Goal: Book appointment/travel/reservation

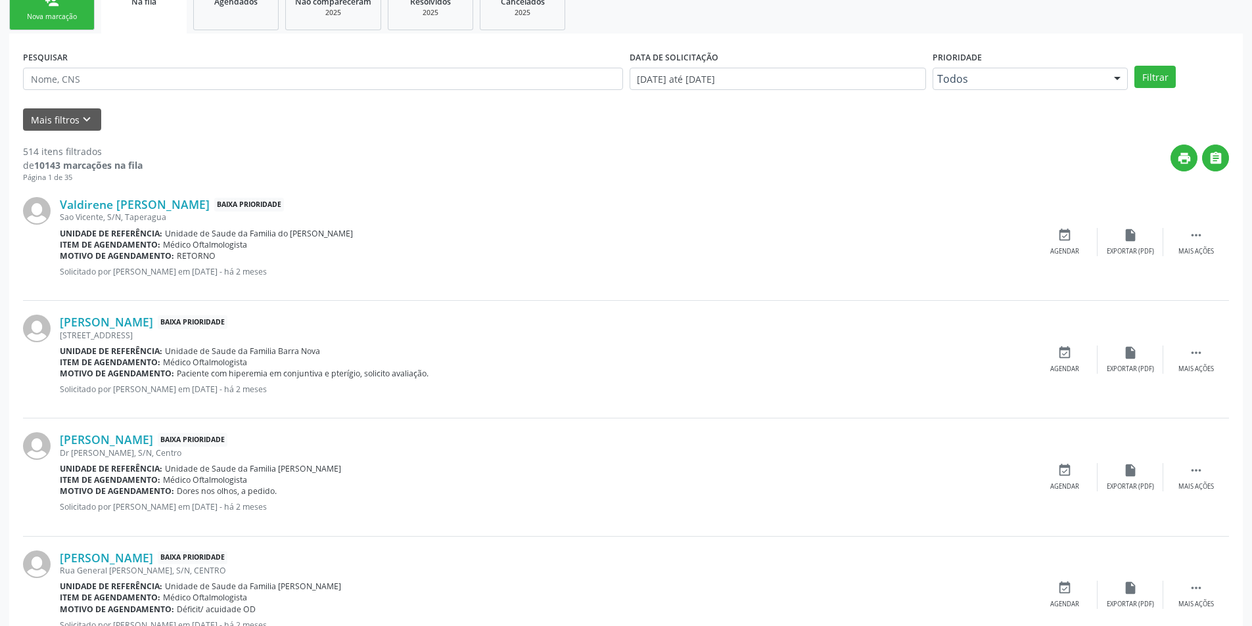
scroll to position [329, 0]
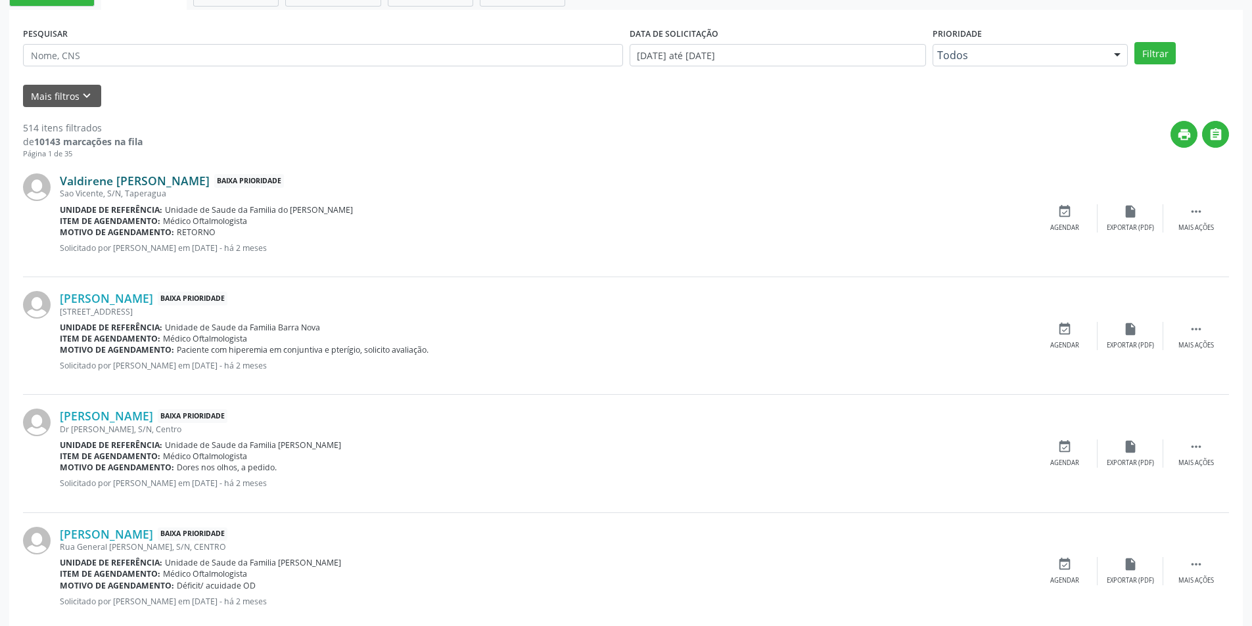
click at [210, 185] on link "Valdirene [PERSON_NAME]" at bounding box center [135, 180] width 150 height 14
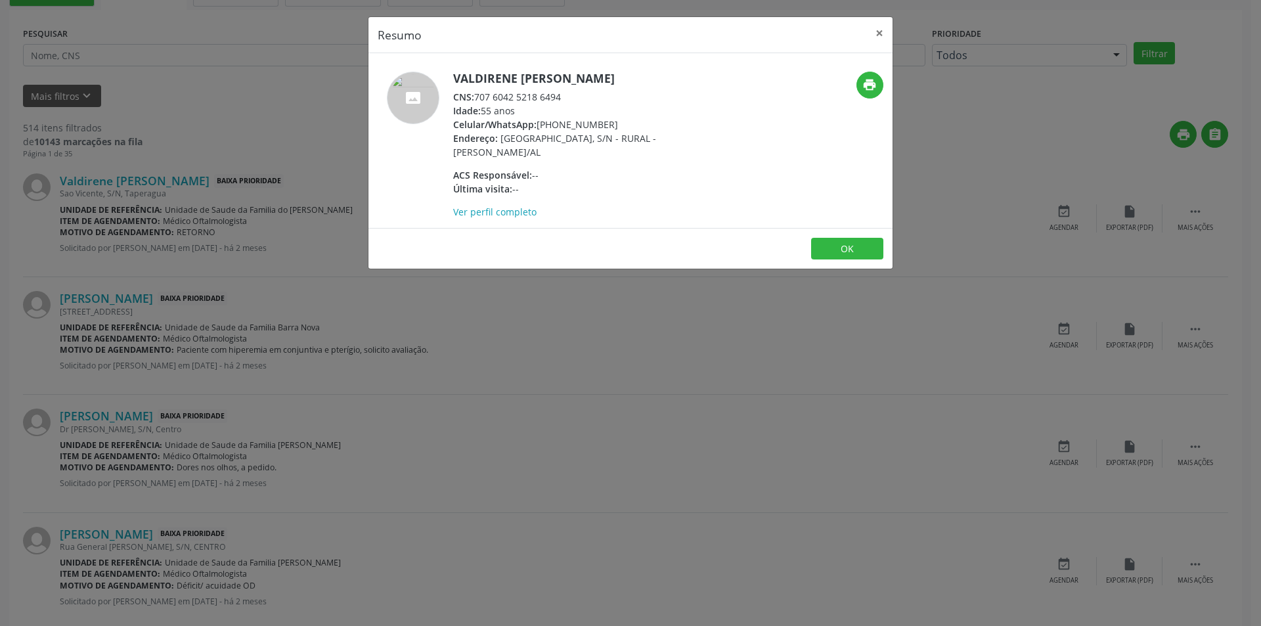
drag, startPoint x: 478, startPoint y: 108, endPoint x: 598, endPoint y: 107, distance: 120.2
click at [598, 104] on div "CNS: 707 6042 5218 6494" at bounding box center [581, 97] width 256 height 14
copy div "707 6042 5218 6494"
click at [832, 260] on button "OK" at bounding box center [847, 249] width 72 height 22
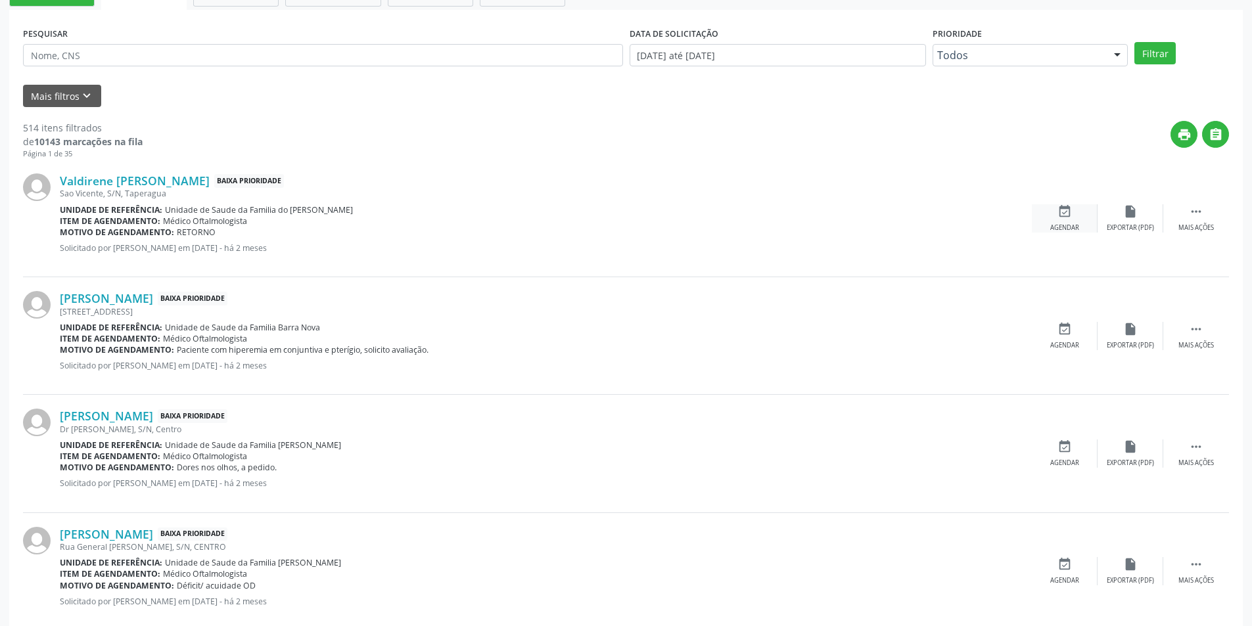
click at [1072, 213] on div "event_available Agendar" at bounding box center [1064, 218] width 66 height 28
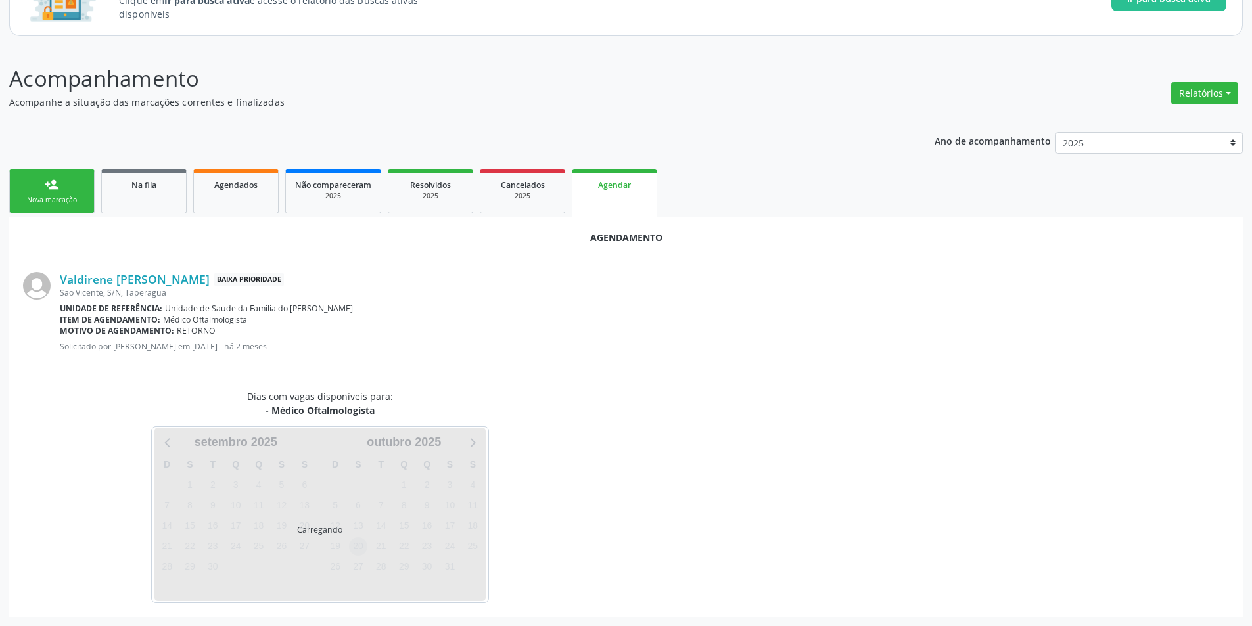
scroll to position [152, 0]
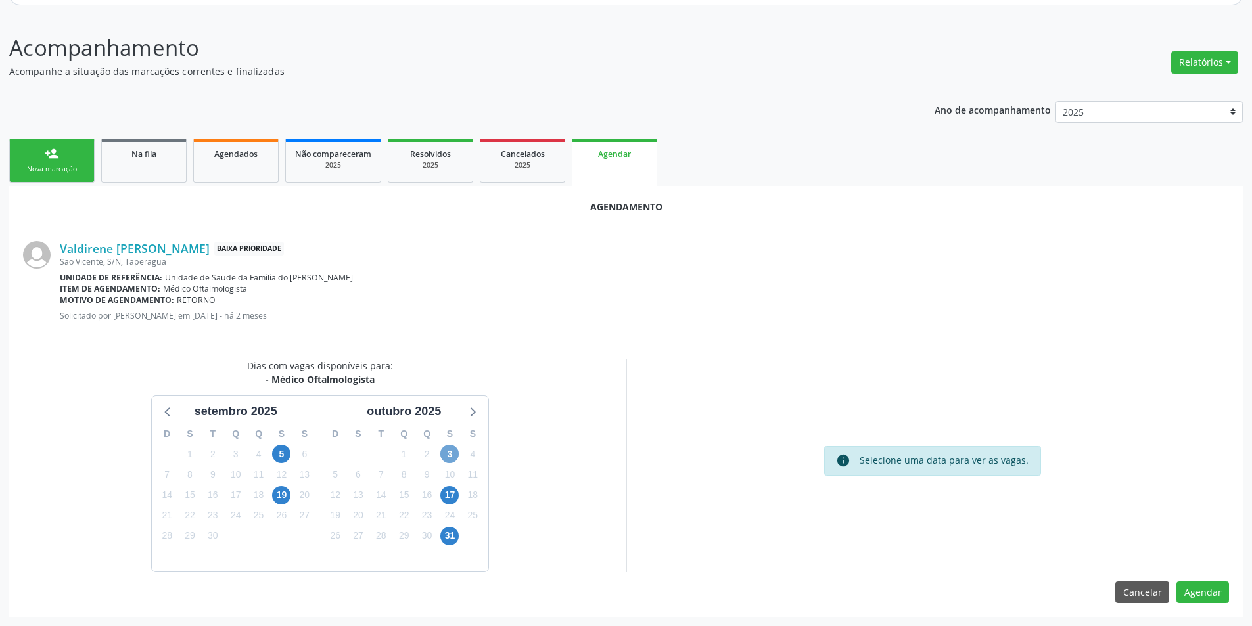
click at [447, 447] on span "3" at bounding box center [449, 454] width 18 height 18
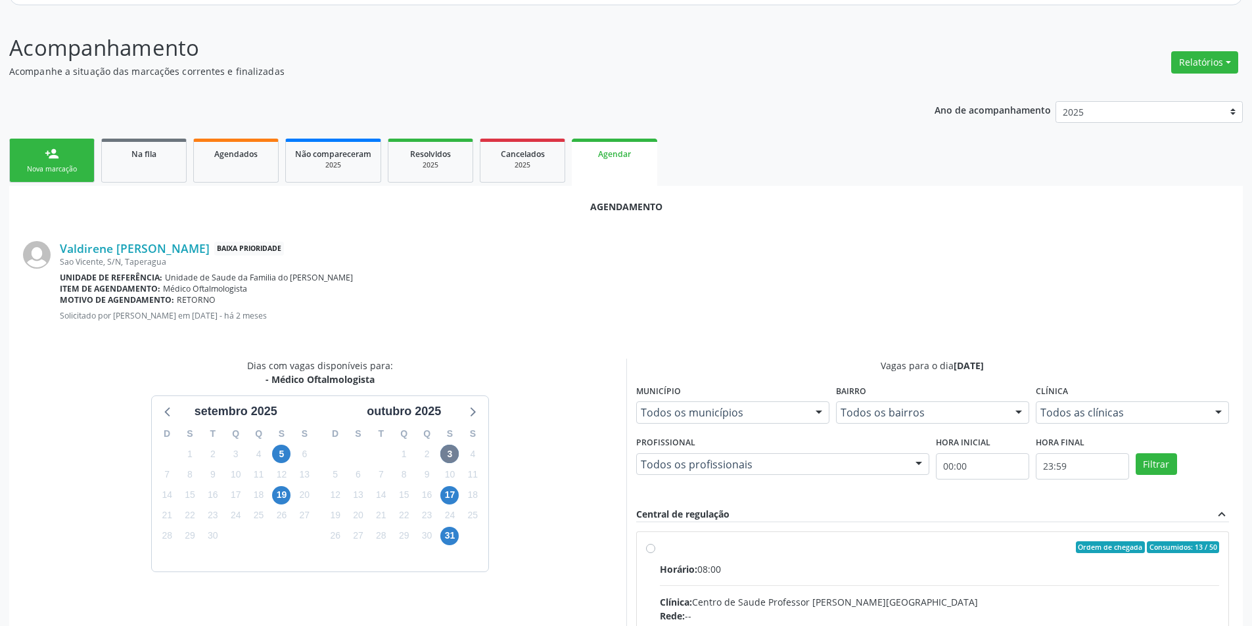
click at [652, 547] on input "Ordem de chegada Consumidos: 13 / 50 Horário: 08:00 Clínica: Centro de Saude Pr…" at bounding box center [650, 547] width 9 height 12
radio input "true"
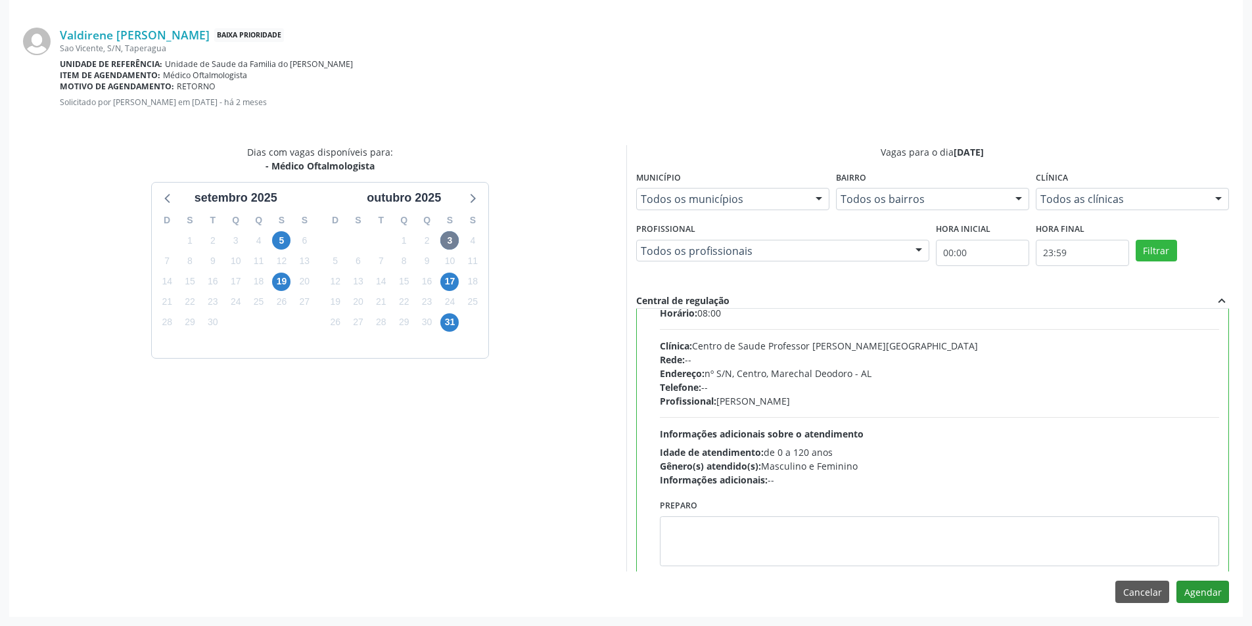
scroll to position [65, 0]
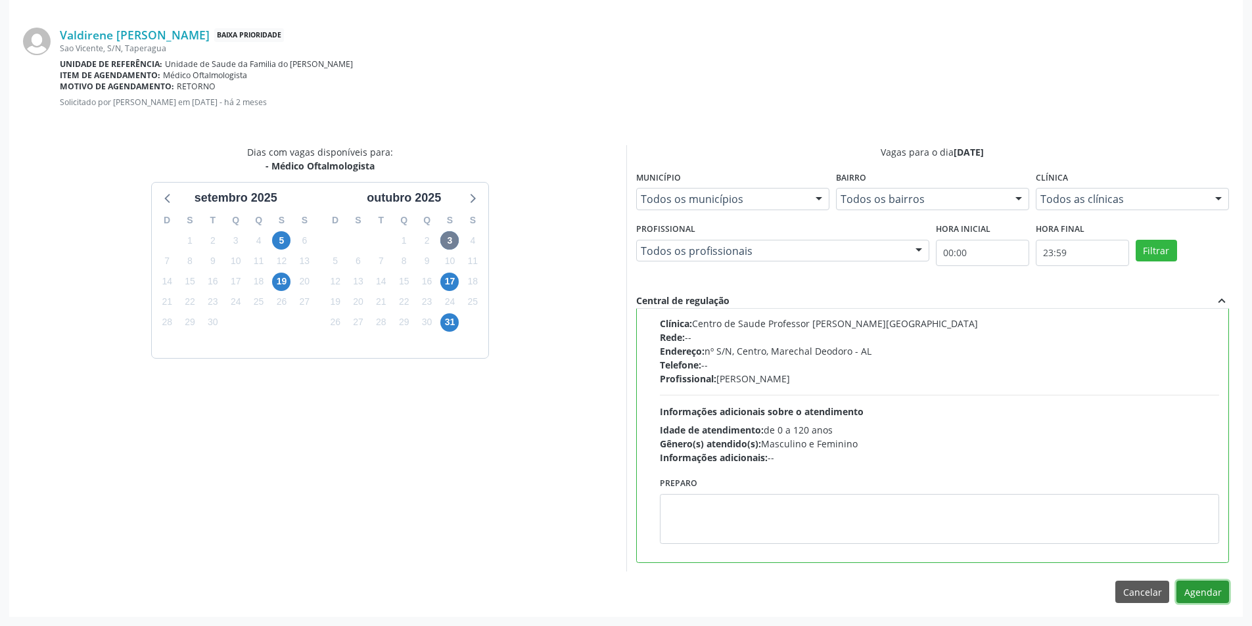
click at [1205, 589] on button "Agendar" at bounding box center [1202, 592] width 53 height 22
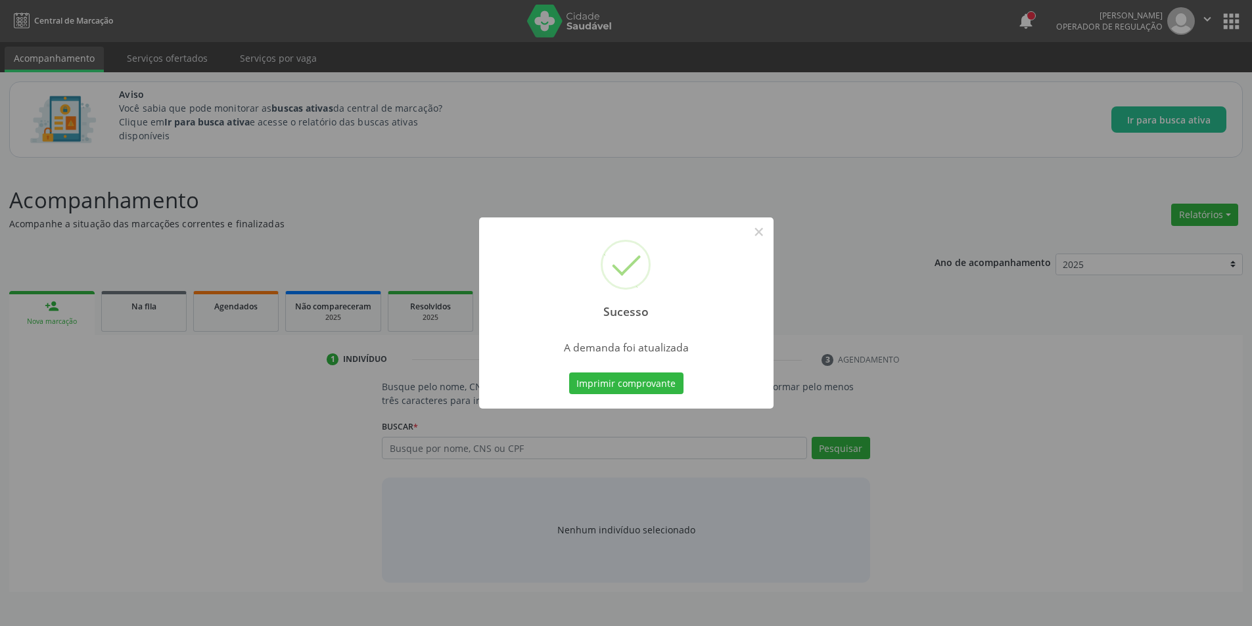
scroll to position [0, 0]
click at [758, 229] on button "×" at bounding box center [763, 232] width 22 height 22
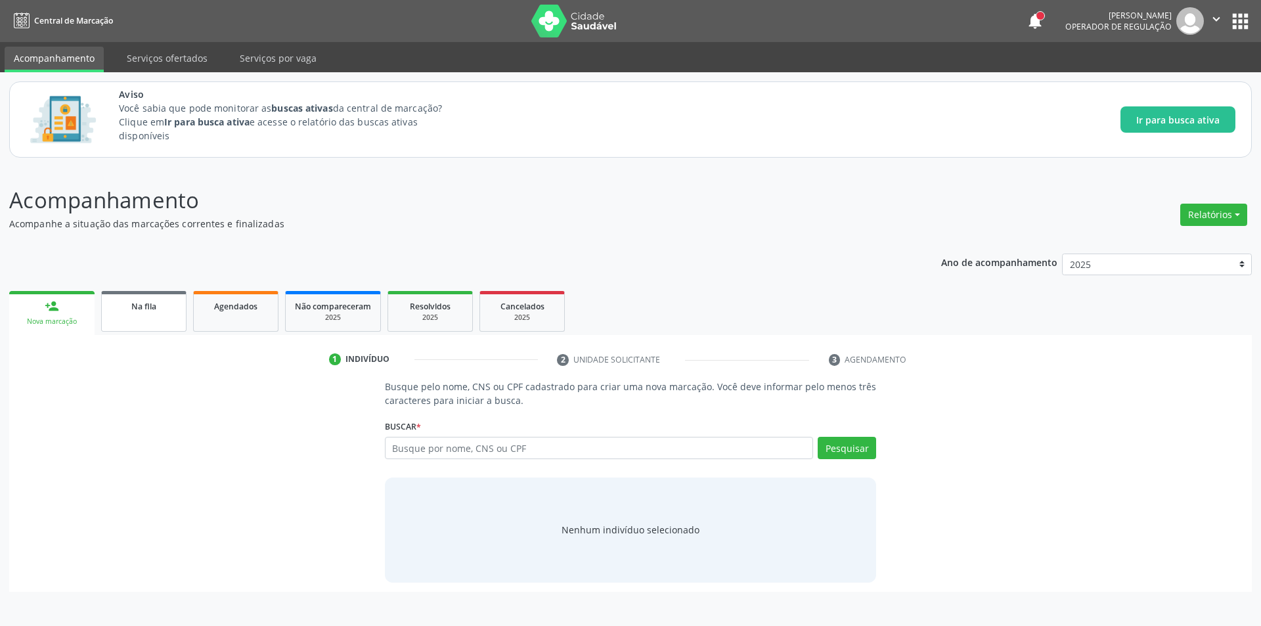
click at [143, 319] on link "Na fila" at bounding box center [143, 311] width 85 height 41
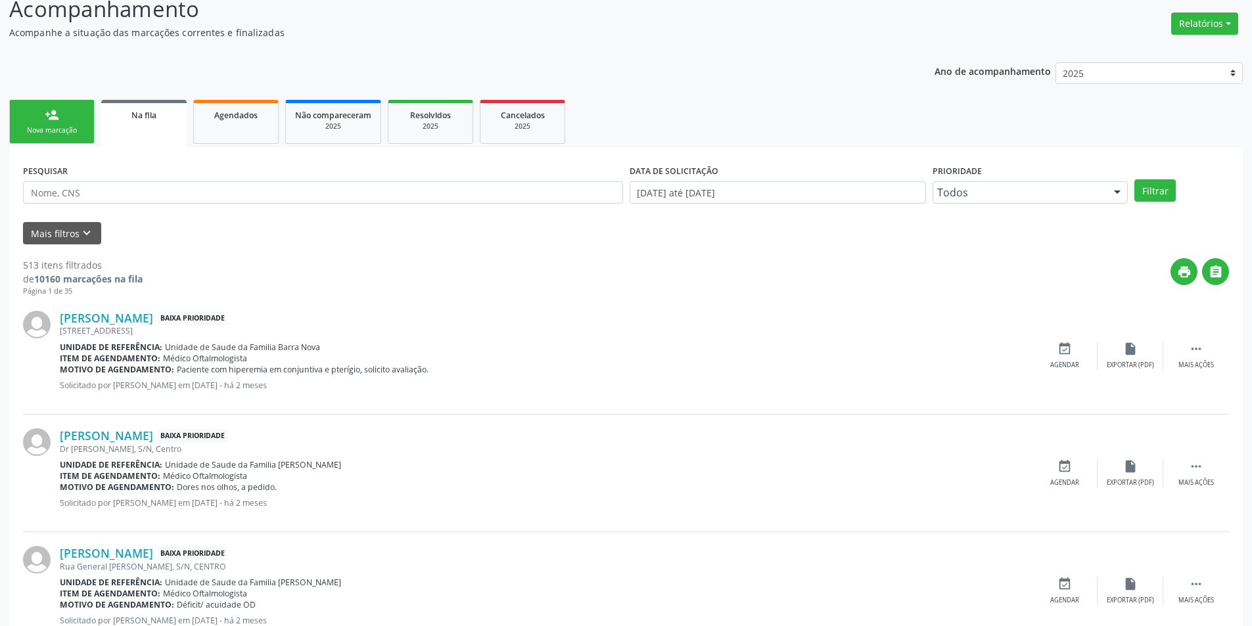
scroll to position [329, 0]
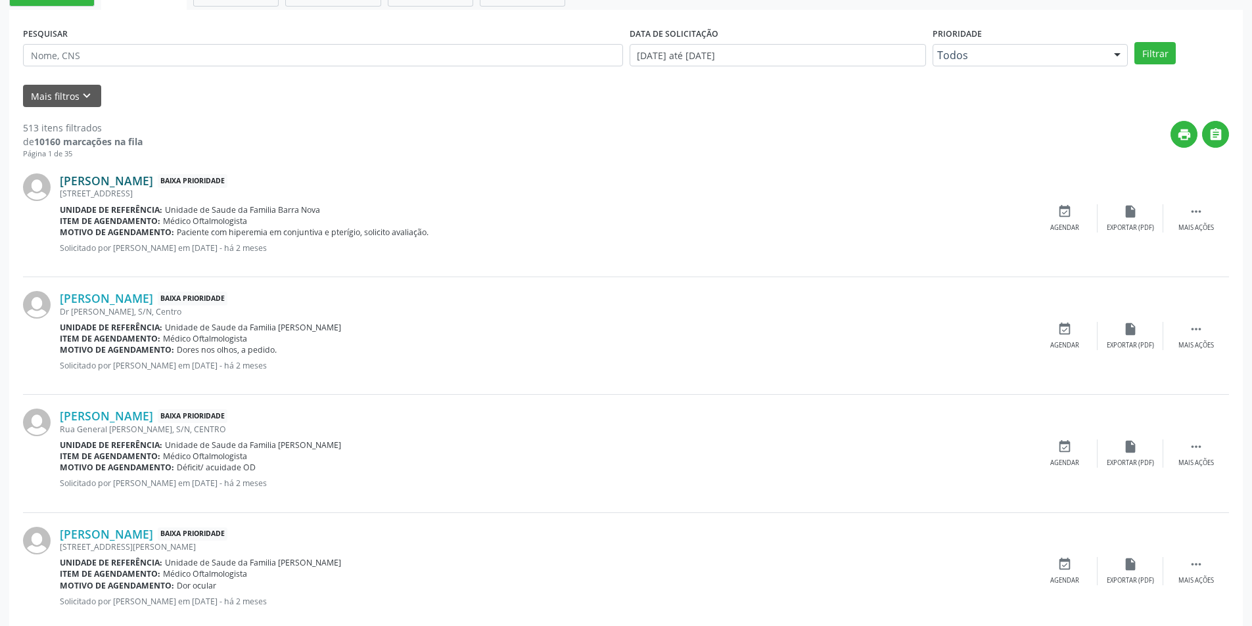
click at [124, 183] on link "[PERSON_NAME]" at bounding box center [106, 180] width 93 height 14
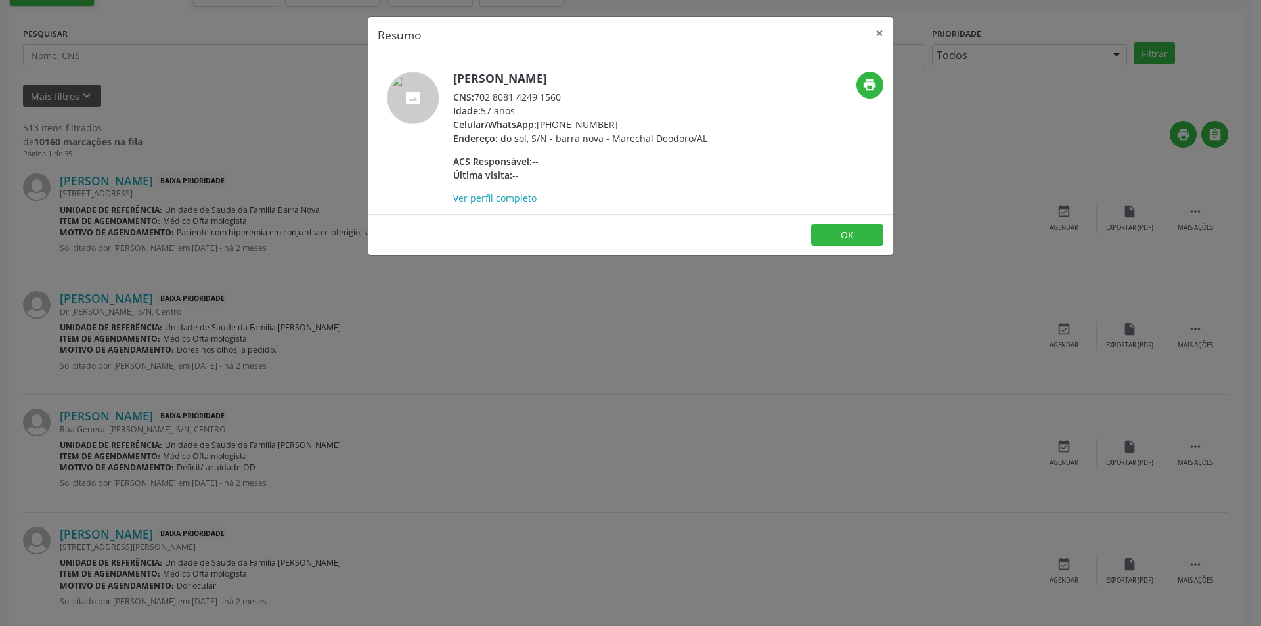
drag, startPoint x: 476, startPoint y: 96, endPoint x: 578, endPoint y: 95, distance: 101.2
click at [578, 95] on div "CNS: 702 8081 4249 1560" at bounding box center [580, 97] width 254 height 14
copy div "702 8081 4249 1560"
click at [852, 230] on button "OK" at bounding box center [847, 235] width 72 height 22
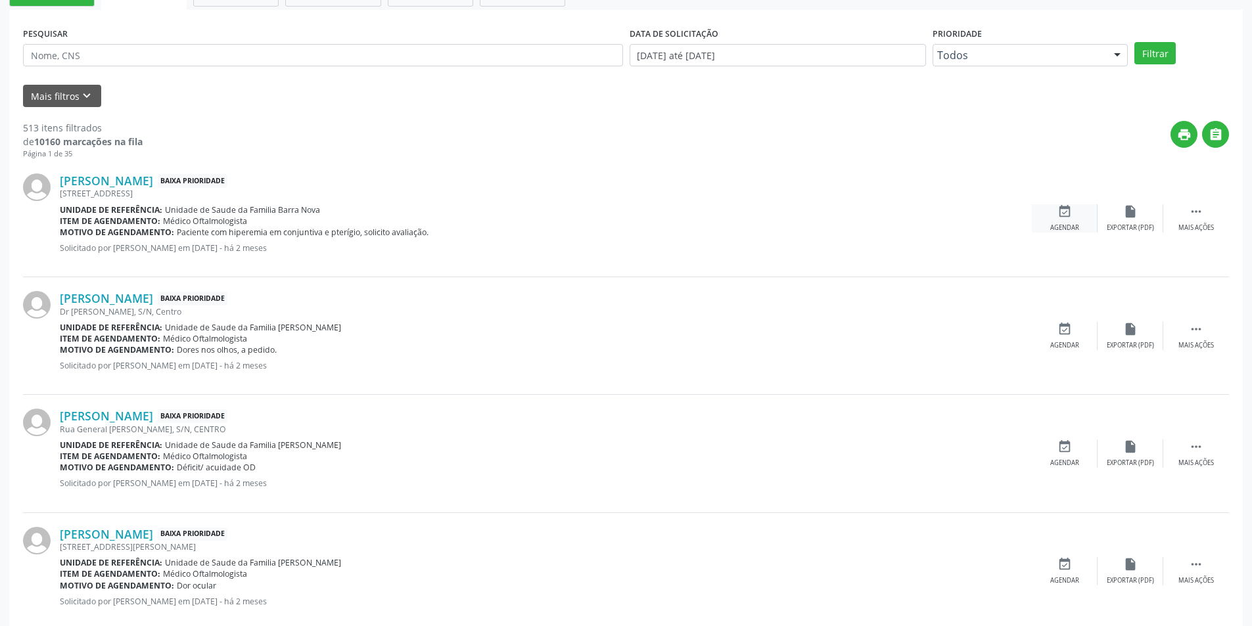
click at [1069, 219] on div "event_available Agendar" at bounding box center [1064, 218] width 66 height 28
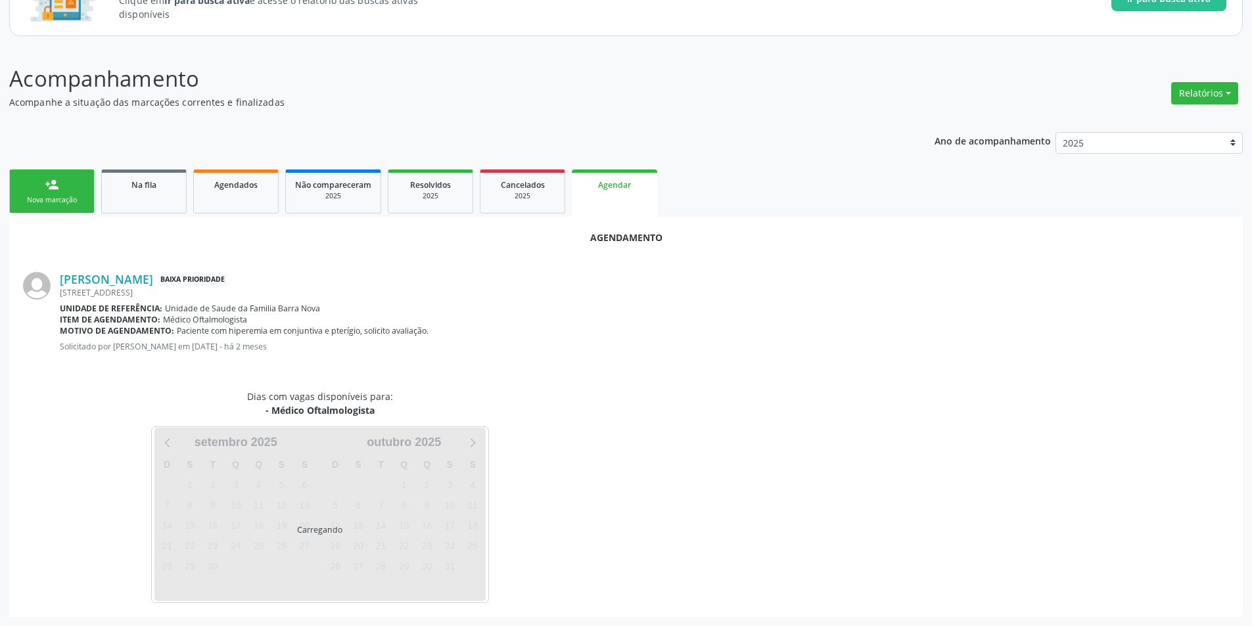
scroll to position [152, 0]
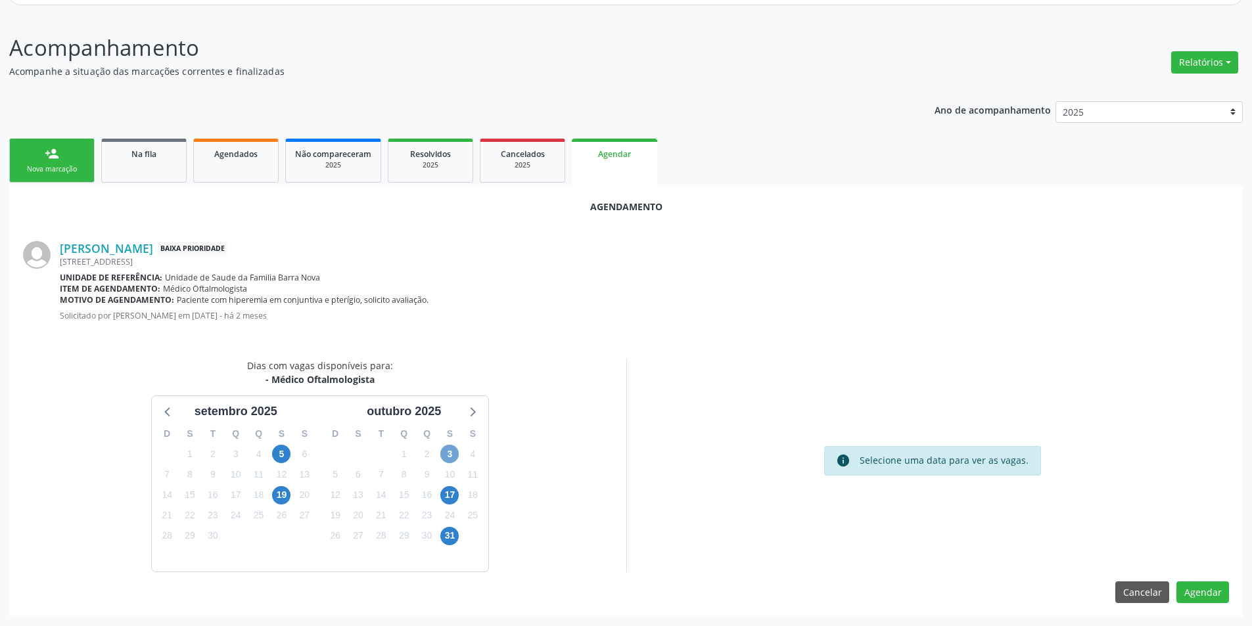
click at [443, 453] on span "3" at bounding box center [449, 454] width 18 height 18
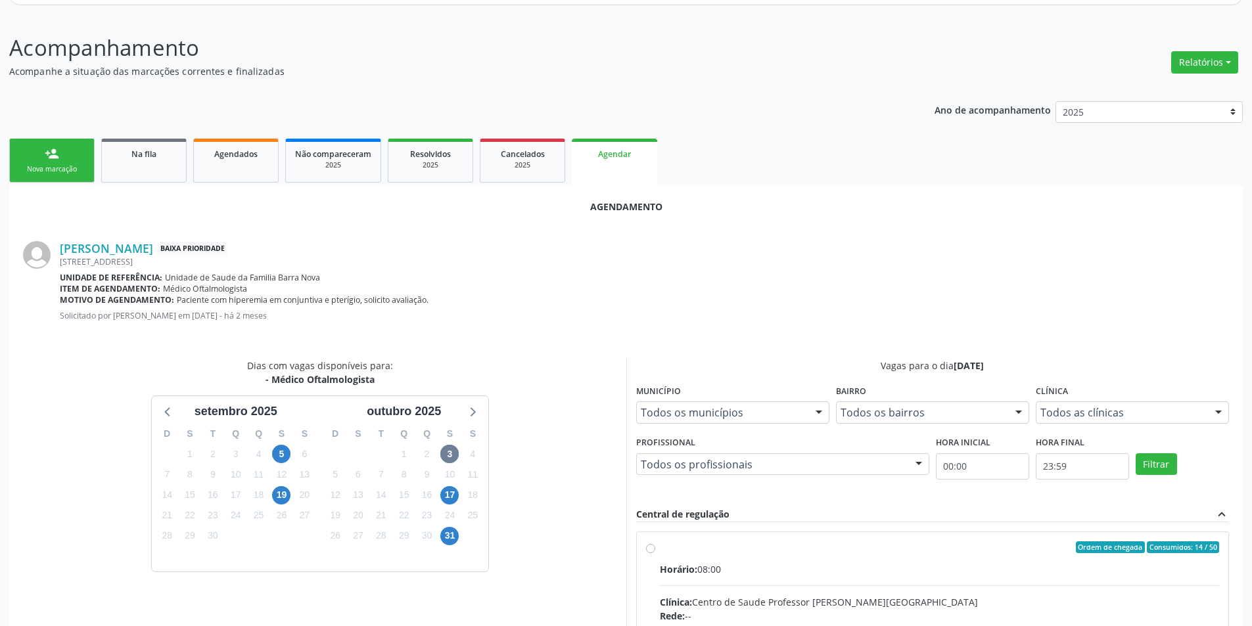
click at [647, 549] on input "Ordem de chegada Consumidos: 14 / 50 Horário: 08:00 Clínica: Centro de Saude Pr…" at bounding box center [650, 547] width 9 height 12
radio input "true"
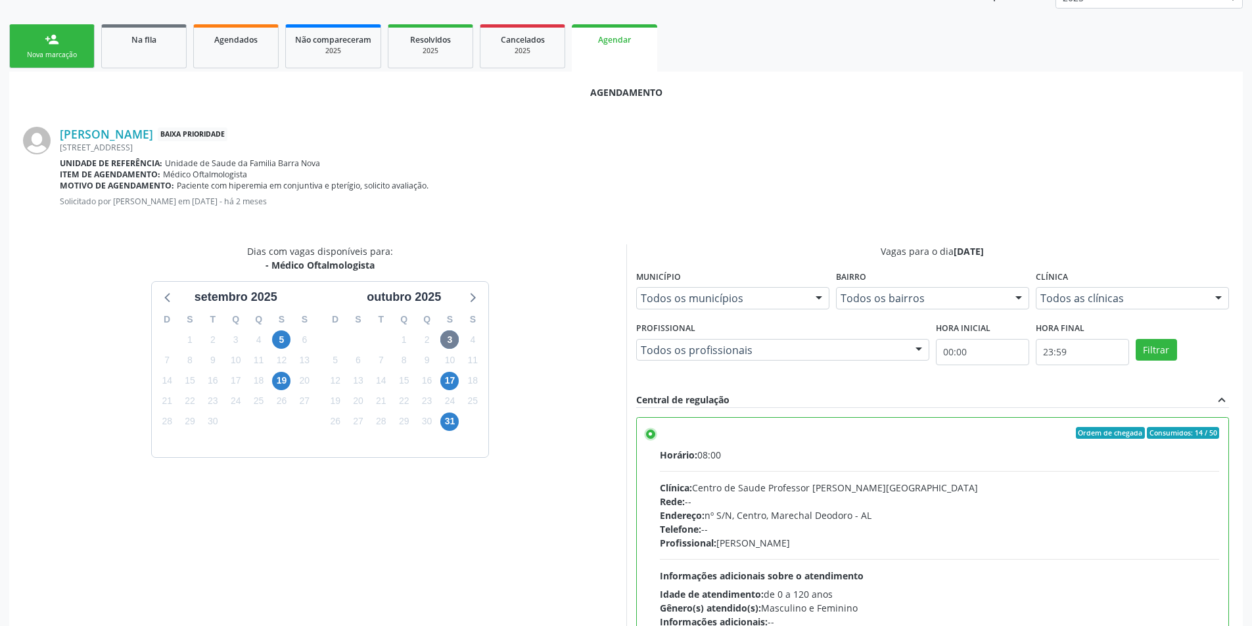
scroll to position [366, 0]
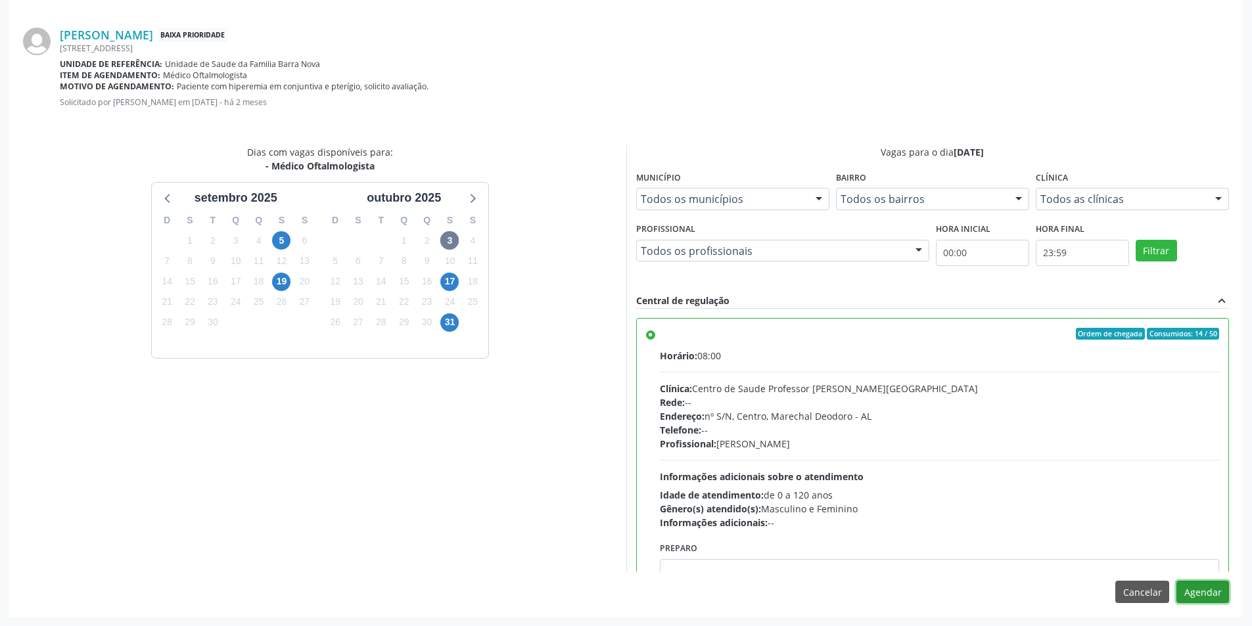
click at [1213, 583] on button "Agendar" at bounding box center [1202, 592] width 53 height 22
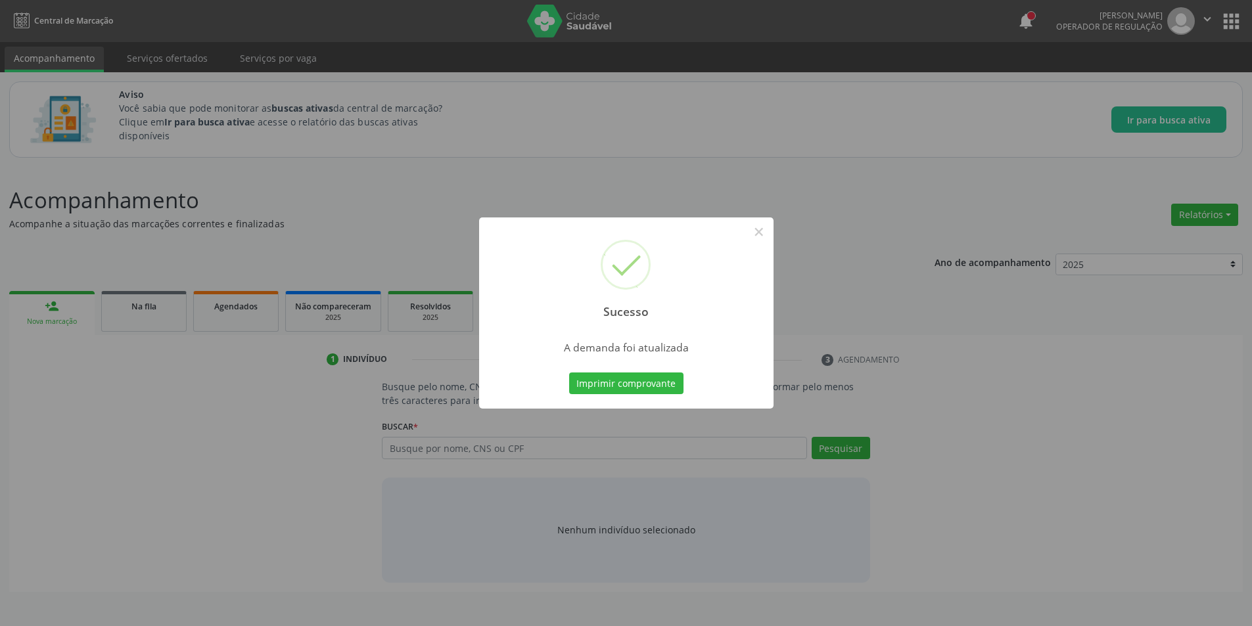
scroll to position [0, 0]
click at [765, 226] on button "×" at bounding box center [763, 232] width 22 height 22
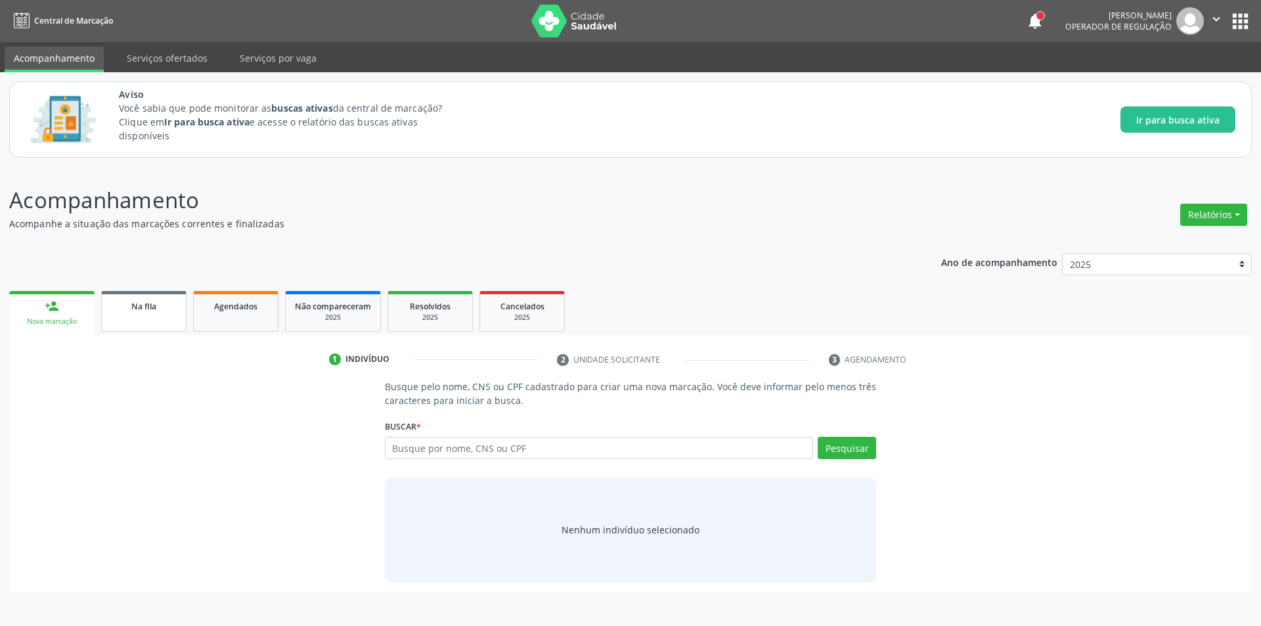
click at [137, 312] on div "Na fila" at bounding box center [144, 306] width 66 height 14
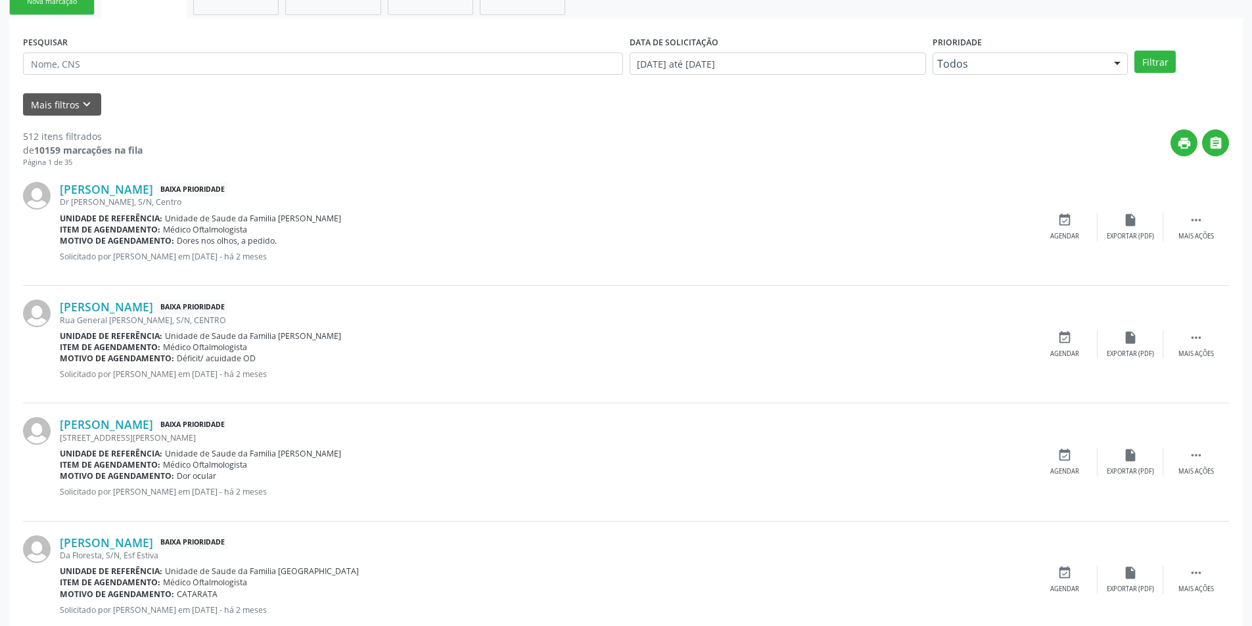
scroll to position [394, 0]
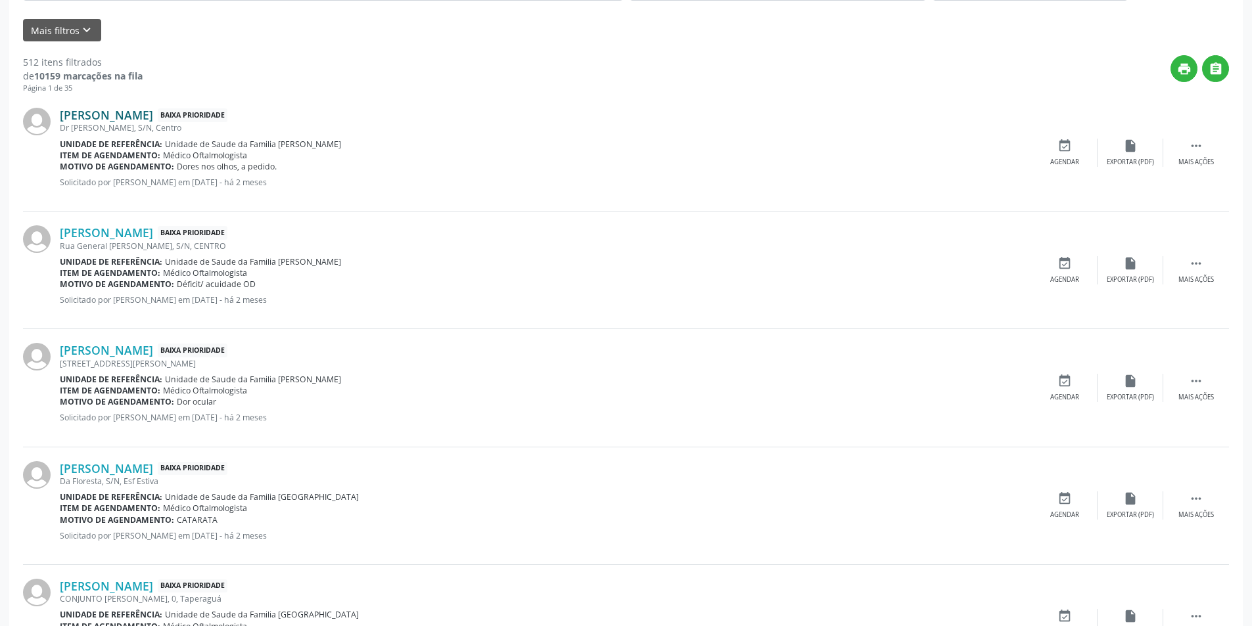
click at [148, 114] on link "[PERSON_NAME]" at bounding box center [106, 115] width 93 height 14
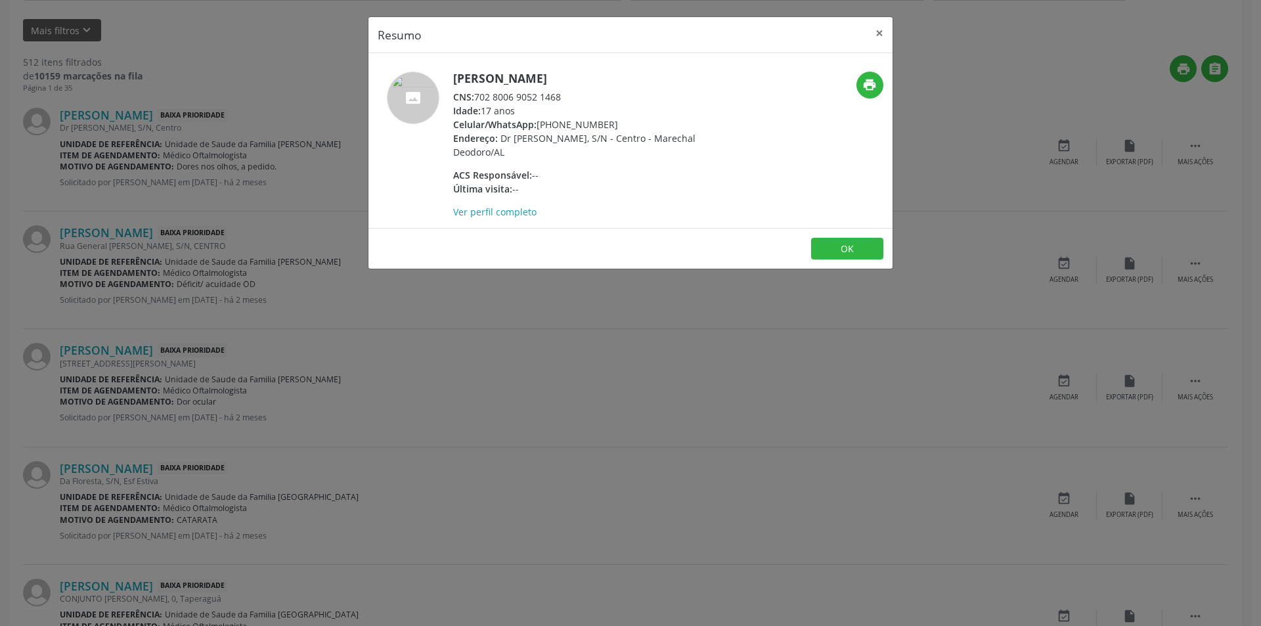
drag, startPoint x: 476, startPoint y: 97, endPoint x: 567, endPoint y: 95, distance: 90.7
click at [567, 95] on div "CNS: 702 8006 9052 1468" at bounding box center [581, 97] width 256 height 14
copy div "702 8006 9052 1468"
click at [841, 252] on button "OK" at bounding box center [847, 249] width 72 height 22
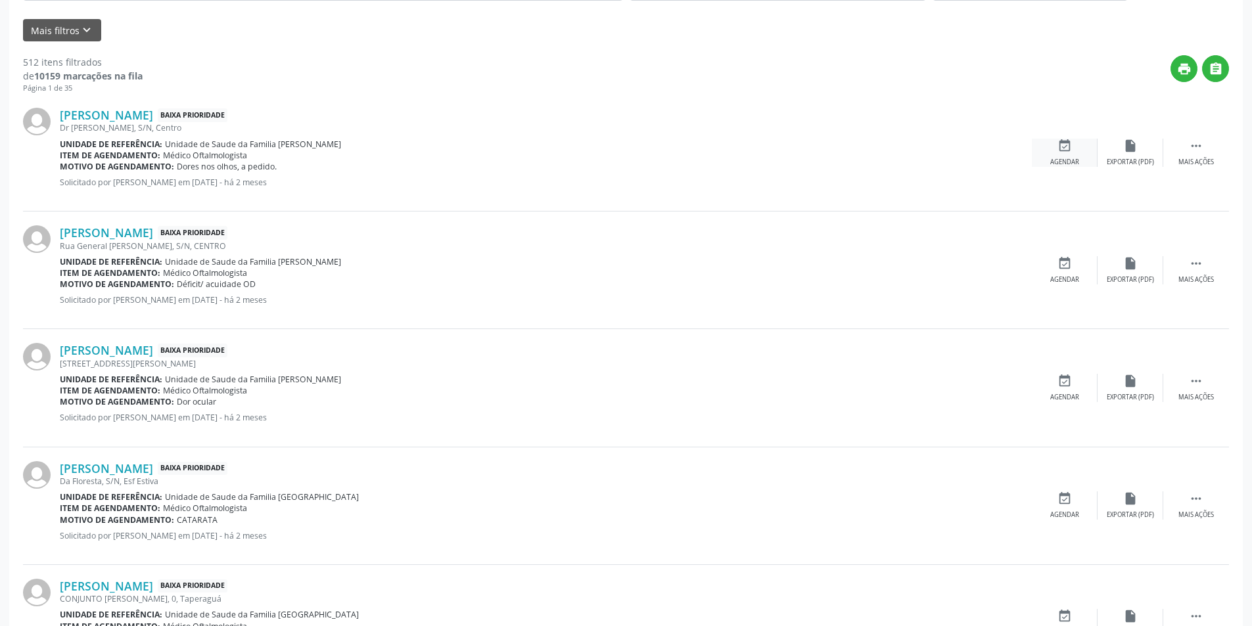
click at [1074, 148] on div "event_available Agendar" at bounding box center [1064, 153] width 66 height 28
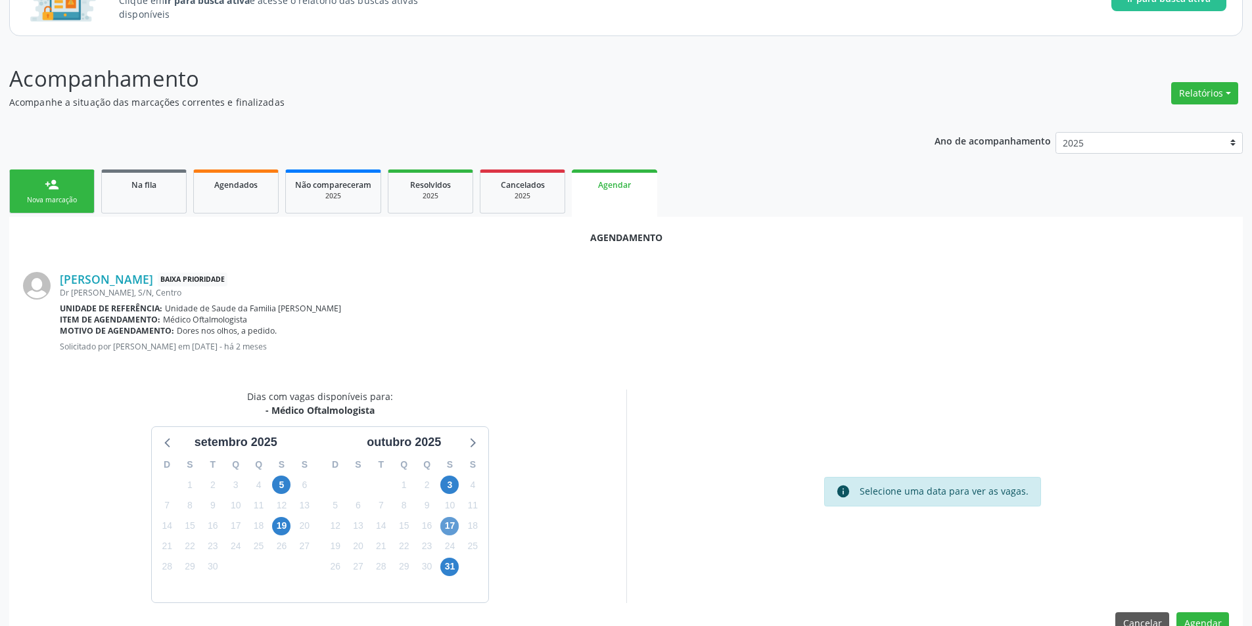
scroll to position [152, 0]
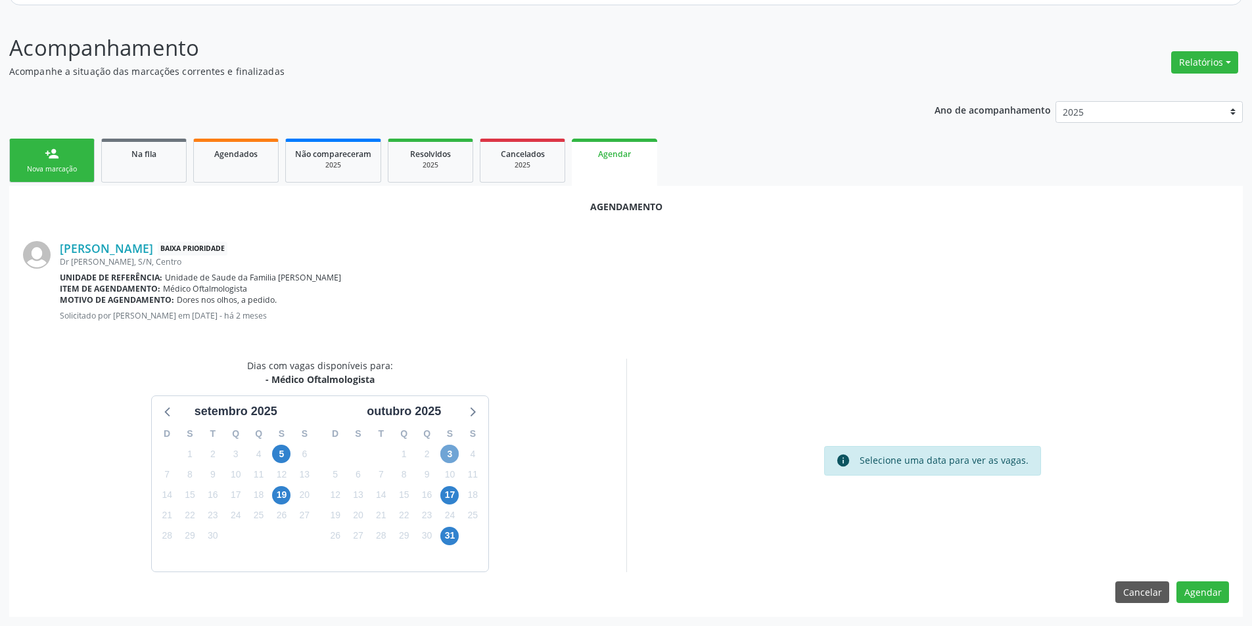
click at [453, 454] on span "3" at bounding box center [449, 454] width 18 height 18
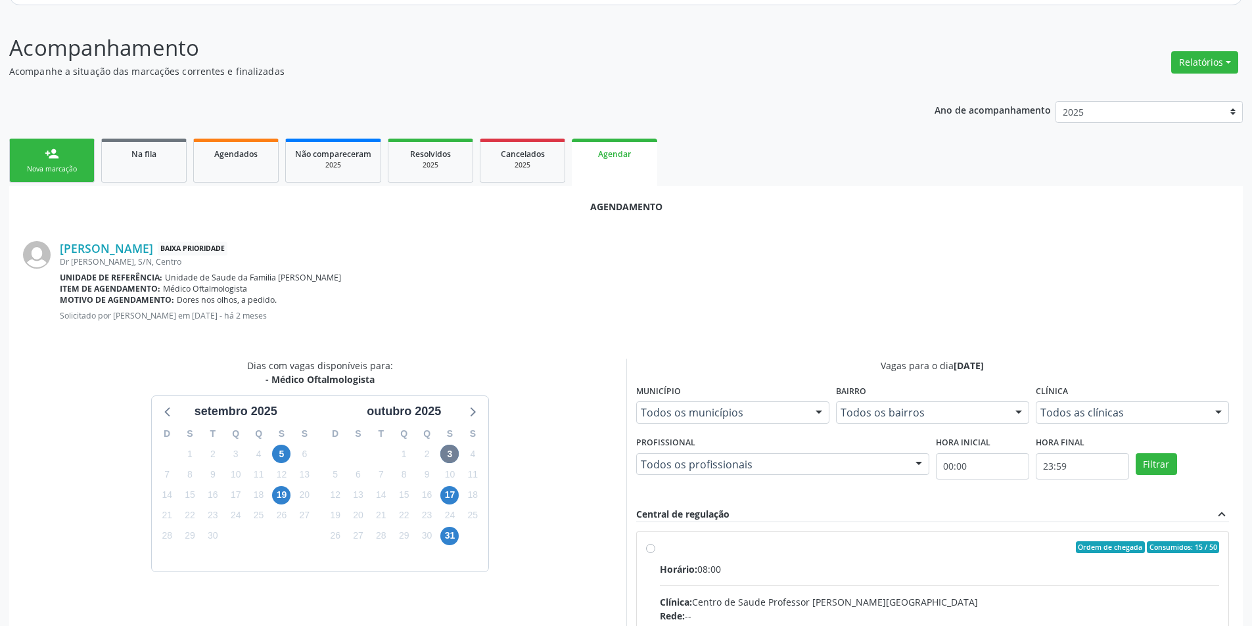
click at [650, 545] on input "Ordem de chegada Consumidos: 15 / 50 Horário: 08:00 Clínica: Centro de Saude Pr…" at bounding box center [650, 547] width 9 height 12
radio input "true"
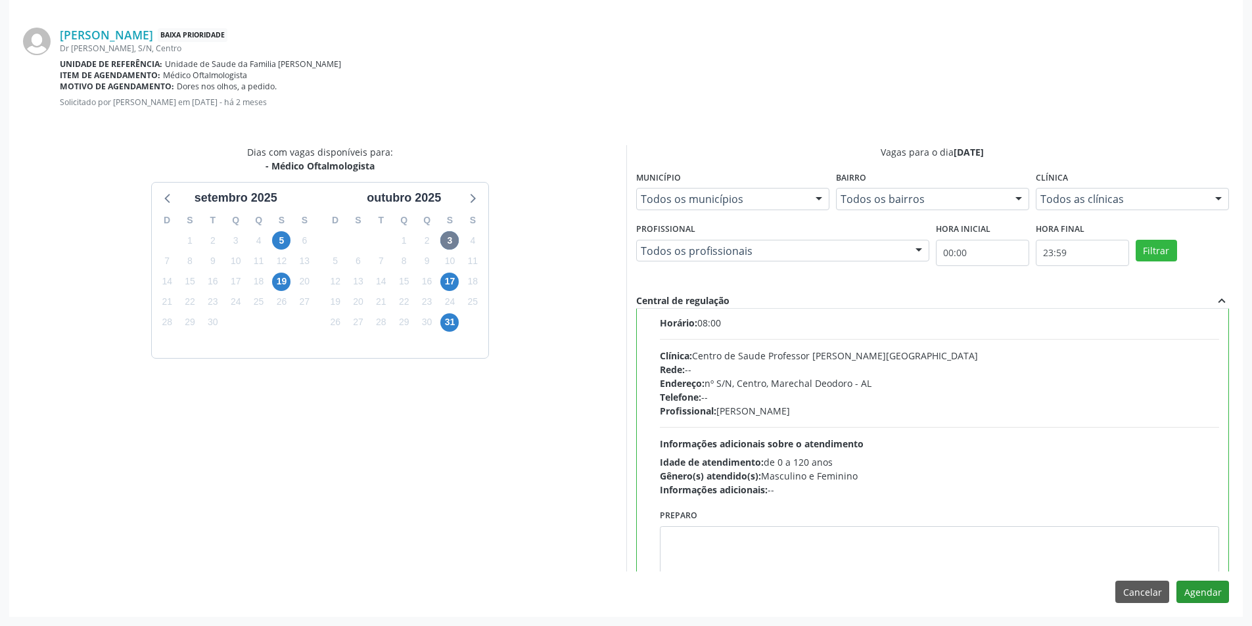
scroll to position [65, 0]
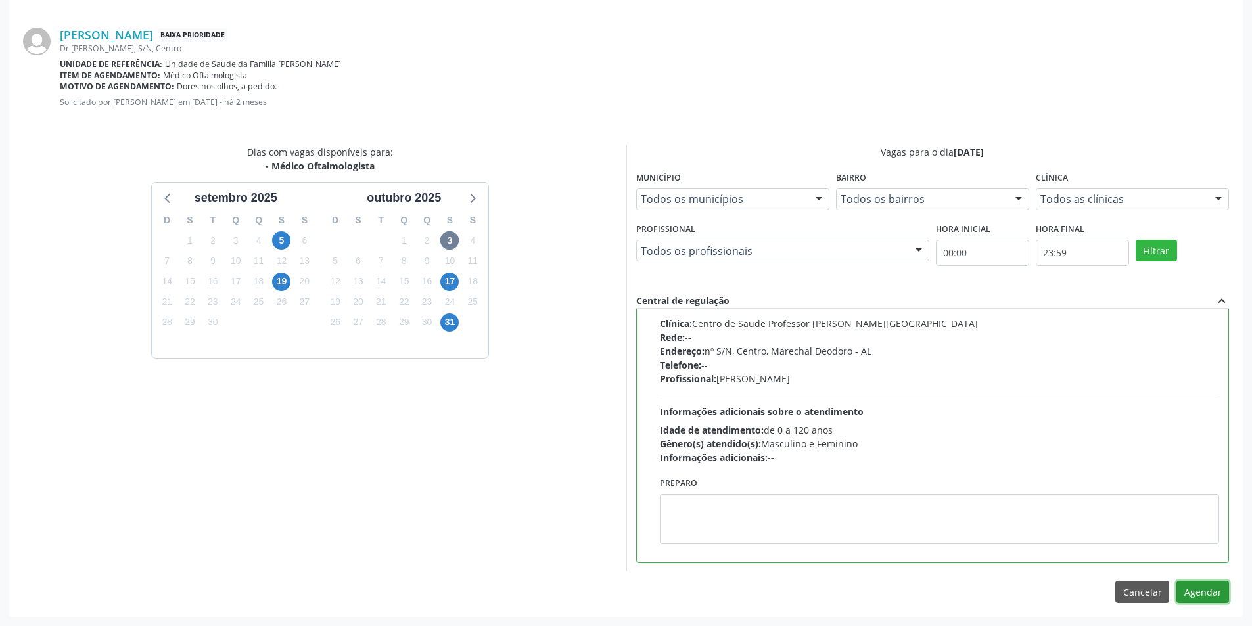
click at [1208, 587] on button "Agendar" at bounding box center [1202, 592] width 53 height 22
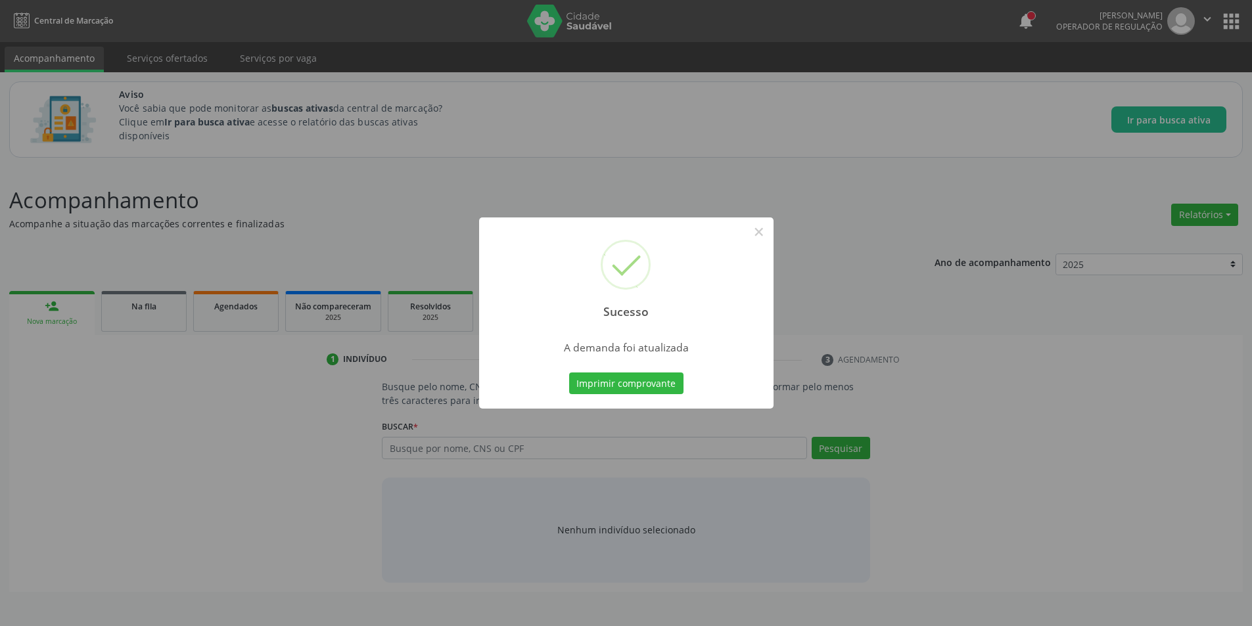
scroll to position [0, 0]
click at [759, 233] on button "×" at bounding box center [763, 232] width 22 height 22
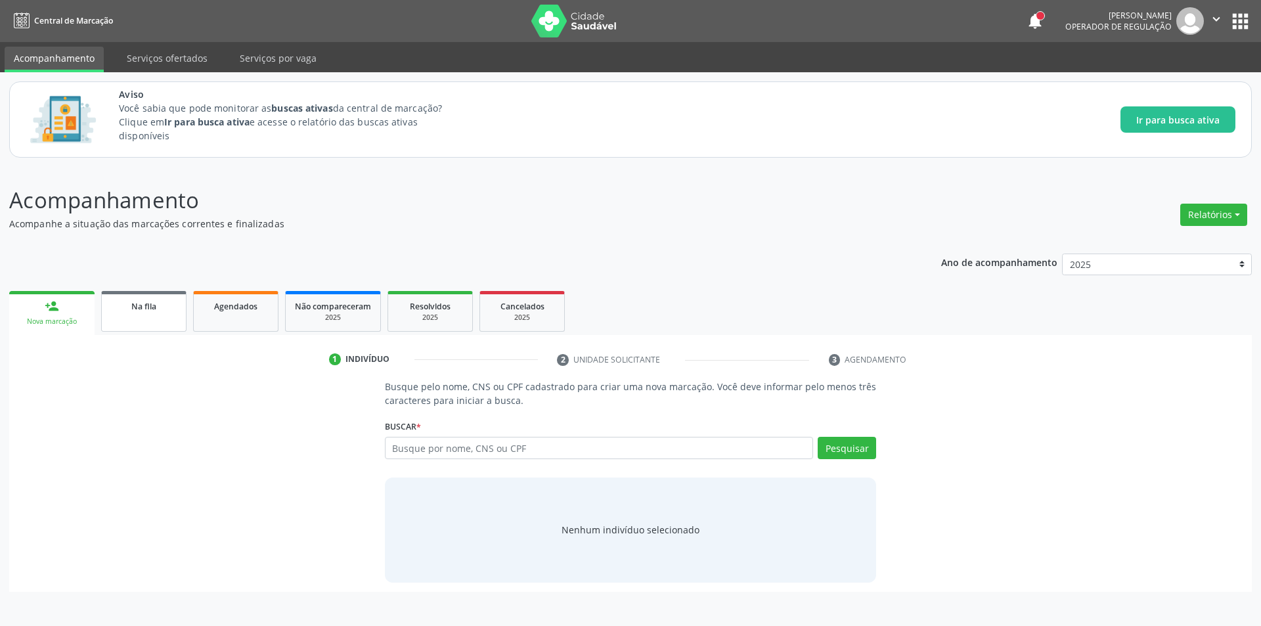
click at [151, 303] on span "Na fila" at bounding box center [143, 306] width 25 height 11
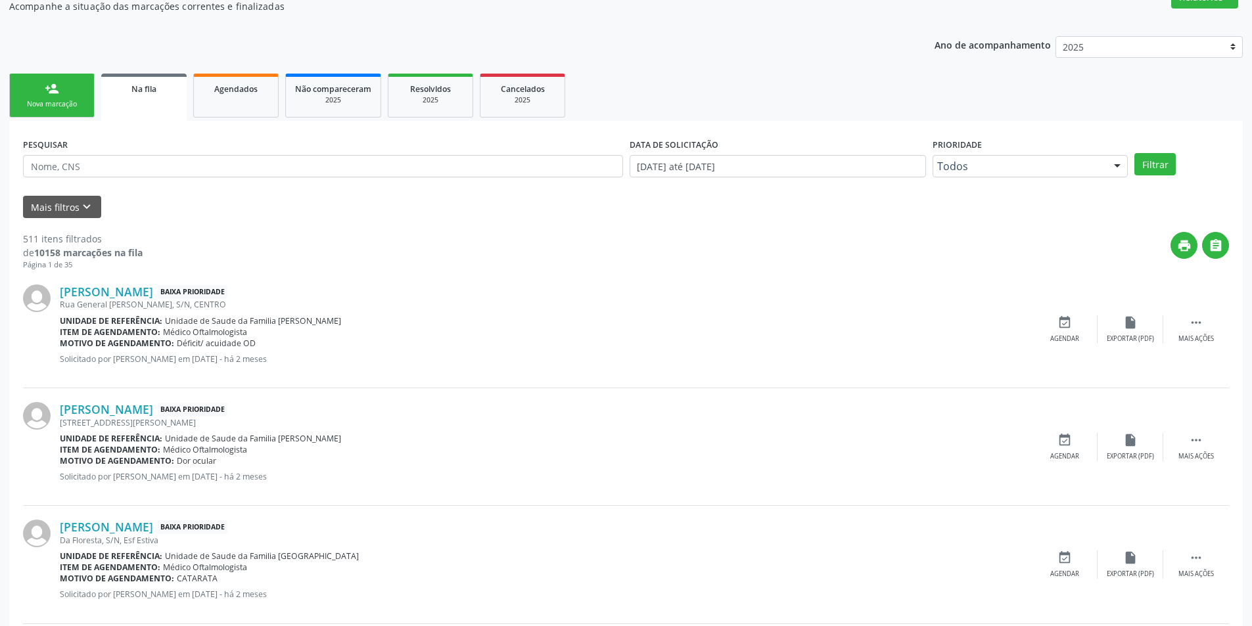
scroll to position [263, 0]
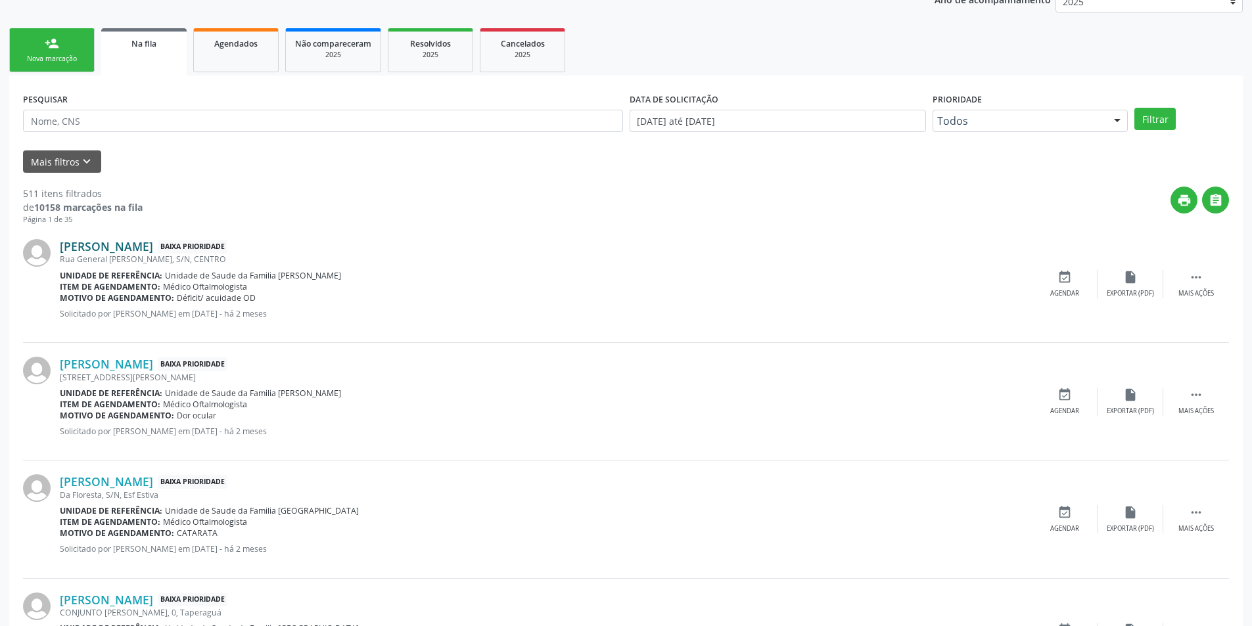
click at [146, 252] on link "[PERSON_NAME]" at bounding box center [106, 246] width 93 height 14
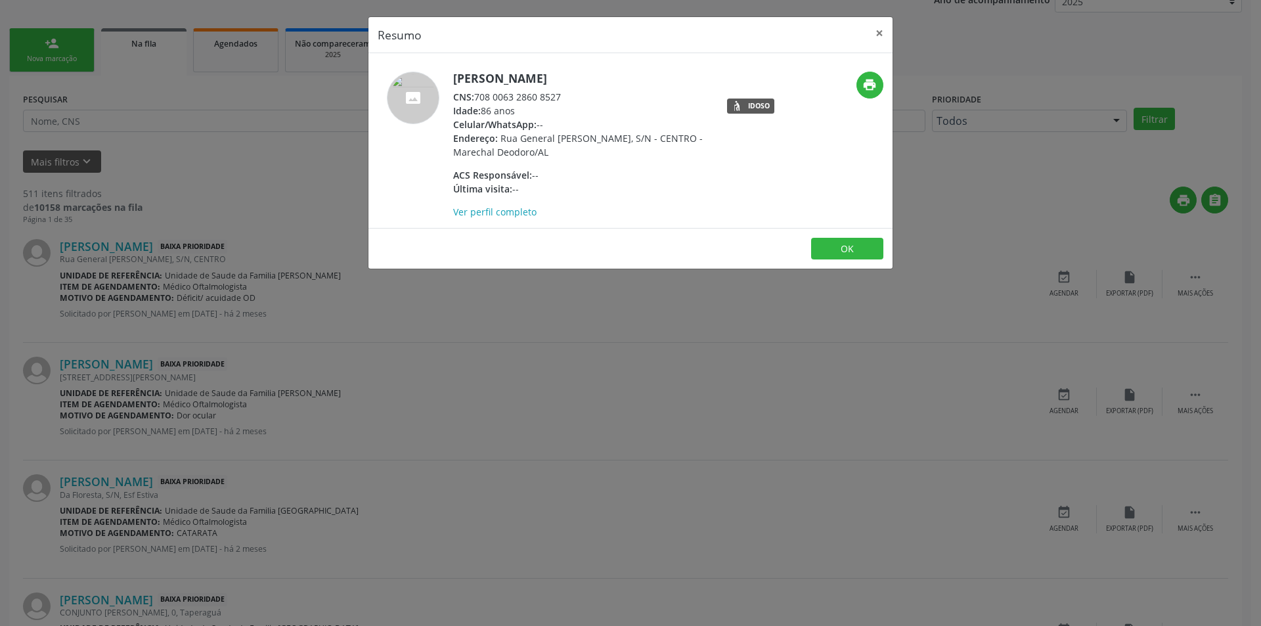
drag, startPoint x: 478, startPoint y: 99, endPoint x: 570, endPoint y: 96, distance: 91.4
click at [570, 96] on div "CNS: 708 0063 2860 8527" at bounding box center [581, 97] width 256 height 14
copy div "708 0063 2860 8527"
click at [843, 250] on button "OK" at bounding box center [847, 249] width 72 height 22
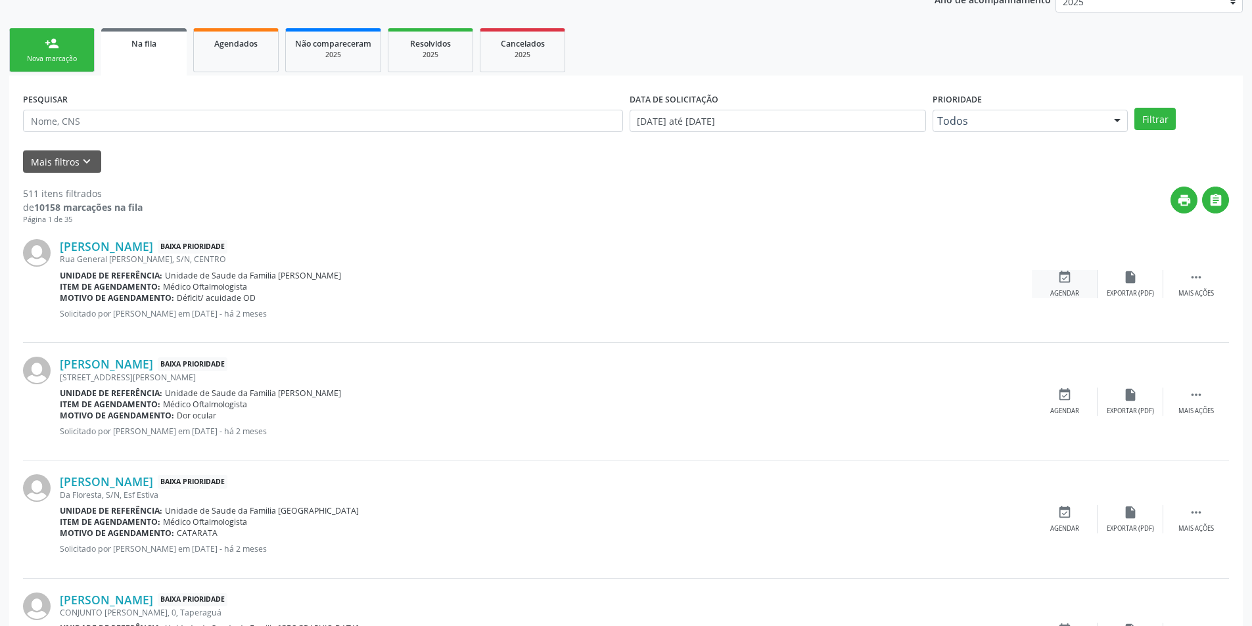
click at [1078, 278] on div "event_available Agendar" at bounding box center [1064, 284] width 66 height 28
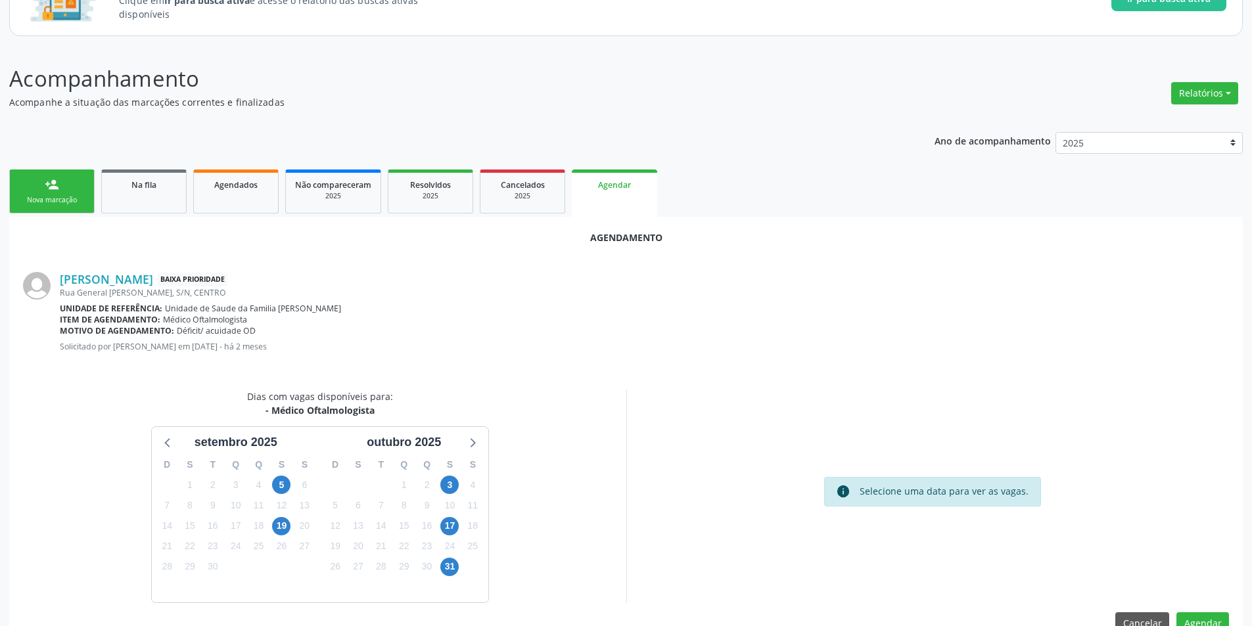
scroll to position [152, 0]
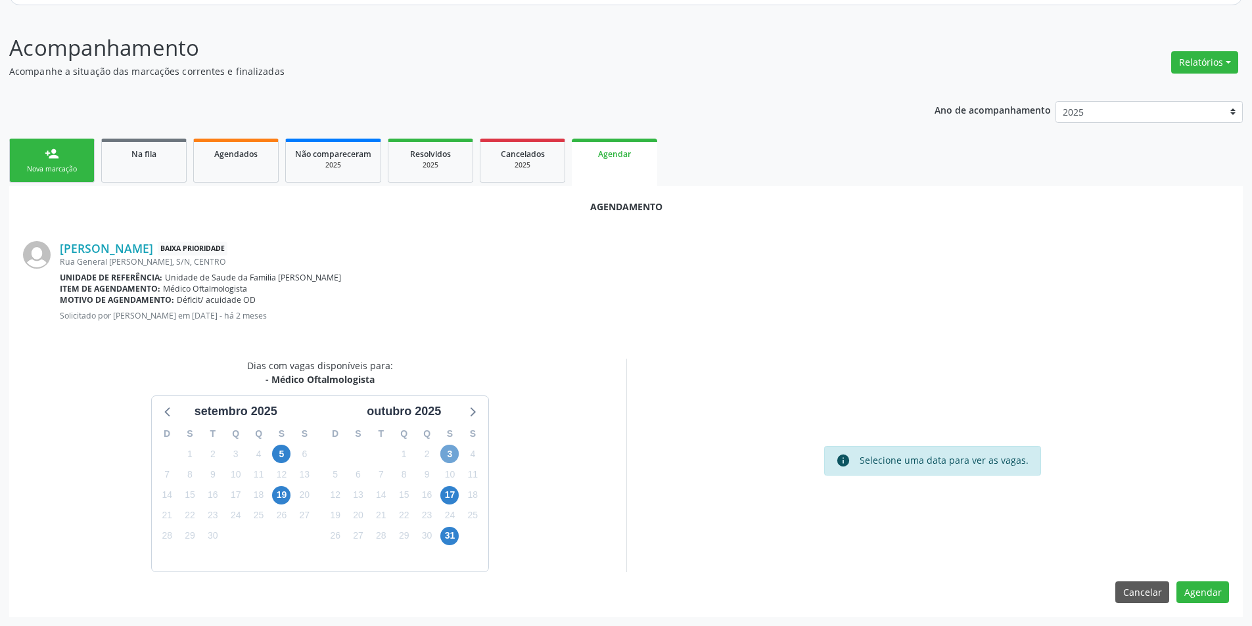
click at [453, 455] on span "3" at bounding box center [449, 454] width 18 height 18
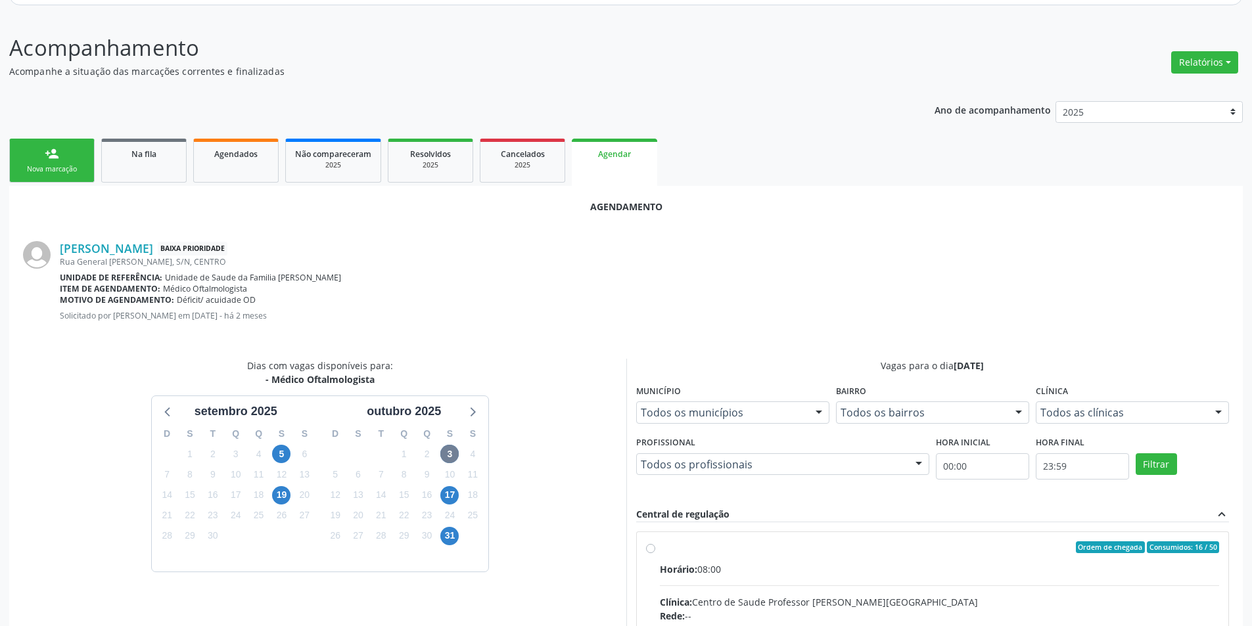
click at [650, 551] on input "Ordem de chegada Consumidos: 16 / 50 Horário: 08:00 Clínica: Centro de Saude Pr…" at bounding box center [650, 547] width 9 height 12
radio input "true"
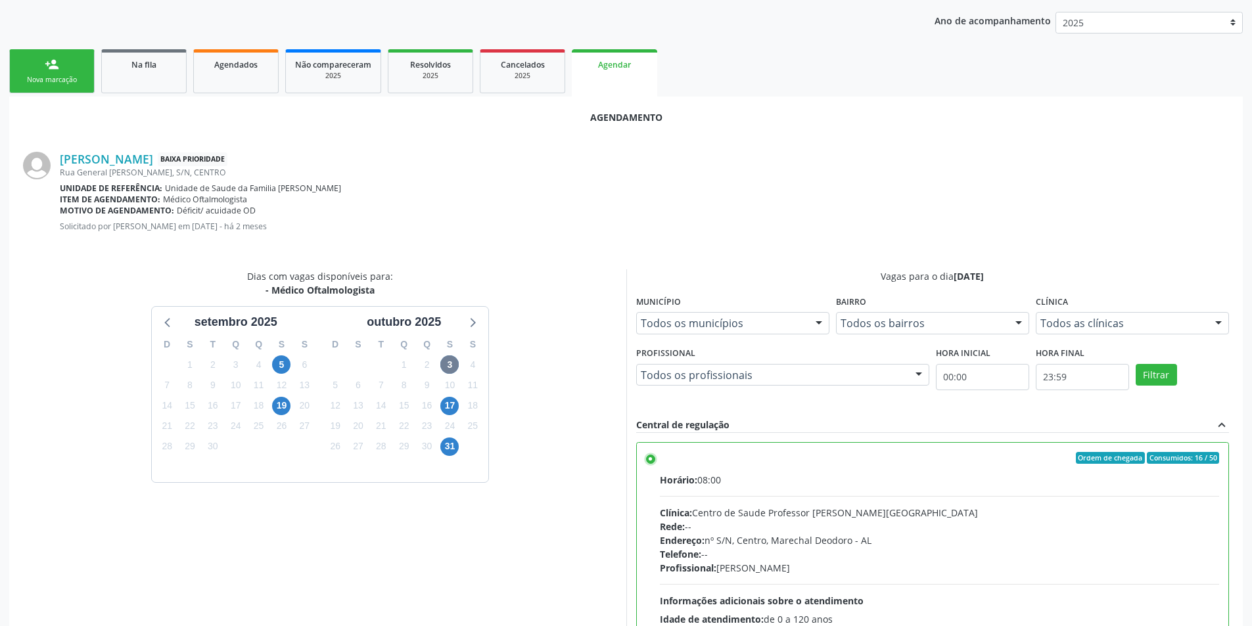
scroll to position [366, 0]
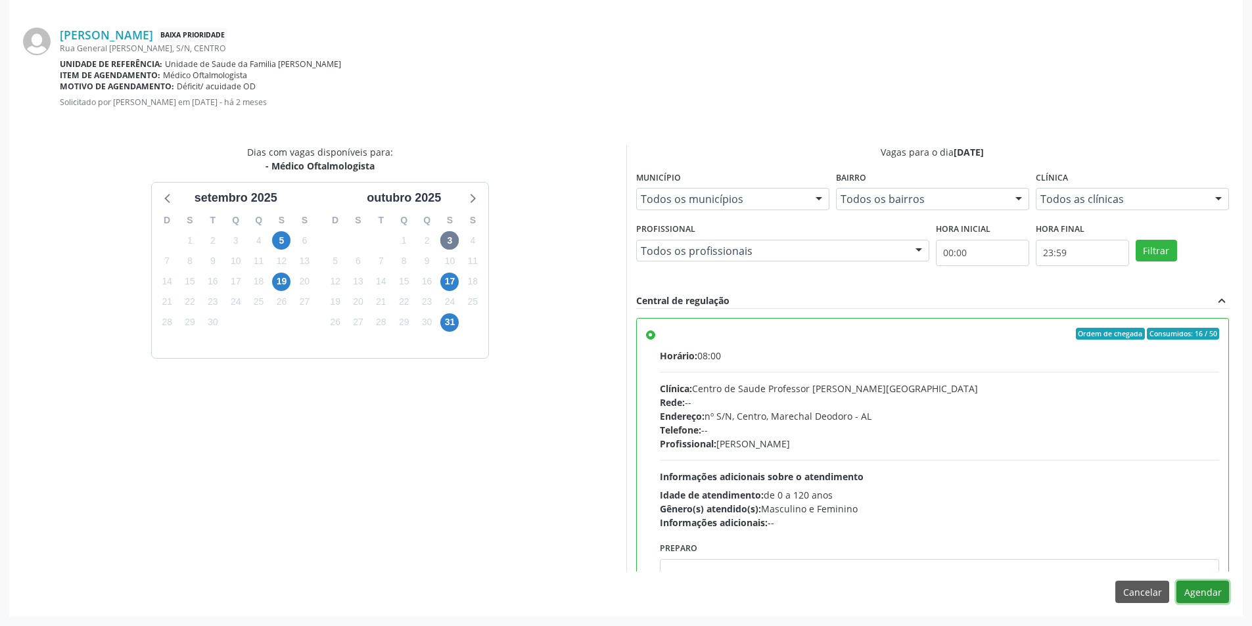
click at [1200, 593] on button "Agendar" at bounding box center [1202, 592] width 53 height 22
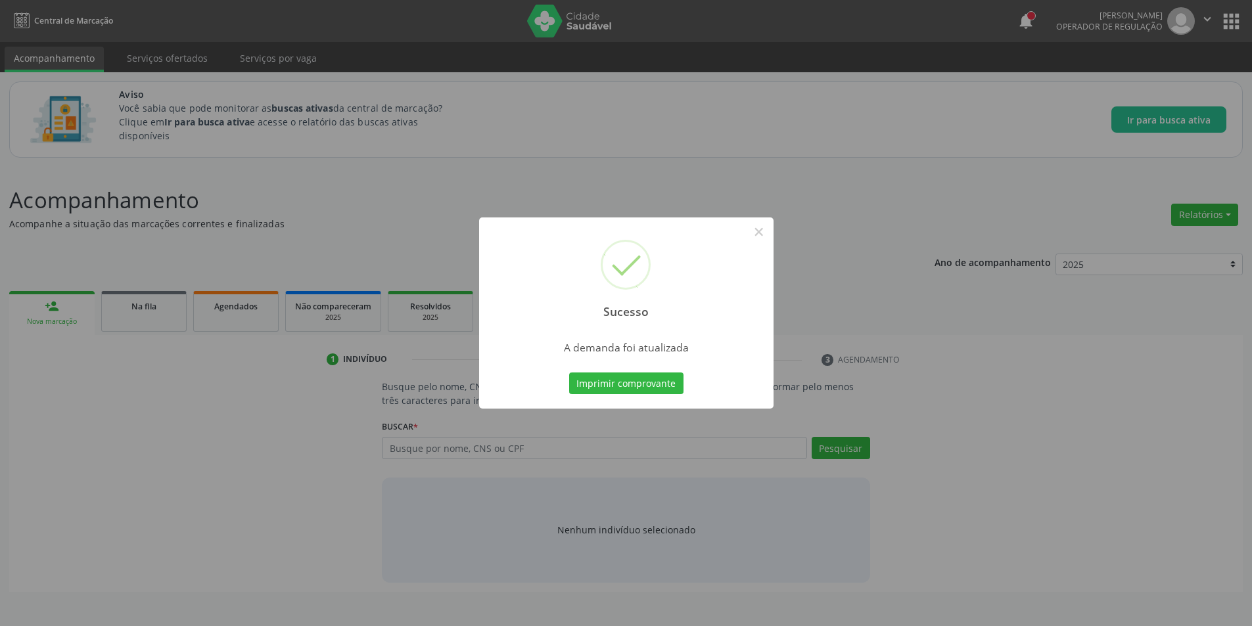
scroll to position [0, 0]
click at [767, 230] on button "×" at bounding box center [763, 232] width 22 height 22
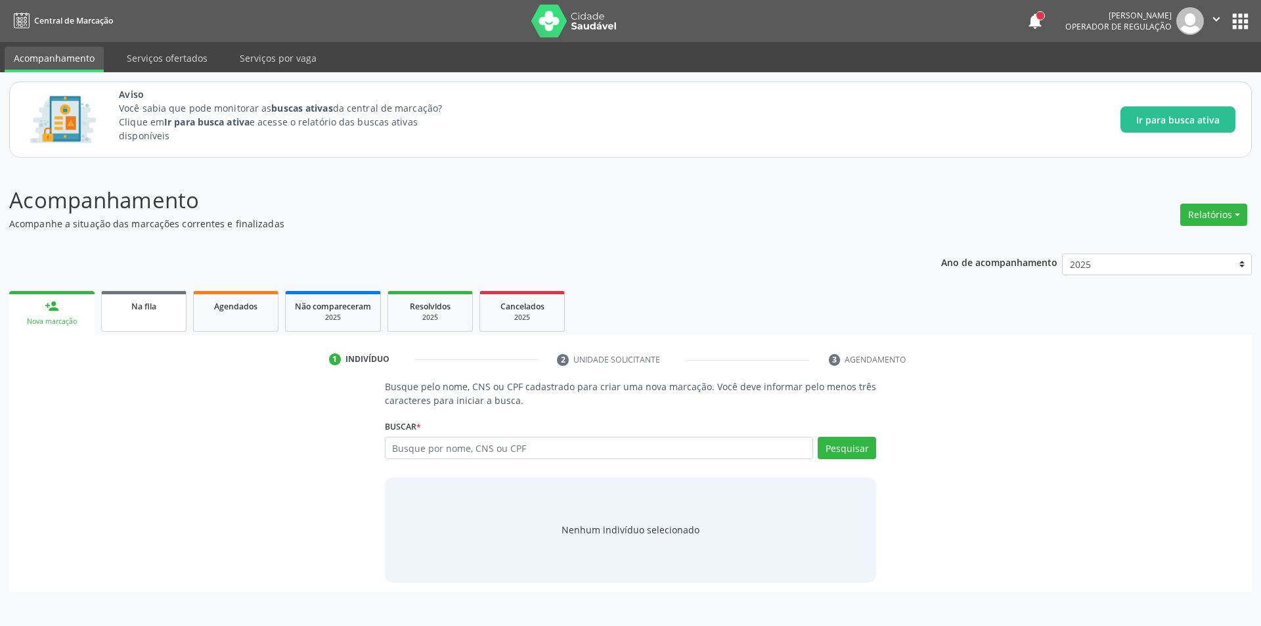
click at [166, 305] on div "Na fila" at bounding box center [144, 306] width 66 height 14
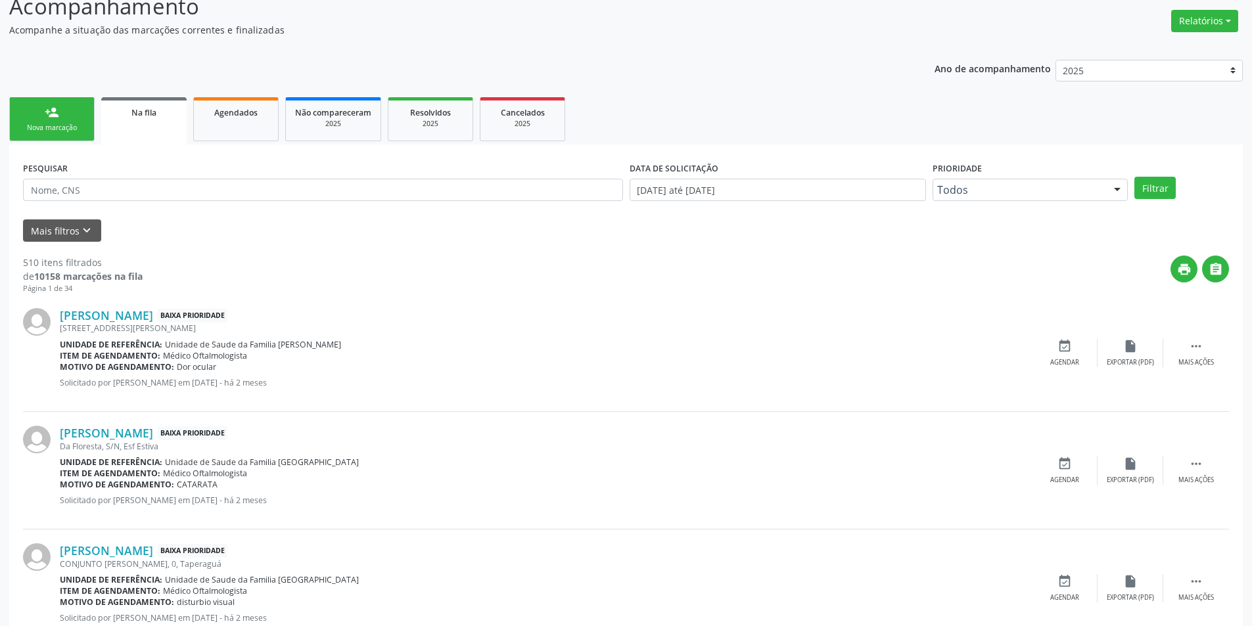
scroll to position [197, 0]
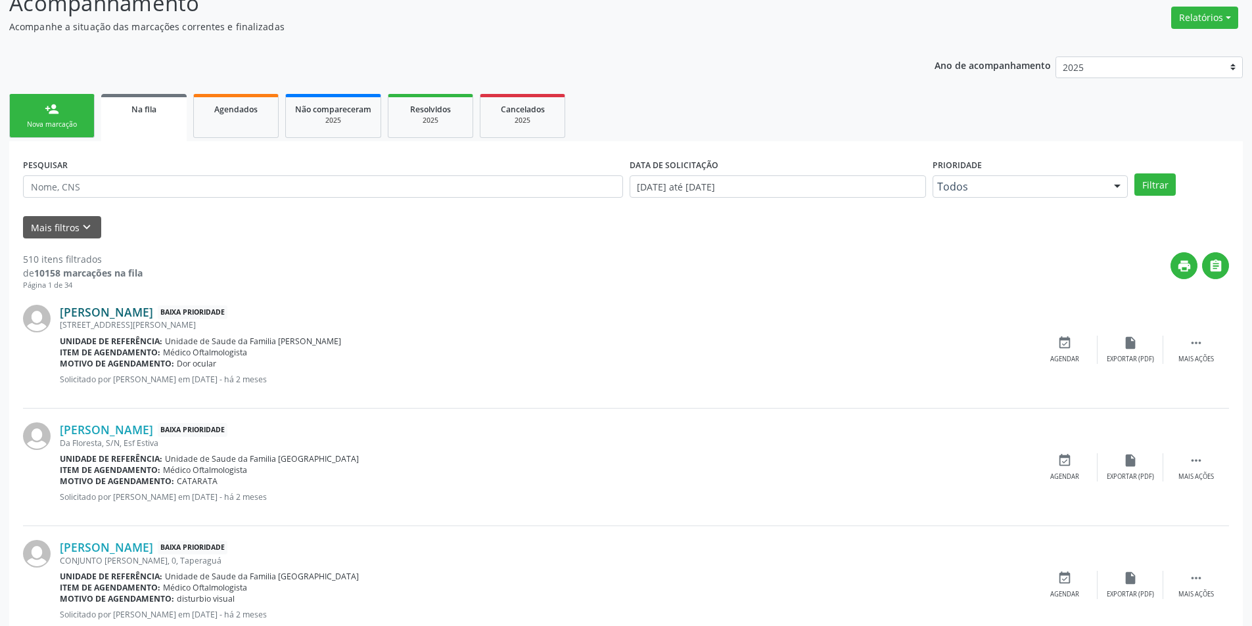
click at [153, 313] on link "[PERSON_NAME]" at bounding box center [106, 312] width 93 height 14
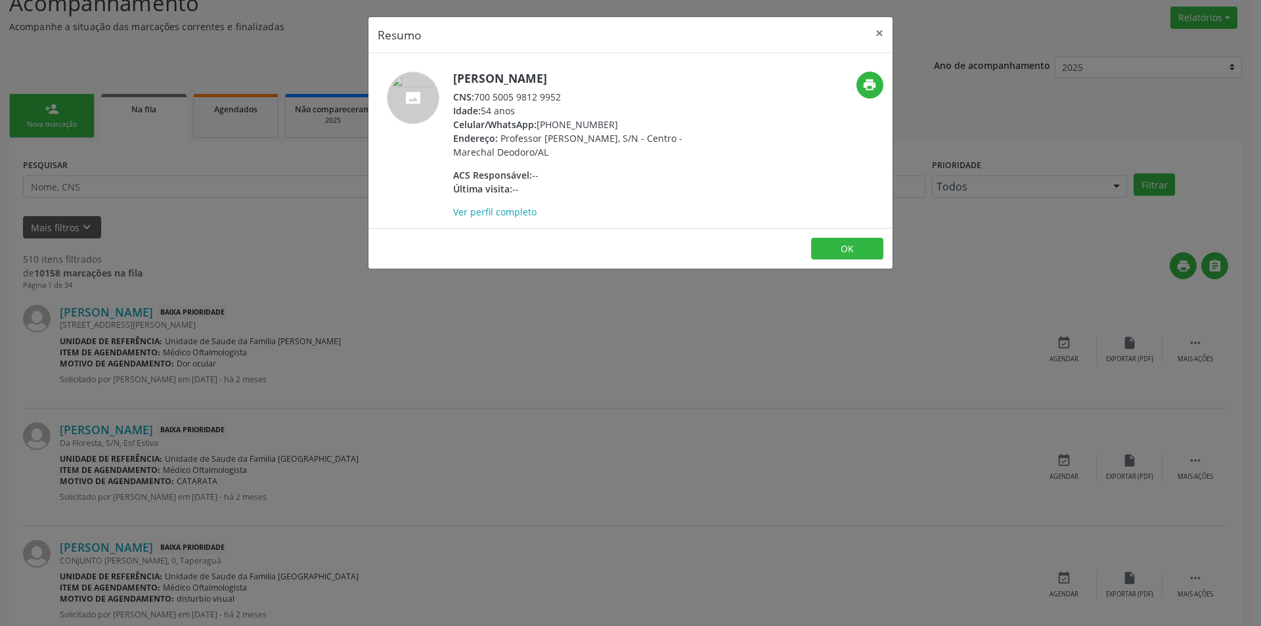
drag, startPoint x: 476, startPoint y: 95, endPoint x: 563, endPoint y: 95, distance: 87.4
click at [563, 95] on div "CNS: 700 5005 9812 9952" at bounding box center [581, 97] width 256 height 14
copy div "700 5005 9812 9952"
click at [838, 252] on button "OK" at bounding box center [847, 249] width 72 height 22
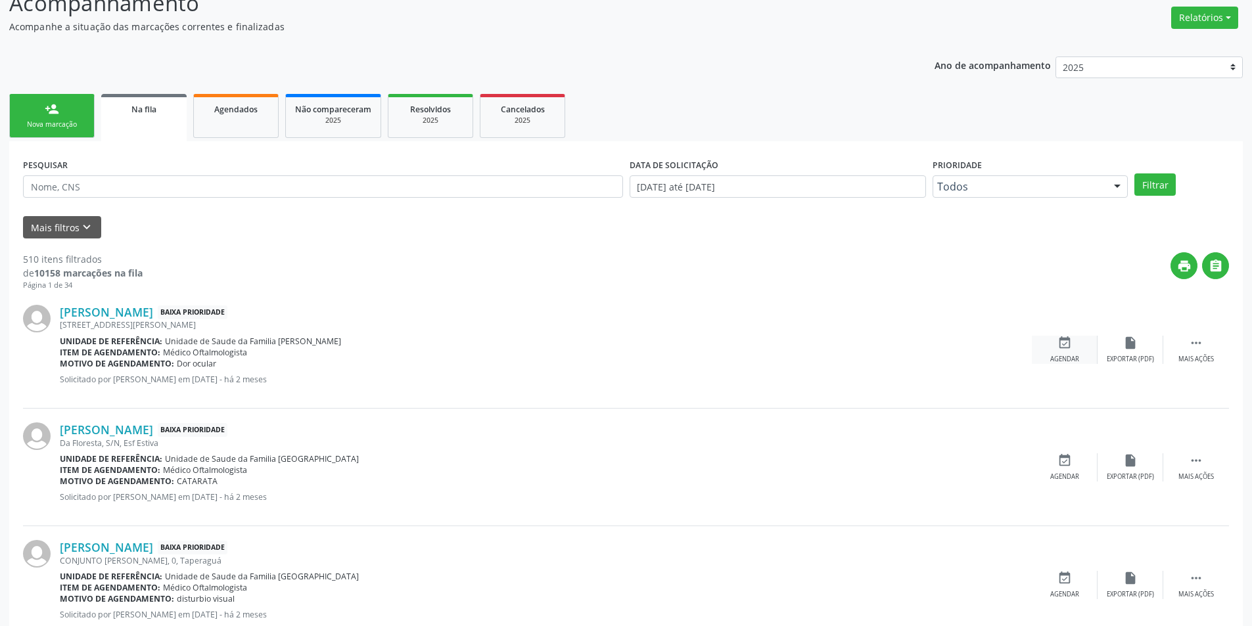
click at [1058, 340] on icon "event_available" at bounding box center [1064, 343] width 14 height 14
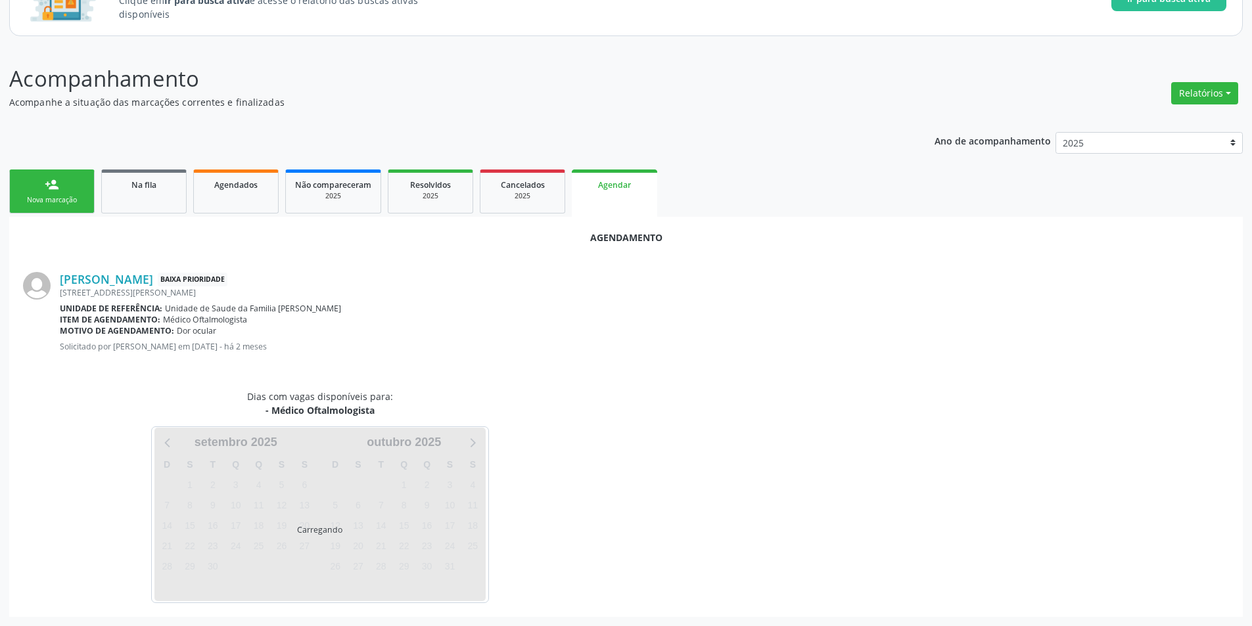
scroll to position [152, 0]
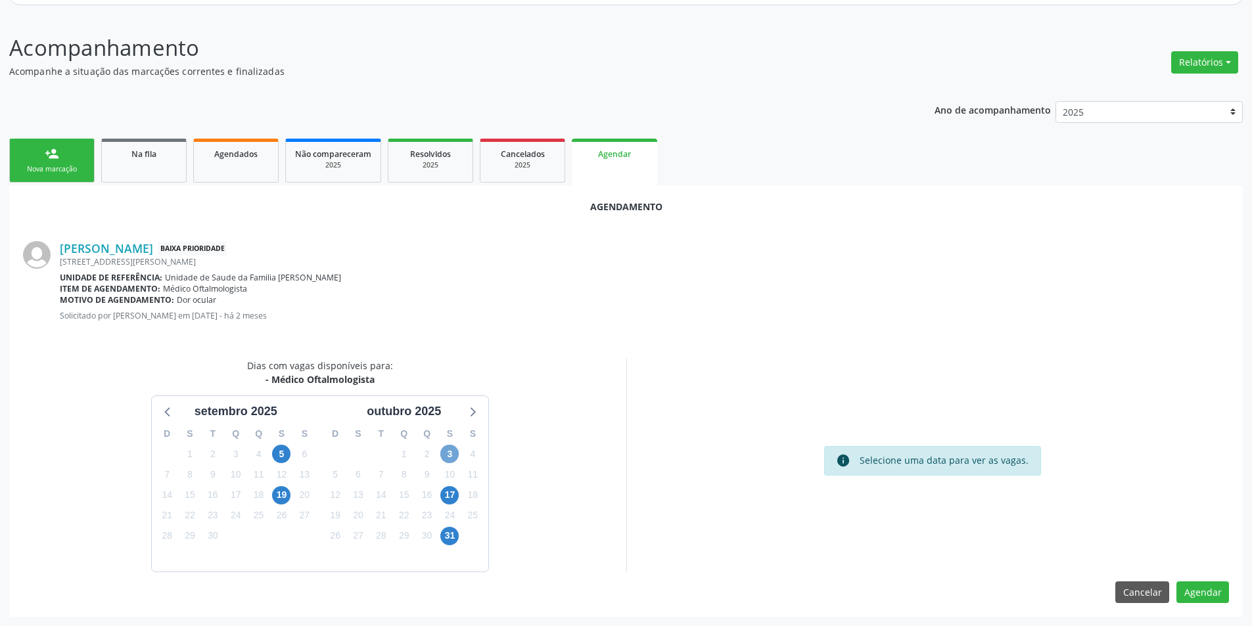
click at [451, 449] on span "3" at bounding box center [449, 454] width 18 height 18
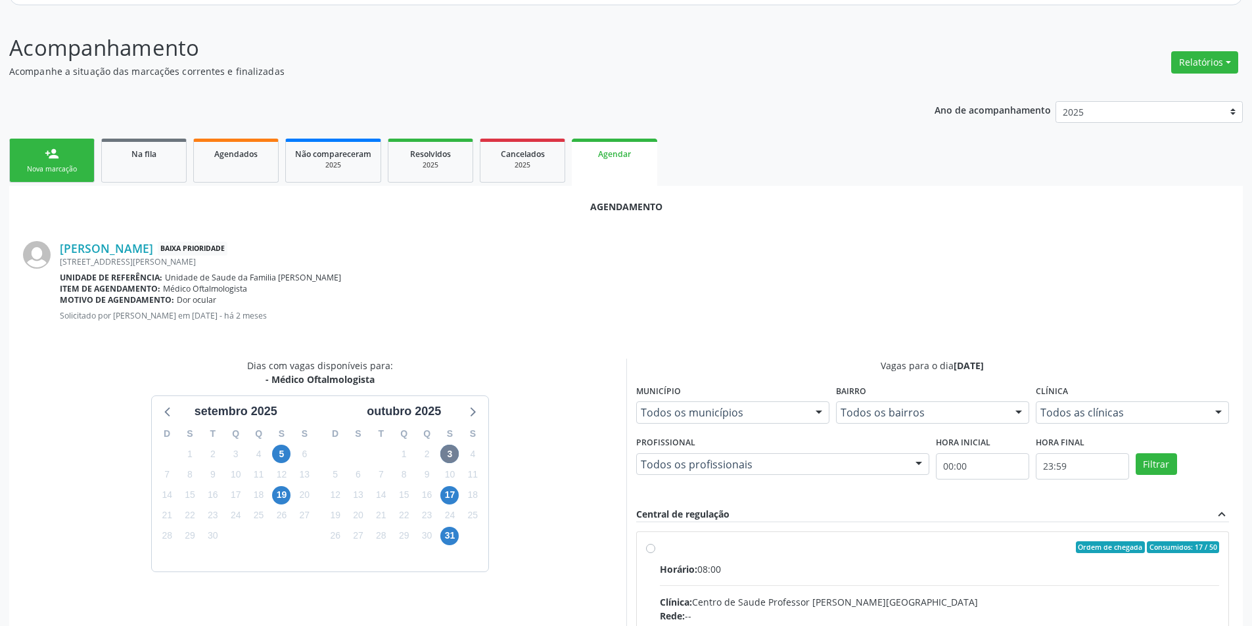
click at [649, 548] on input "Ordem de chegada Consumidos: 17 / 50 Horário: 08:00 Clínica: Centro de Saude Pr…" at bounding box center [650, 547] width 9 height 12
radio input "true"
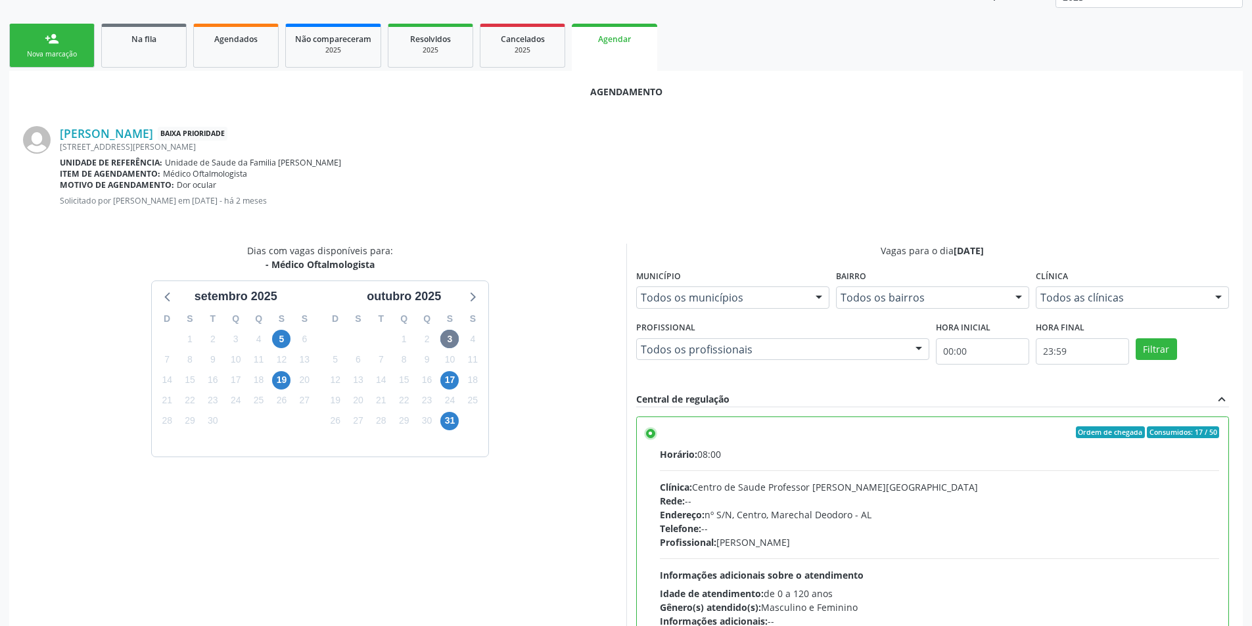
scroll to position [366, 0]
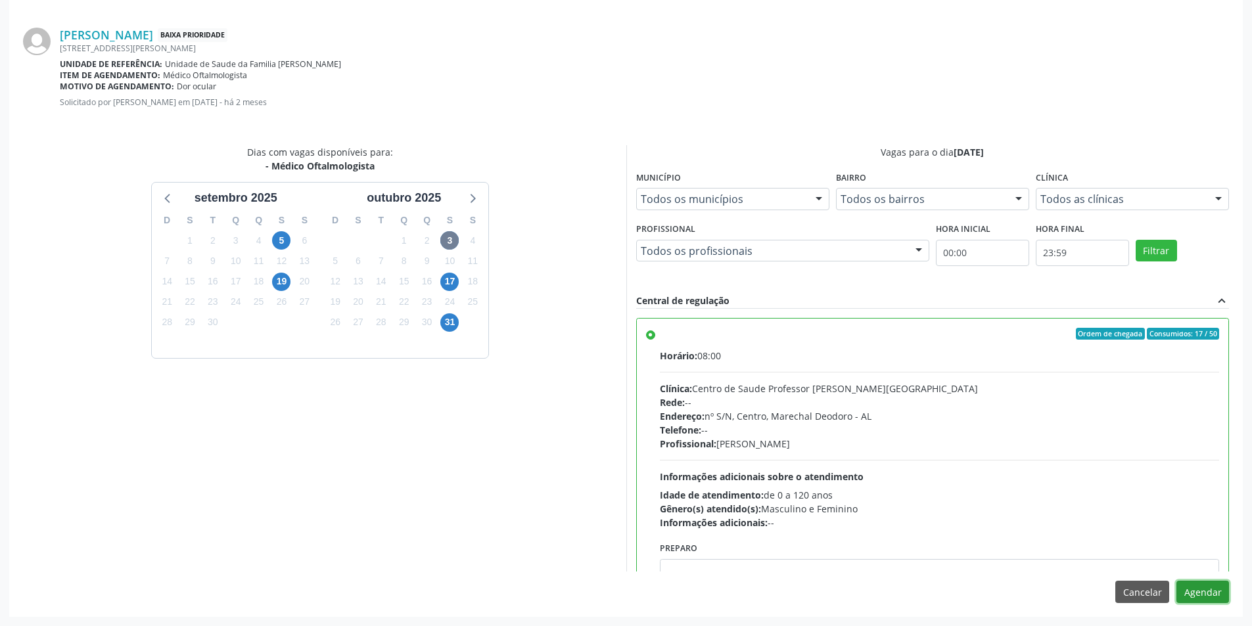
click at [1208, 591] on button "Agendar" at bounding box center [1202, 592] width 53 height 22
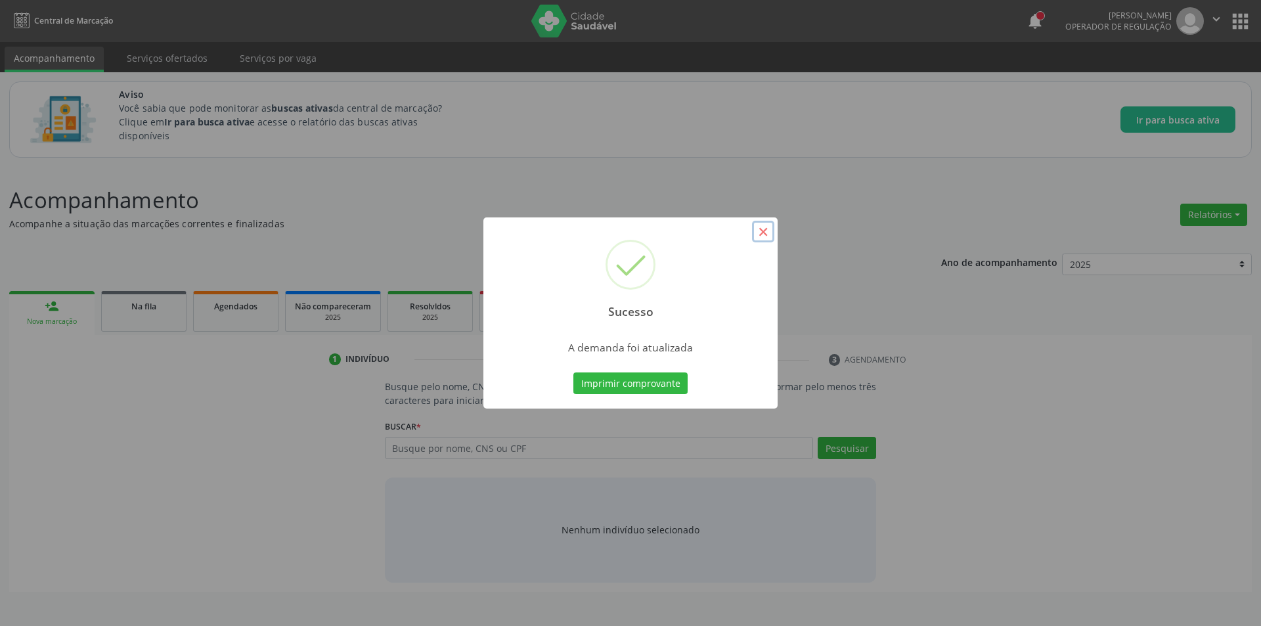
click at [759, 230] on button "×" at bounding box center [763, 232] width 22 height 22
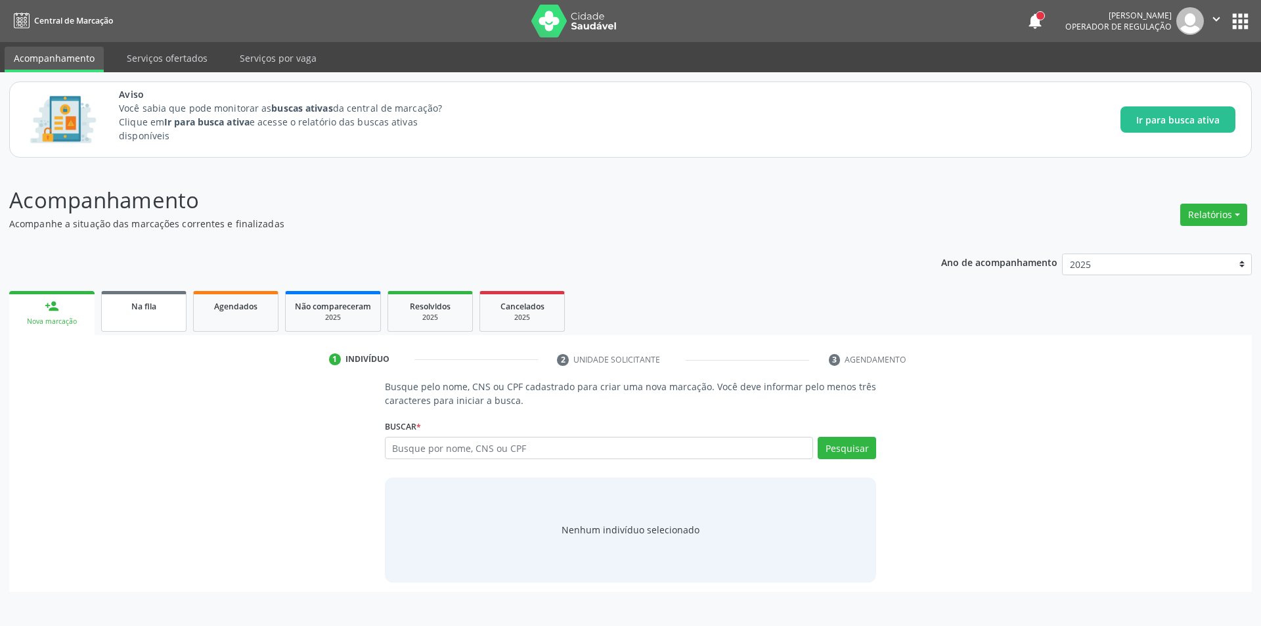
click at [153, 309] on span "Na fila" at bounding box center [143, 306] width 25 height 11
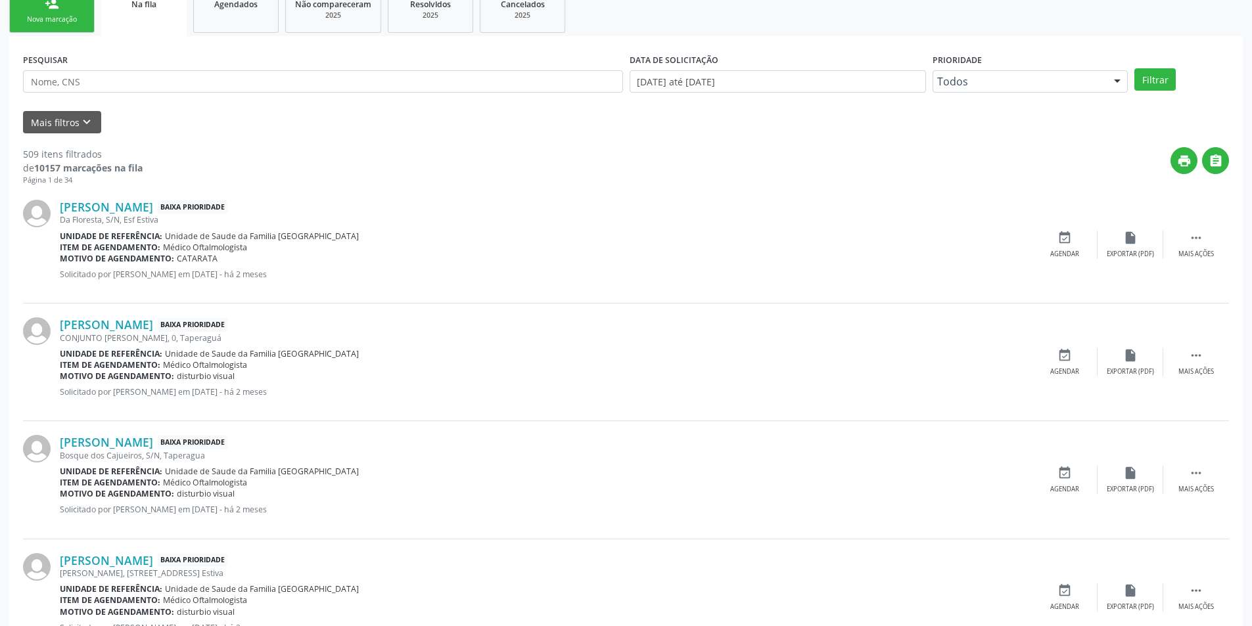
scroll to position [329, 0]
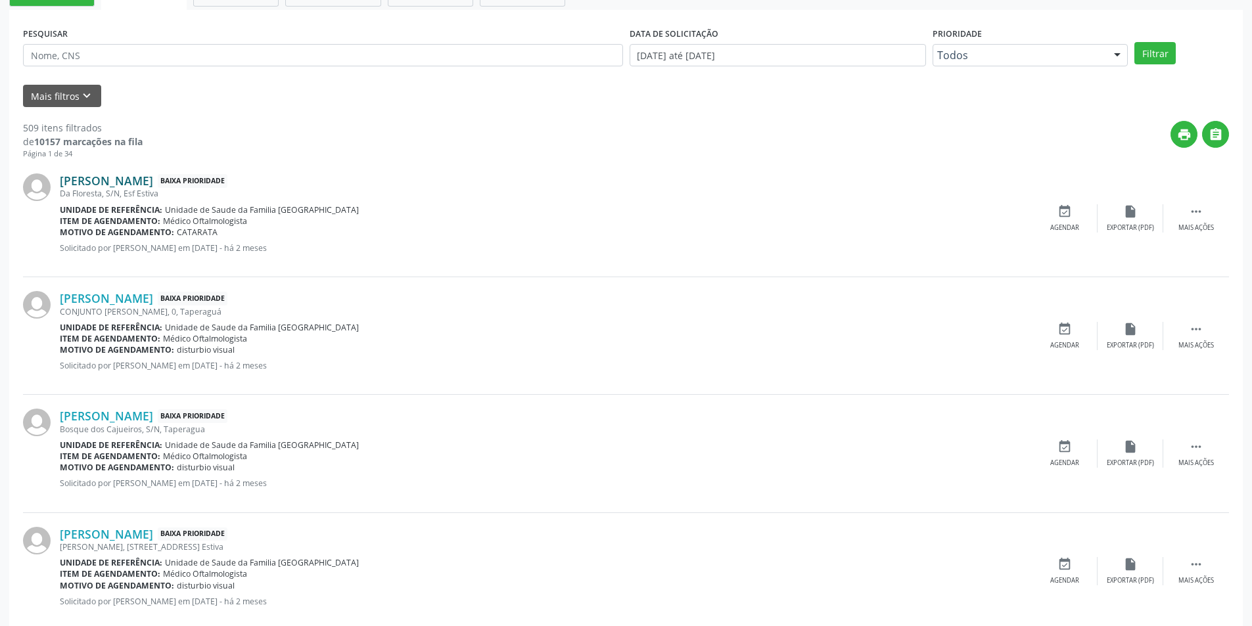
click at [125, 183] on link "[PERSON_NAME]" at bounding box center [106, 180] width 93 height 14
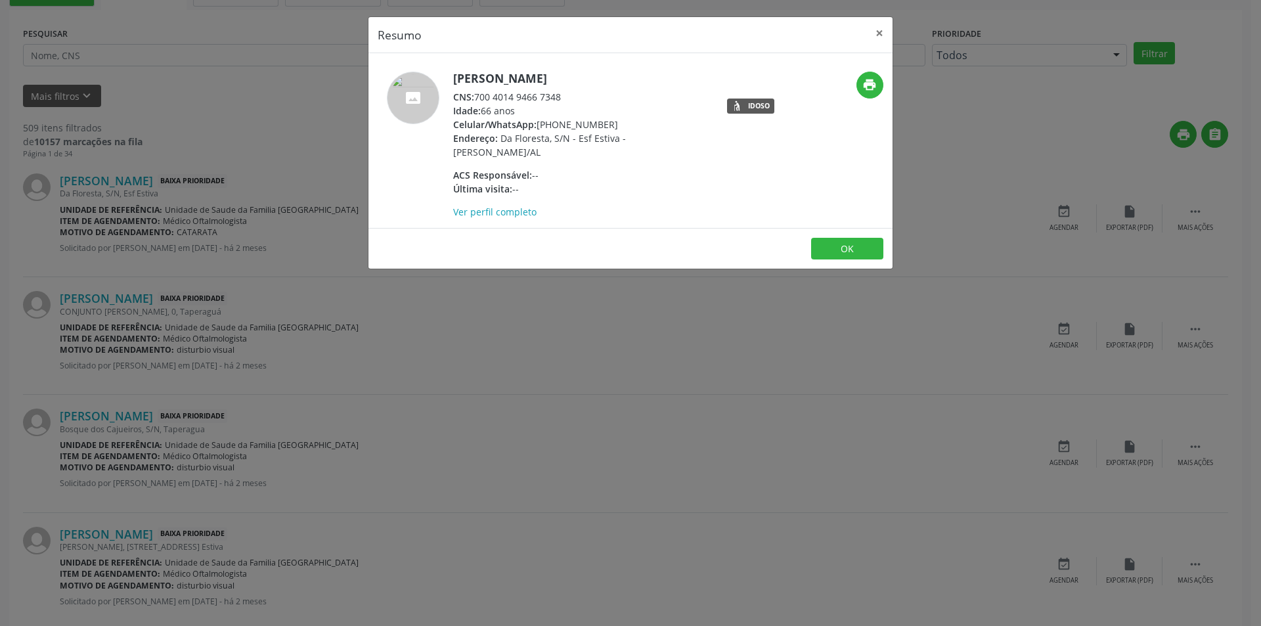
drag, startPoint x: 478, startPoint y: 98, endPoint x: 572, endPoint y: 88, distance: 93.8
click at [572, 88] on div "[PERSON_NAME] CNS: 700 4014 9466 7348 Idade: 66 anos Celular/WhatsApp: [PHONE_N…" at bounding box center [581, 145] width 256 height 147
copy div "700 4014 9466 7348"
click at [838, 250] on button "OK" at bounding box center [847, 249] width 72 height 22
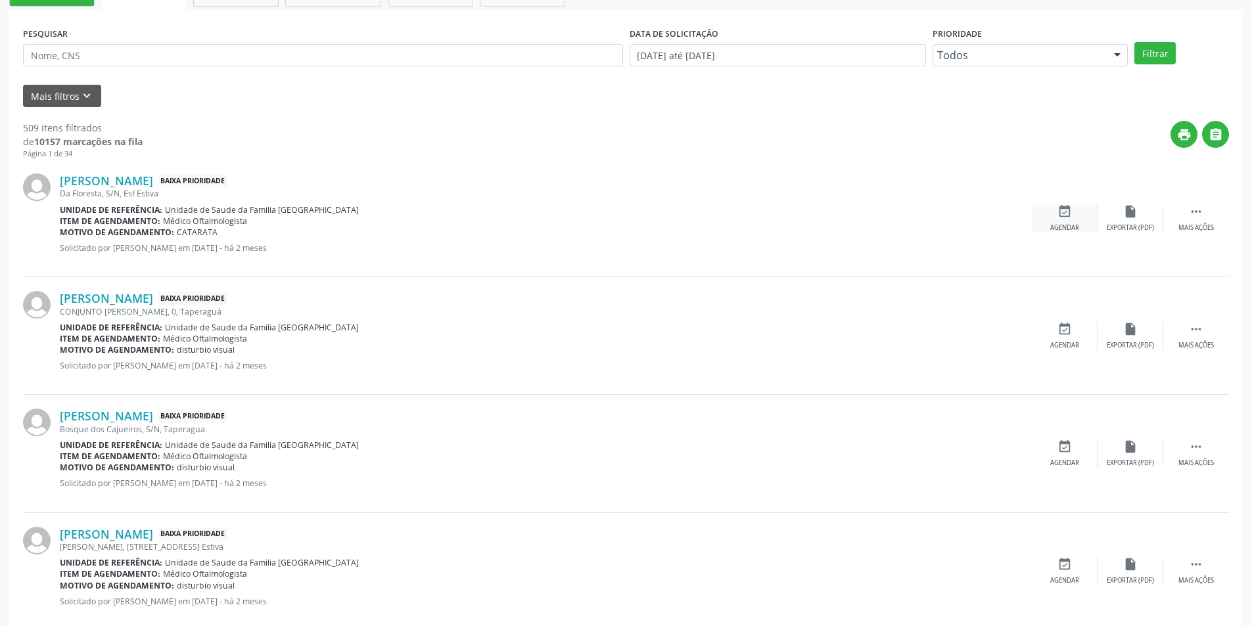
click at [1079, 217] on div "event_available Agendar" at bounding box center [1064, 218] width 66 height 28
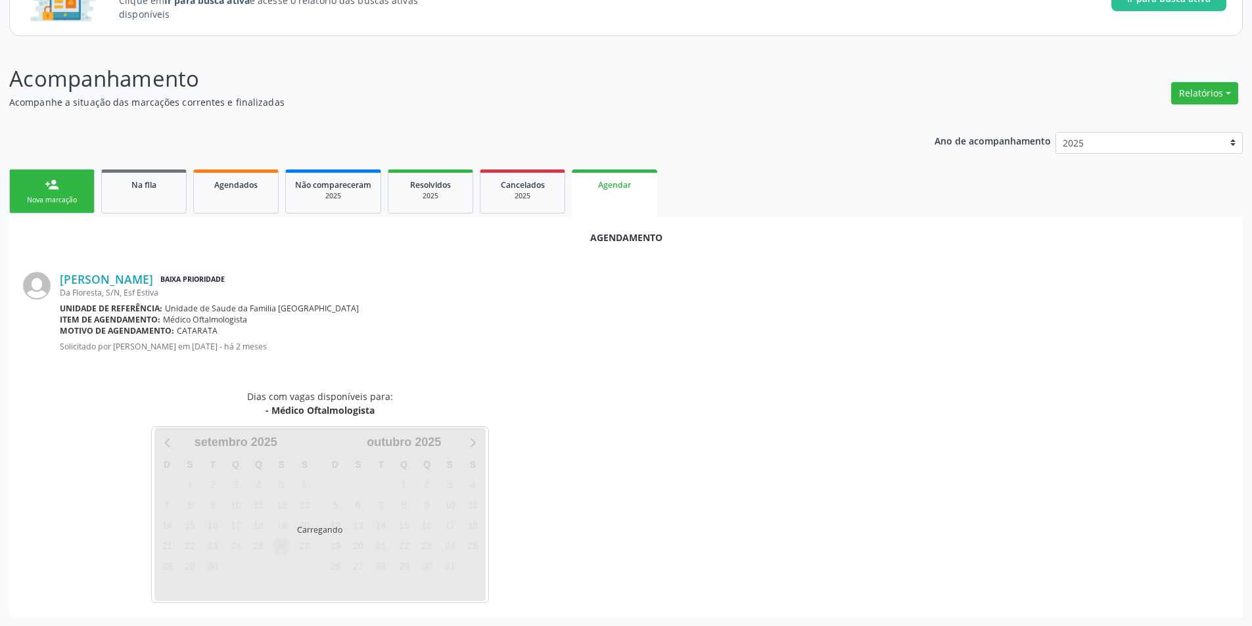
scroll to position [152, 0]
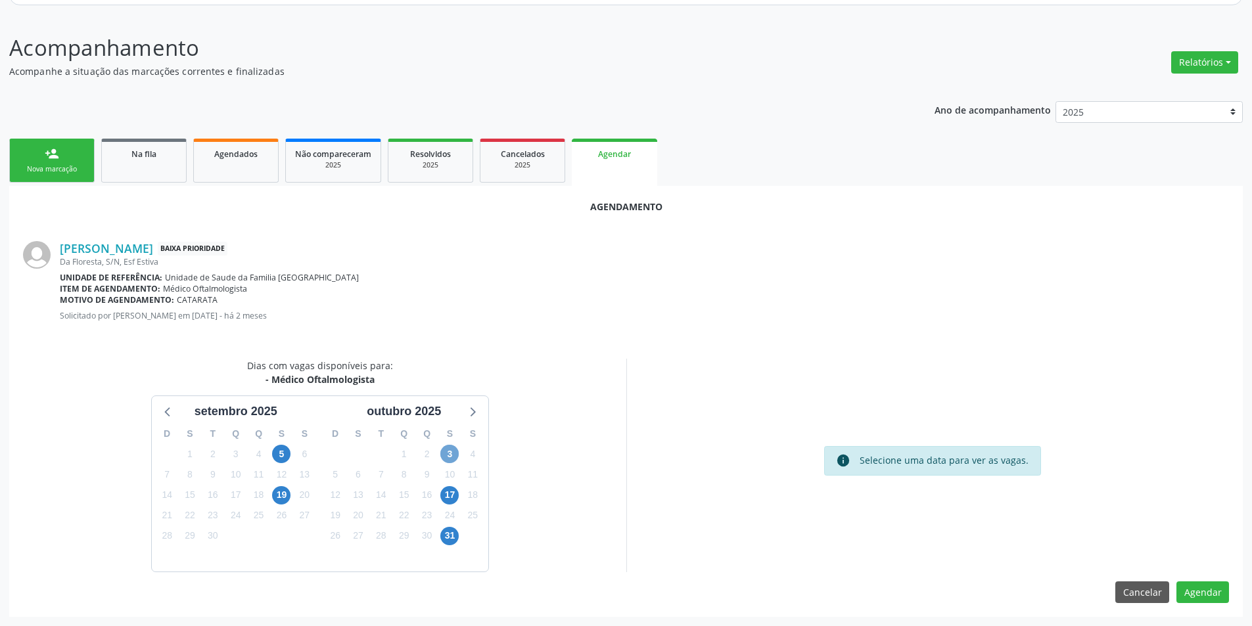
click at [448, 456] on span "3" at bounding box center [449, 454] width 18 height 18
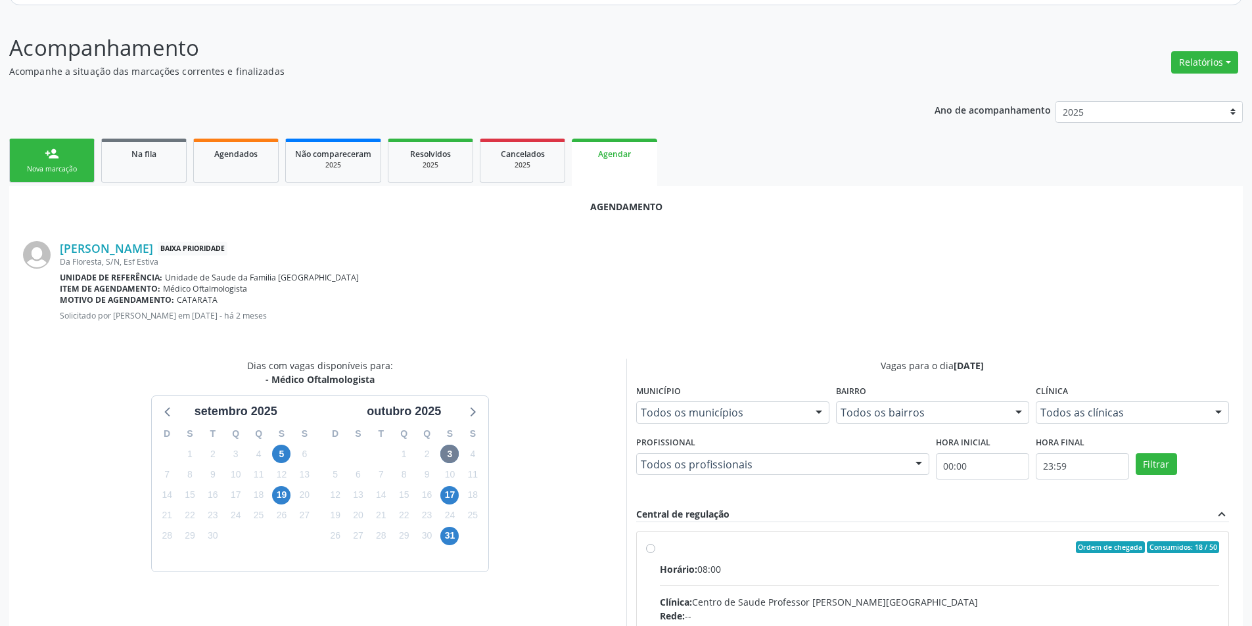
radio input "true"
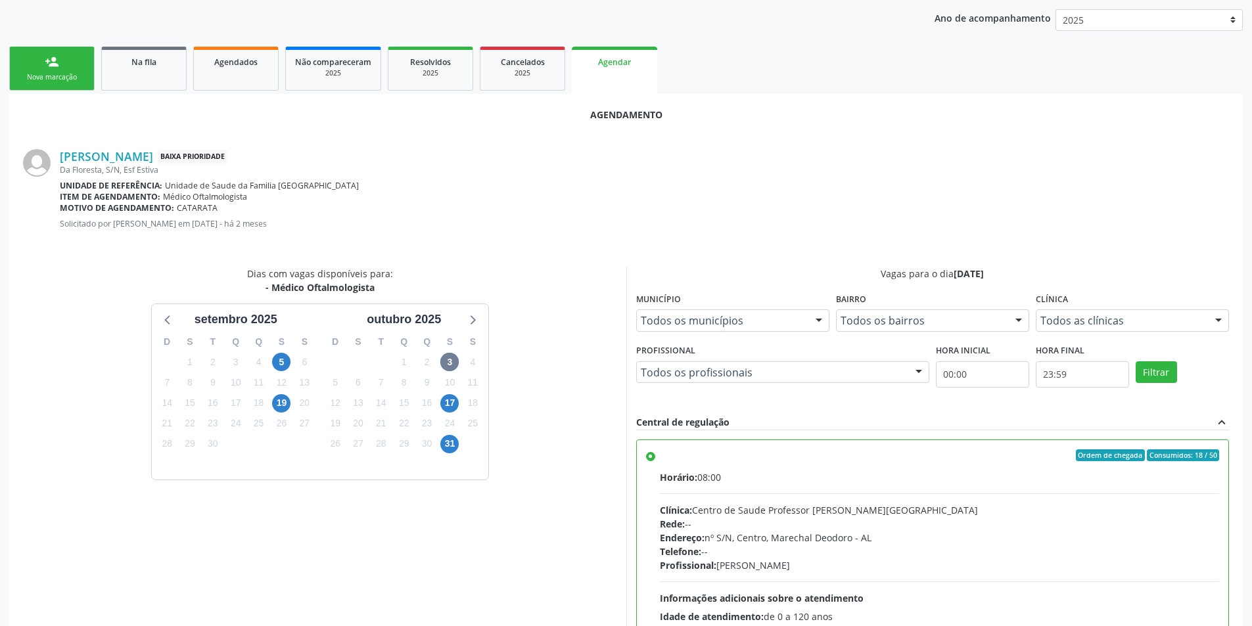
scroll to position [366, 0]
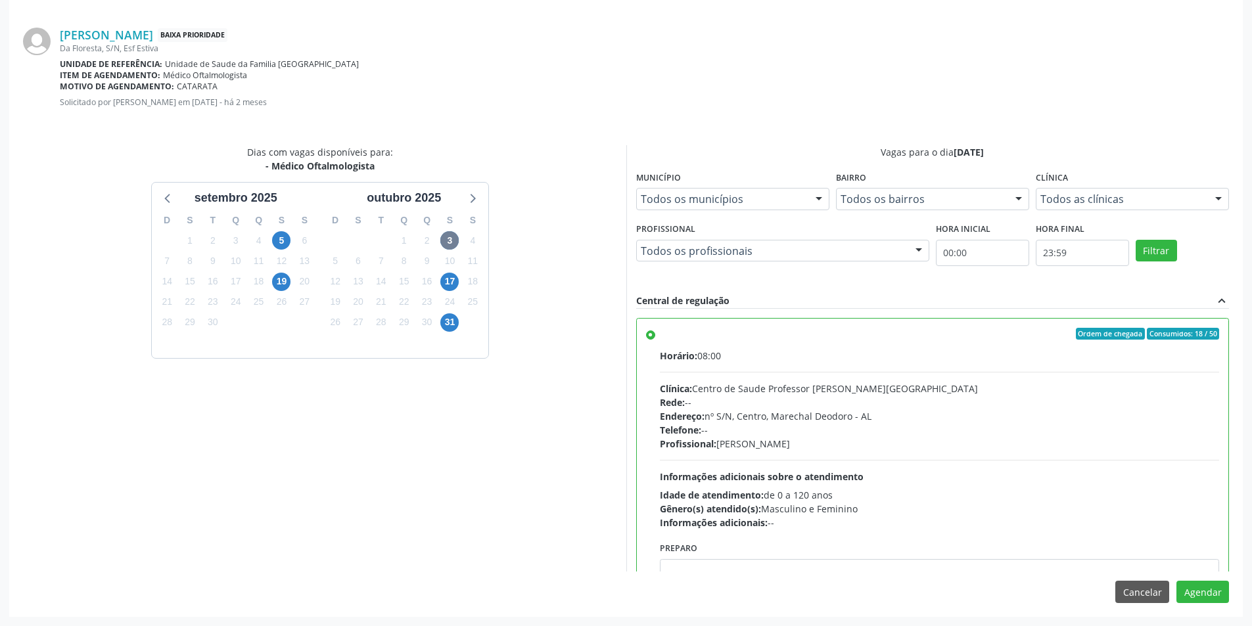
drag, startPoint x: 1212, startPoint y: 604, endPoint x: 1202, endPoint y: 589, distance: 17.7
click at [1212, 604] on div "Agendamento [PERSON_NAME] Baixa Prioridade Da Floresta, S/N, Esf Estiva Unidade…" at bounding box center [625, 294] width 1233 height 644
click at [1202, 589] on button "Agendar" at bounding box center [1202, 592] width 53 height 22
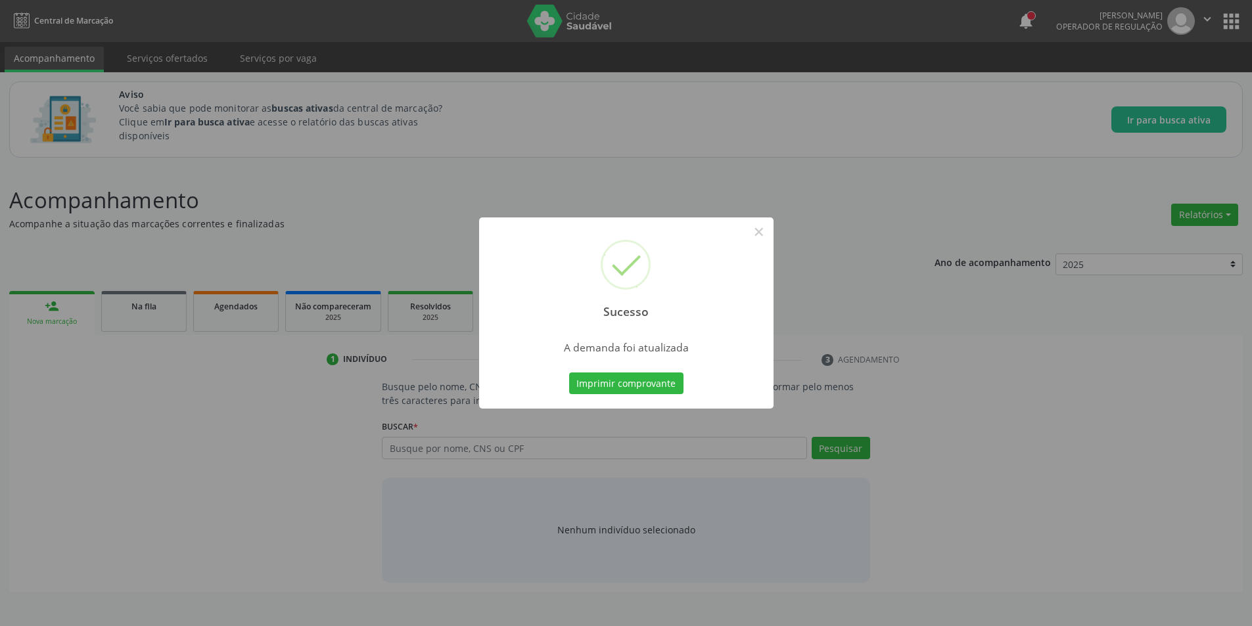
scroll to position [0, 0]
click at [760, 236] on button "×" at bounding box center [763, 232] width 22 height 22
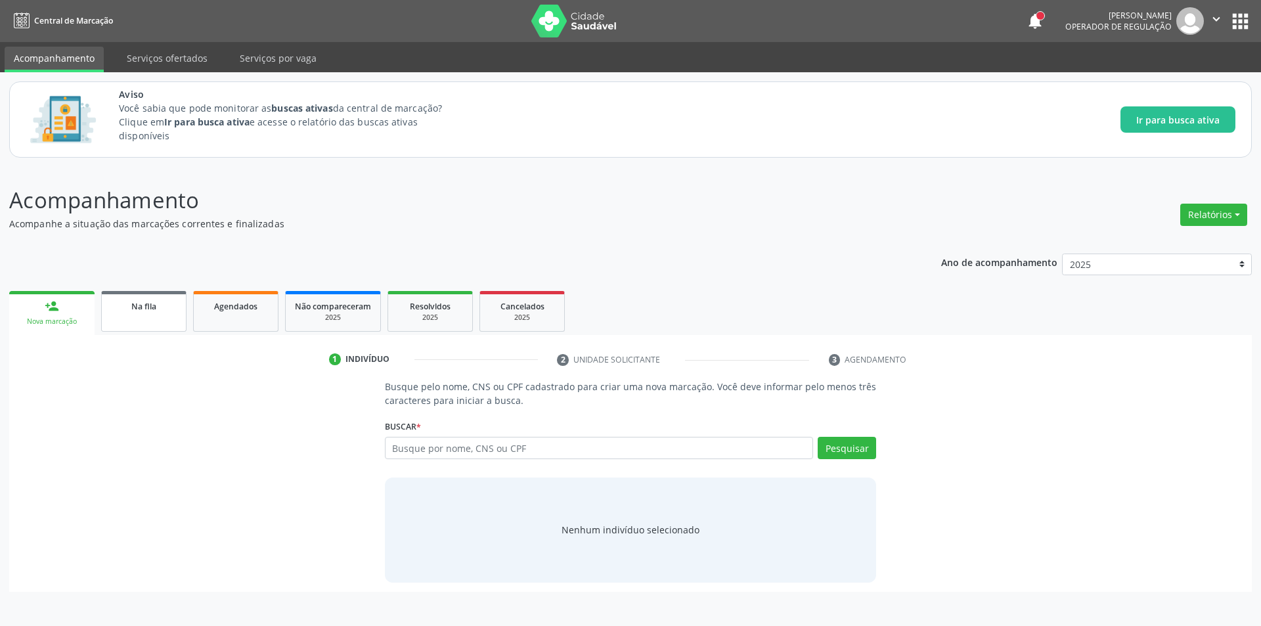
click at [139, 311] on span "Na fila" at bounding box center [143, 306] width 25 height 11
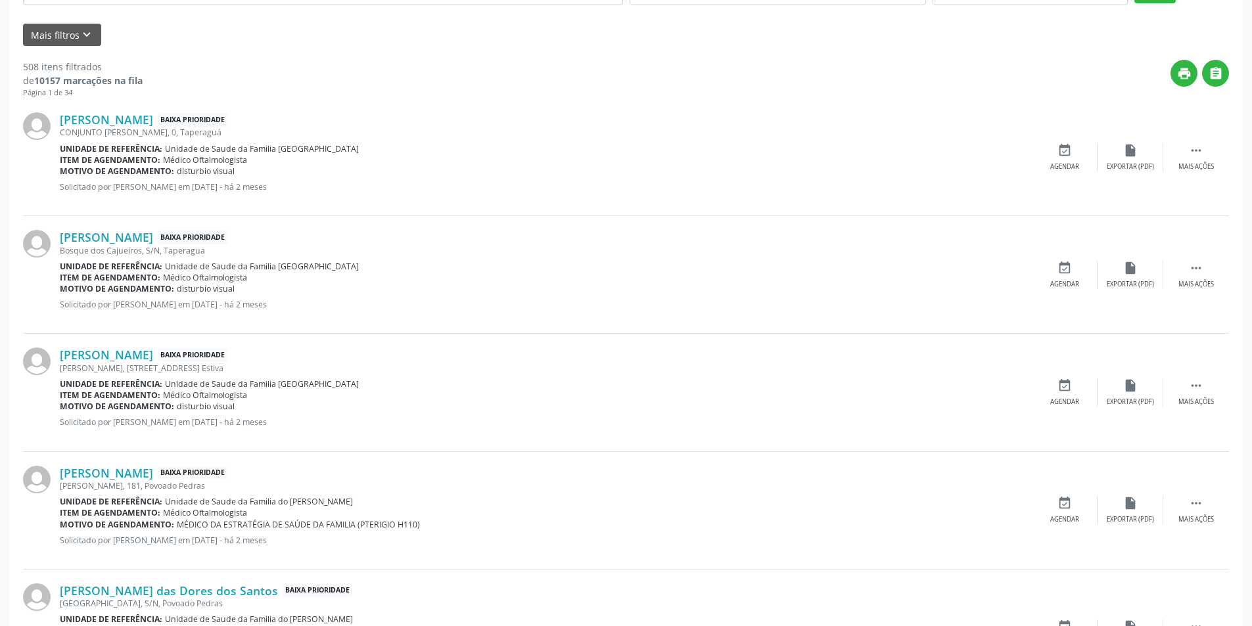
scroll to position [394, 0]
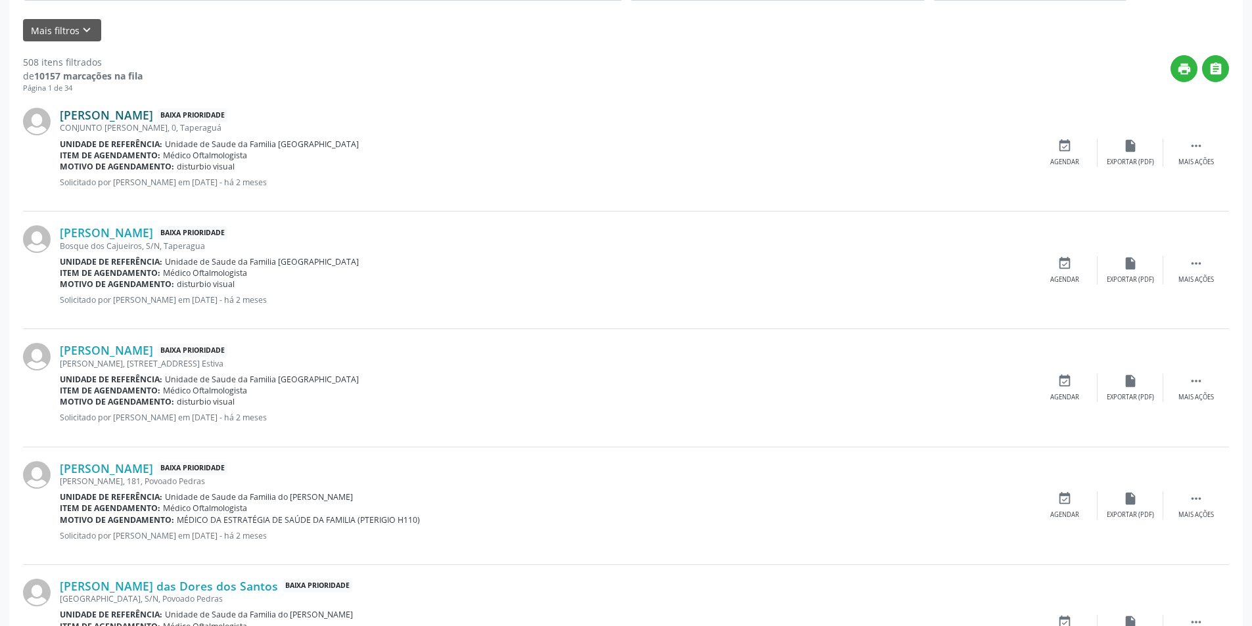
click at [138, 118] on link "[PERSON_NAME]" at bounding box center [106, 115] width 93 height 14
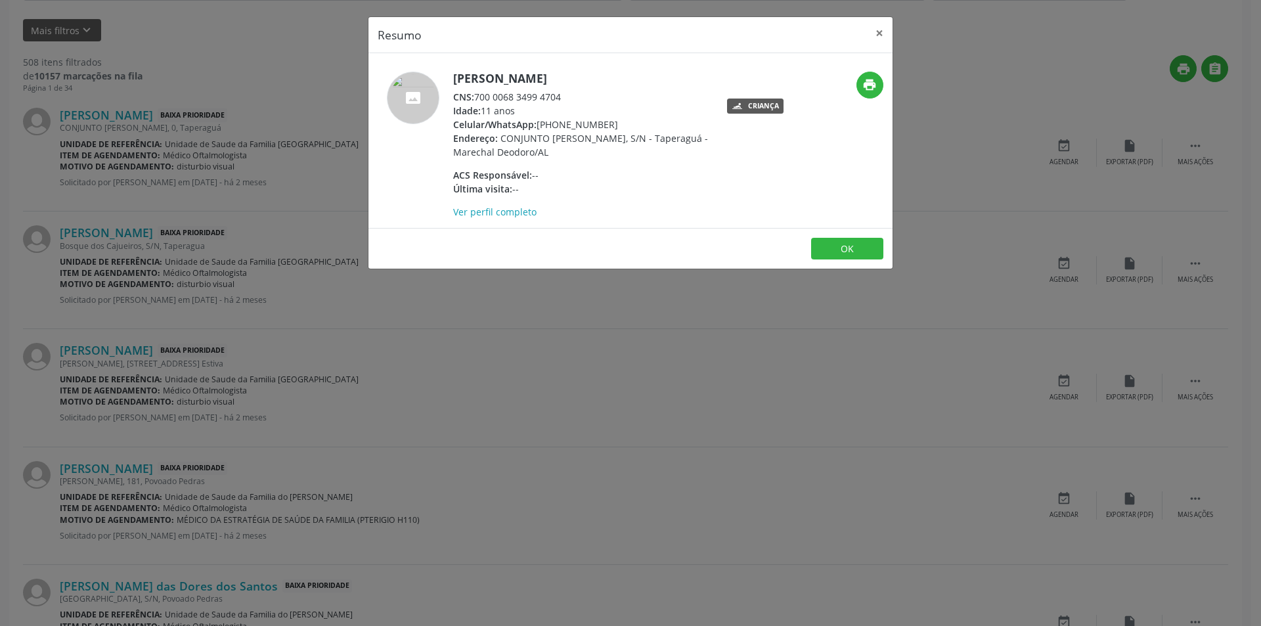
drag, startPoint x: 478, startPoint y: 97, endPoint x: 562, endPoint y: 95, distance: 83.5
click at [562, 95] on div "CNS: 700 0068 3499 4704" at bounding box center [581, 97] width 256 height 14
copy div "700 0068 3499 4704"
click at [841, 248] on button "OK" at bounding box center [847, 249] width 72 height 22
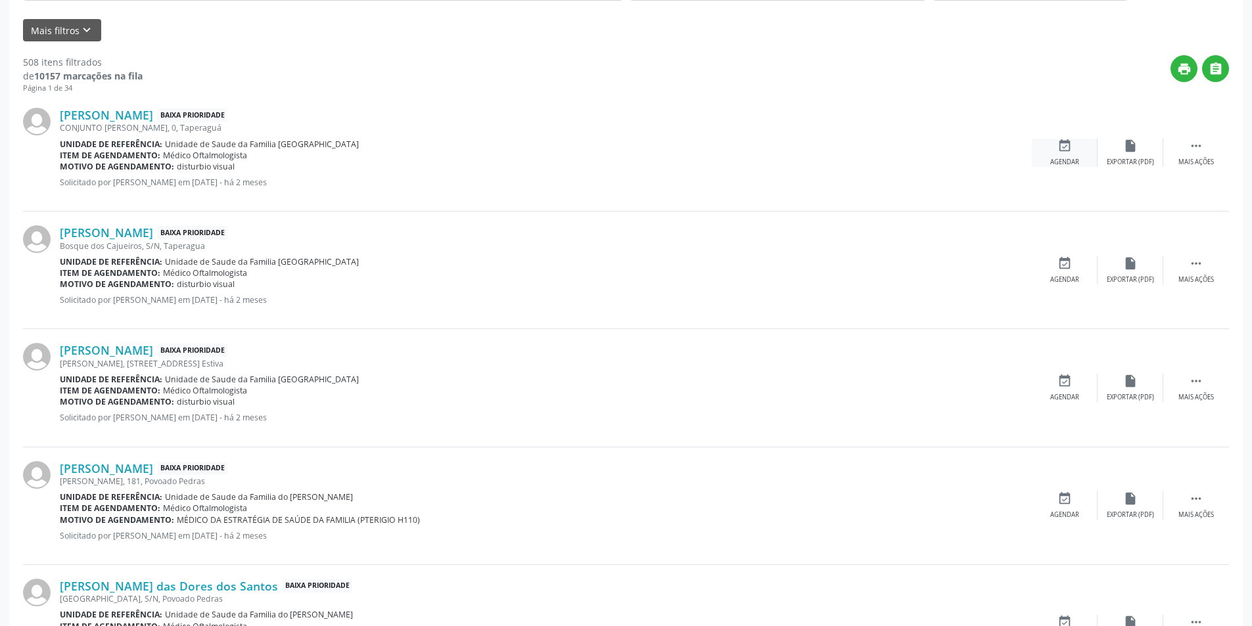
click at [1054, 149] on div "event_available Agendar" at bounding box center [1064, 153] width 66 height 28
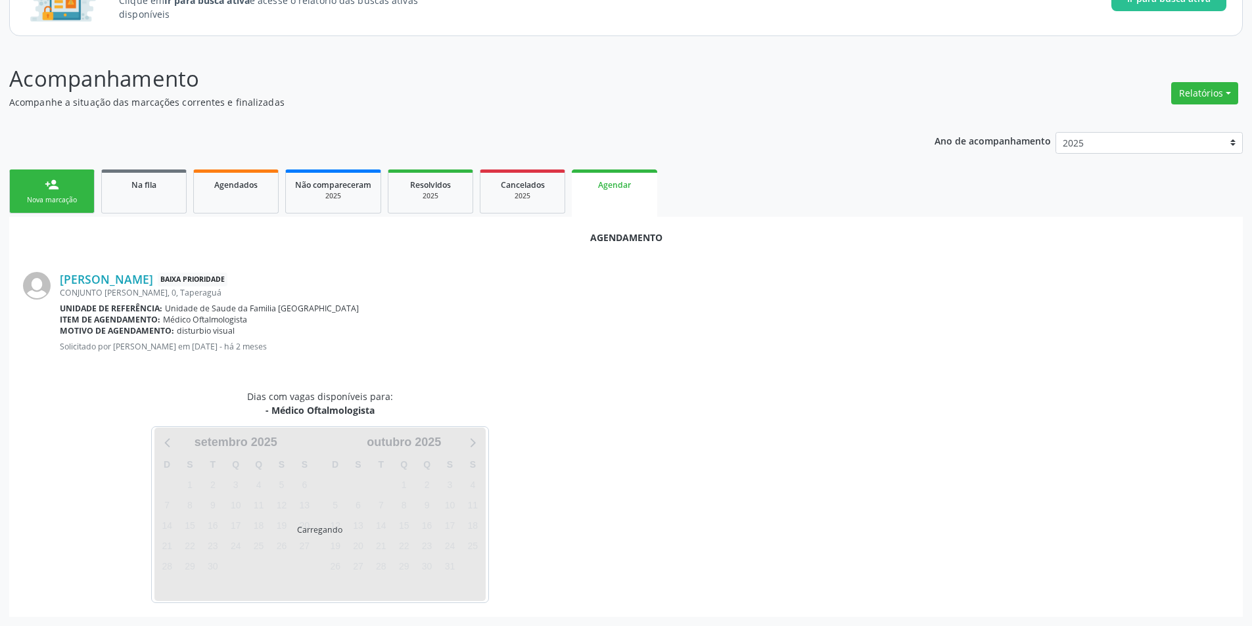
scroll to position [152, 0]
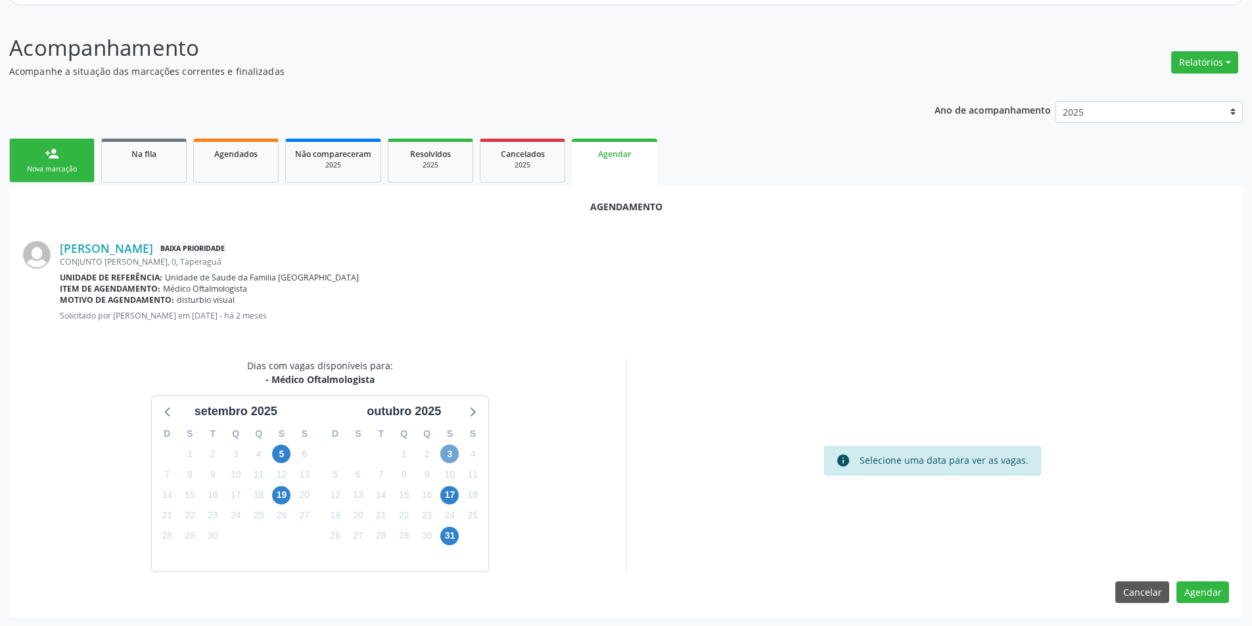
click at [447, 451] on span "3" at bounding box center [449, 454] width 18 height 18
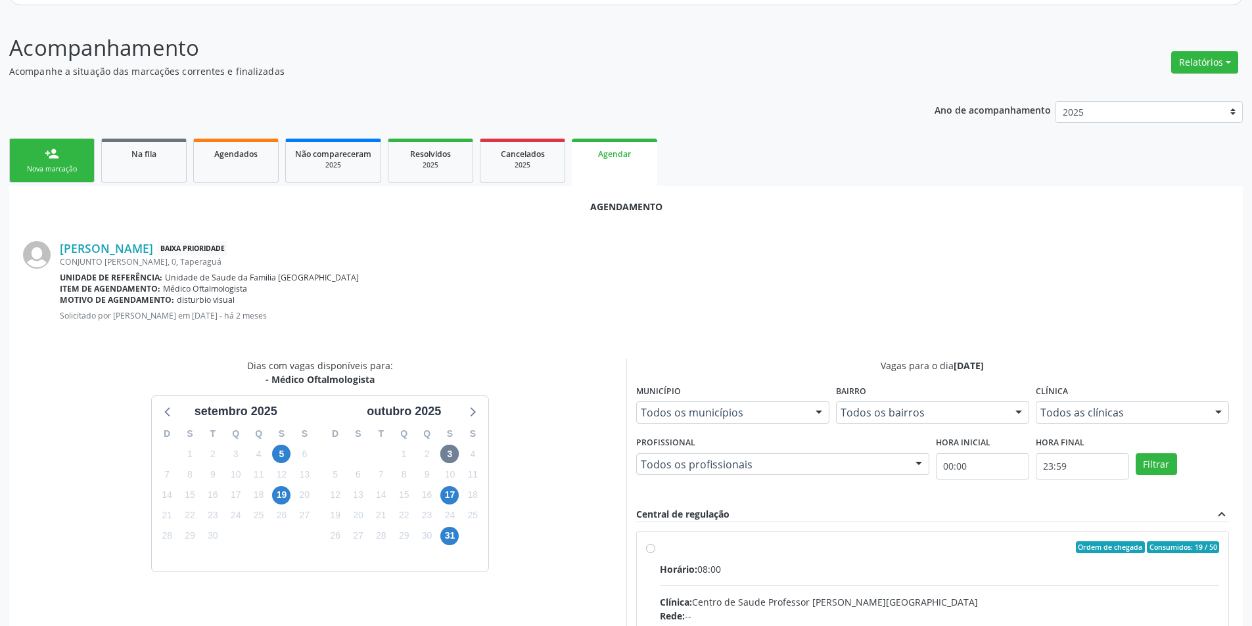
radio input "true"
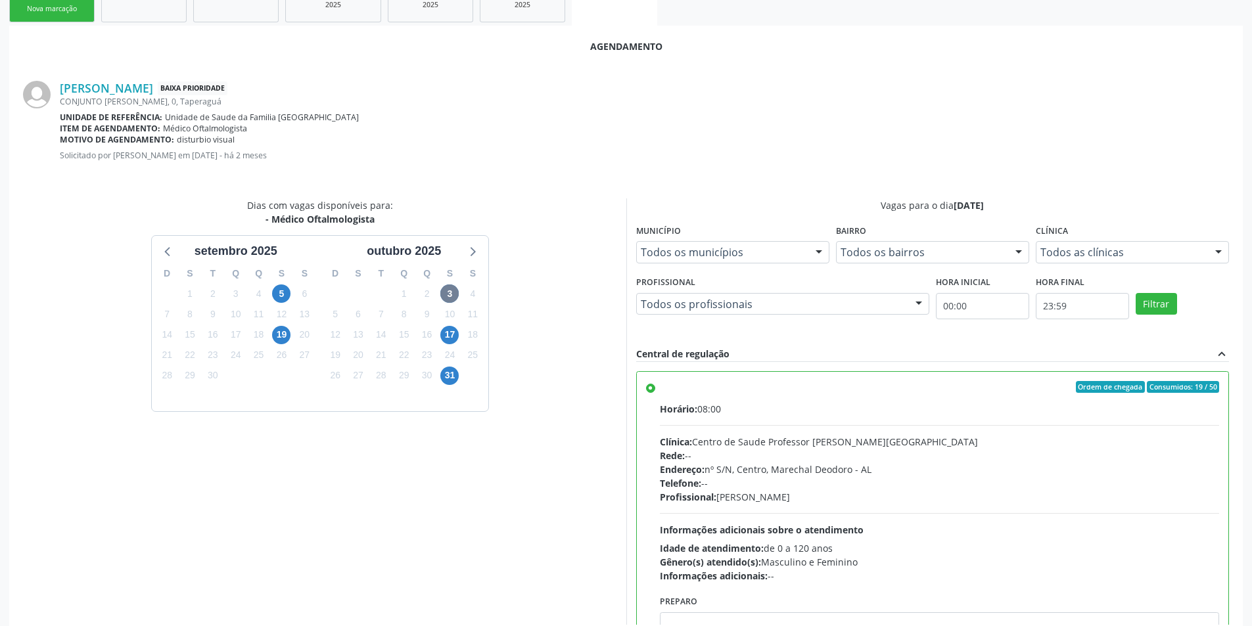
scroll to position [366, 0]
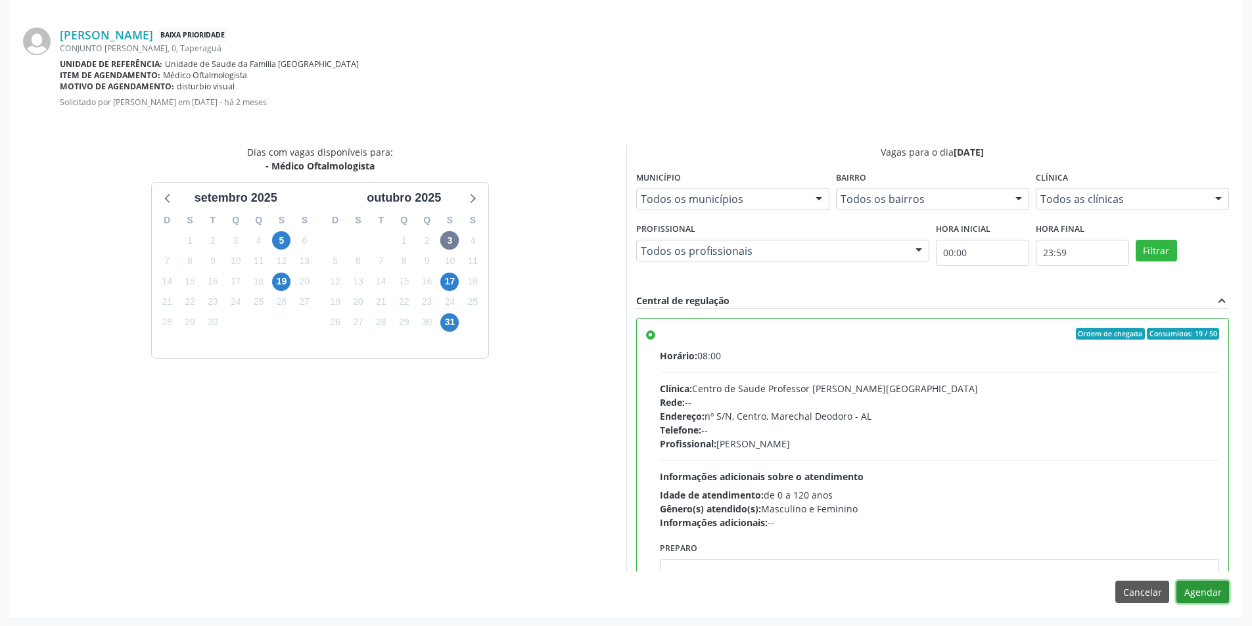
click at [1213, 593] on button "Agendar" at bounding box center [1202, 592] width 53 height 22
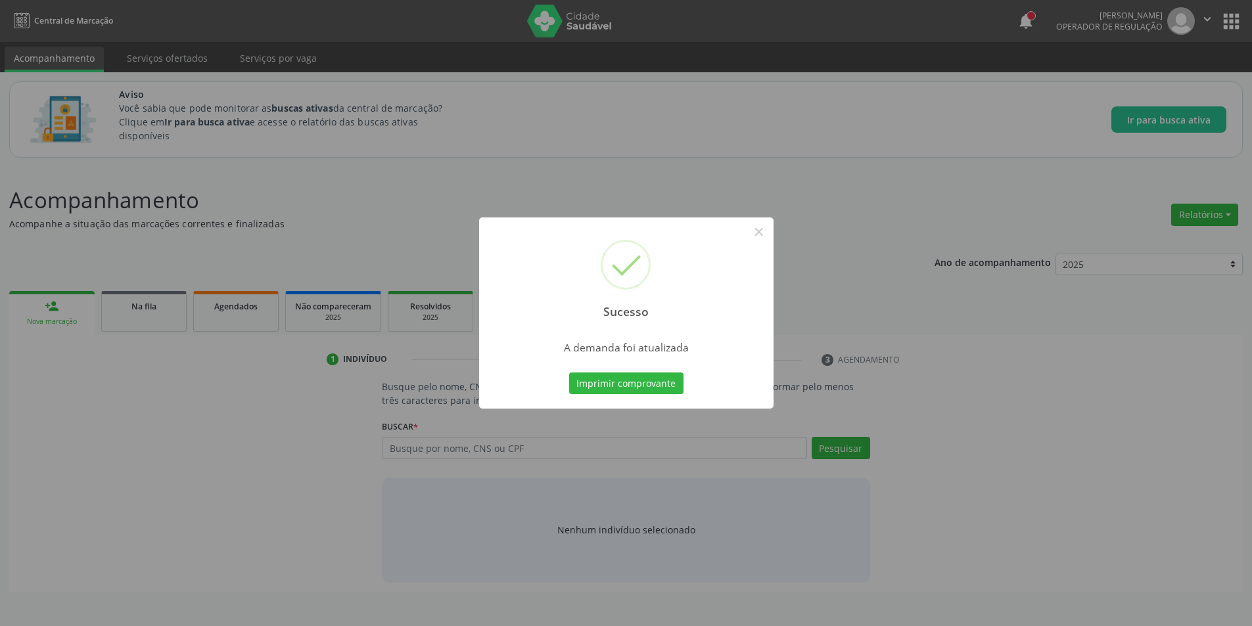
scroll to position [0, 0]
click at [764, 233] on button "×" at bounding box center [763, 232] width 22 height 22
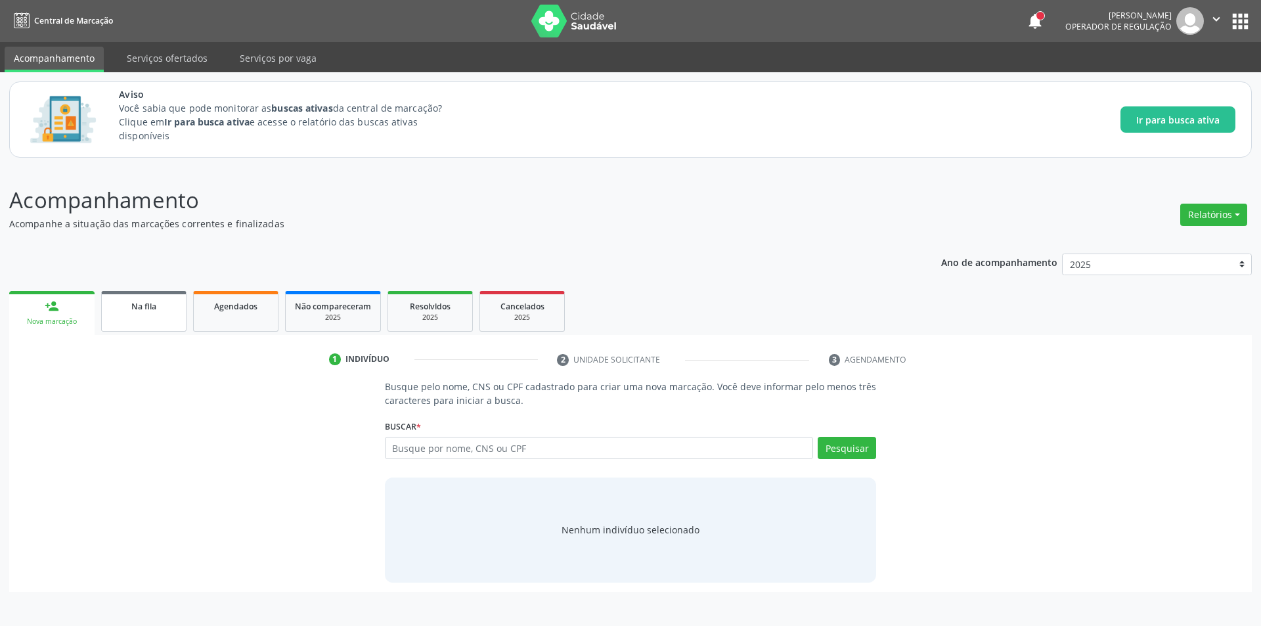
click at [166, 306] on div "Na fila" at bounding box center [144, 306] width 66 height 14
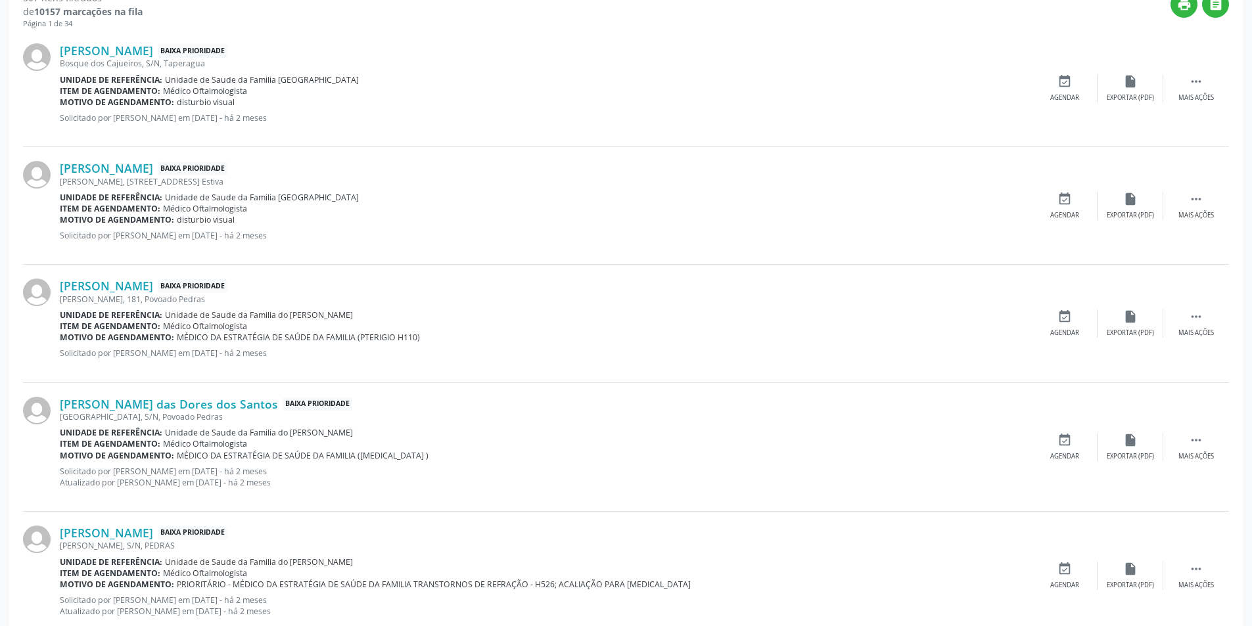
scroll to position [460, 0]
click at [141, 47] on link "[PERSON_NAME]" at bounding box center [106, 49] width 93 height 14
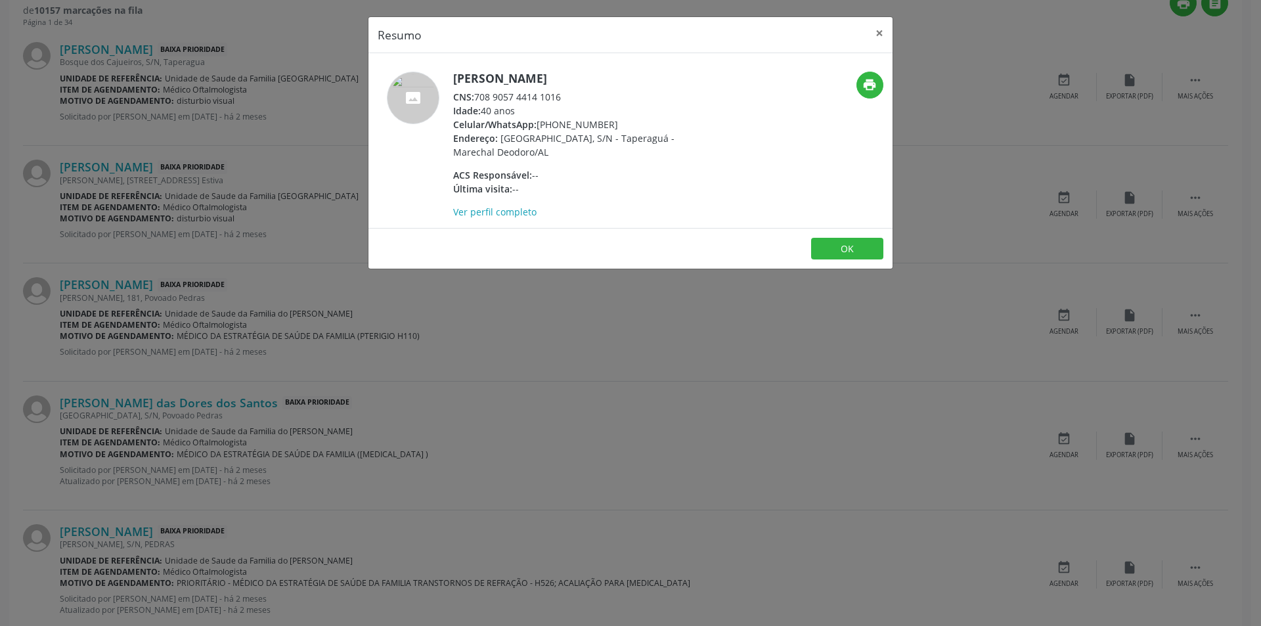
drag, startPoint x: 477, startPoint y: 97, endPoint x: 564, endPoint y: 98, distance: 87.4
click at [564, 98] on div "CNS: 708 9057 4414 1016" at bounding box center [581, 97] width 256 height 14
copy div "708 9057 4414 1016"
click at [834, 242] on button "OK" at bounding box center [847, 249] width 72 height 22
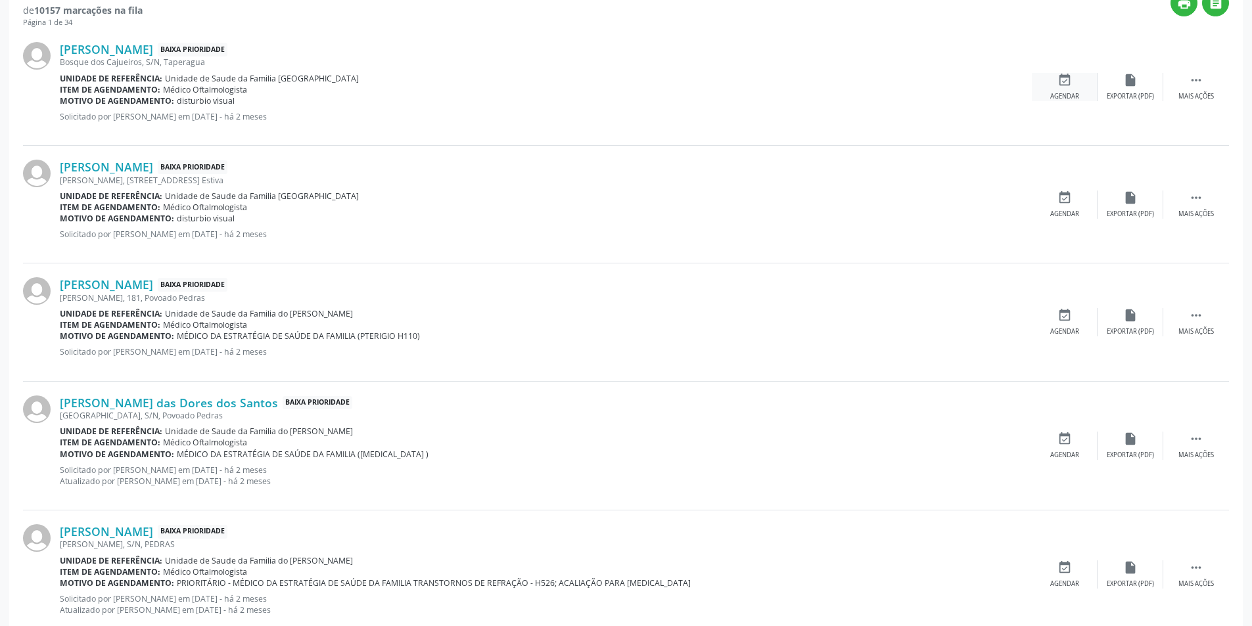
click at [1058, 78] on icon "event_available" at bounding box center [1064, 80] width 14 height 14
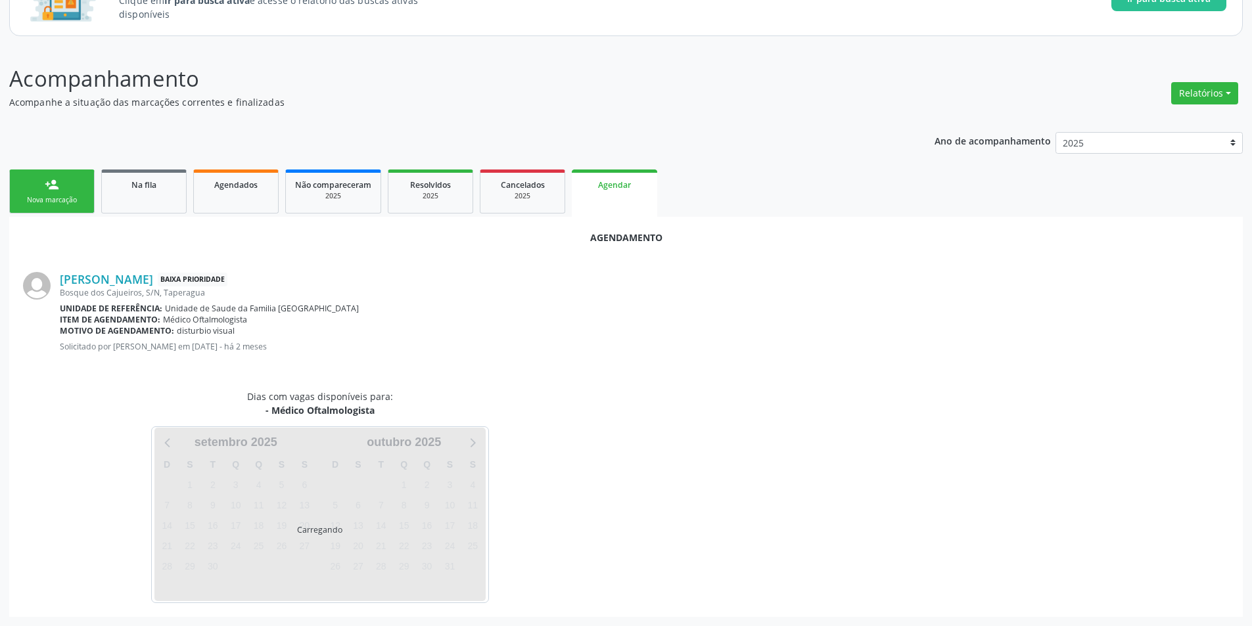
scroll to position [152, 0]
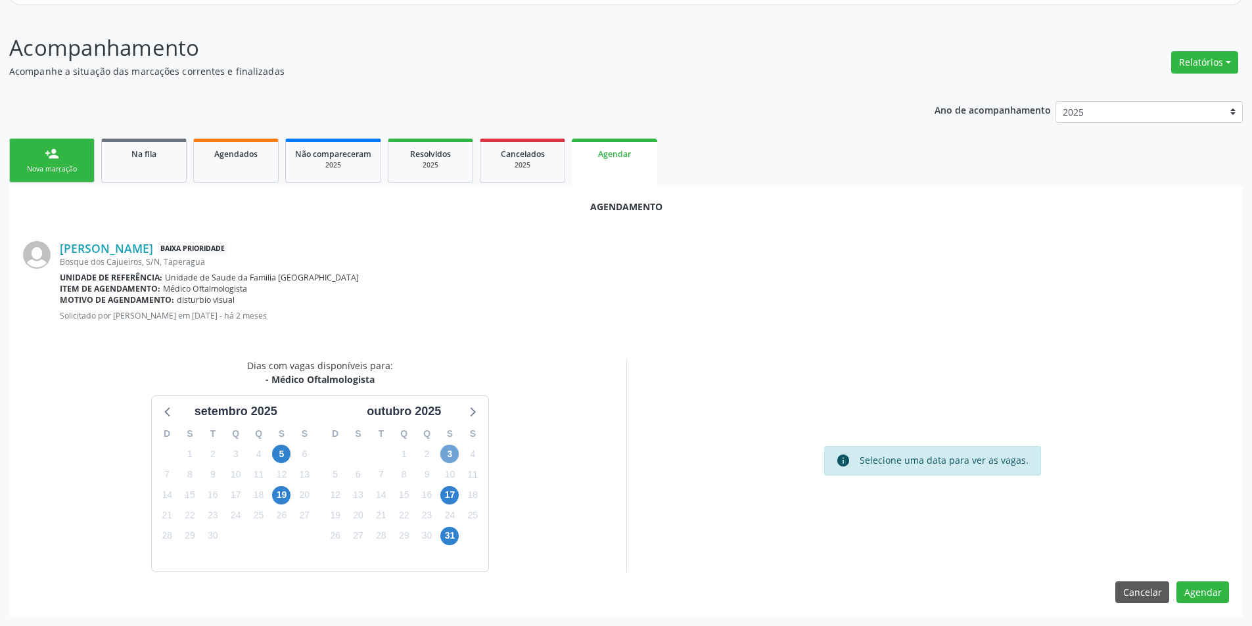
click at [446, 451] on span "3" at bounding box center [449, 454] width 18 height 18
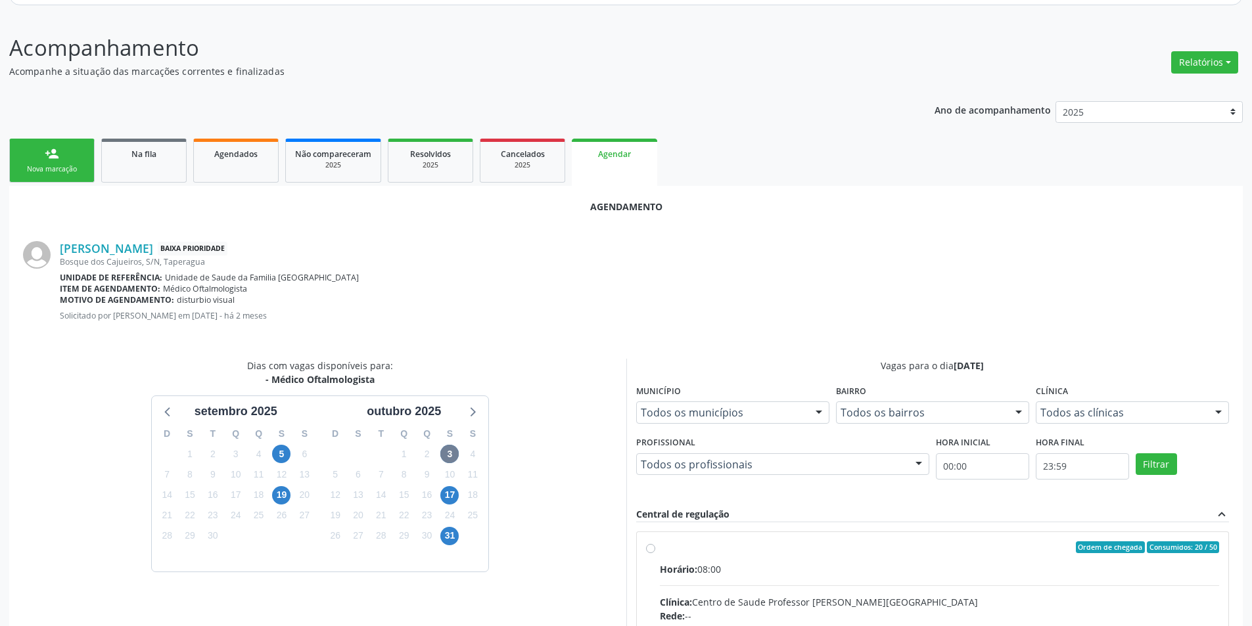
click at [650, 550] on input "Ordem de chegada Consumidos: 20 / 50 Horário: 08:00 Clínica: Centro de Saude Pr…" at bounding box center [650, 547] width 9 height 12
radio input "true"
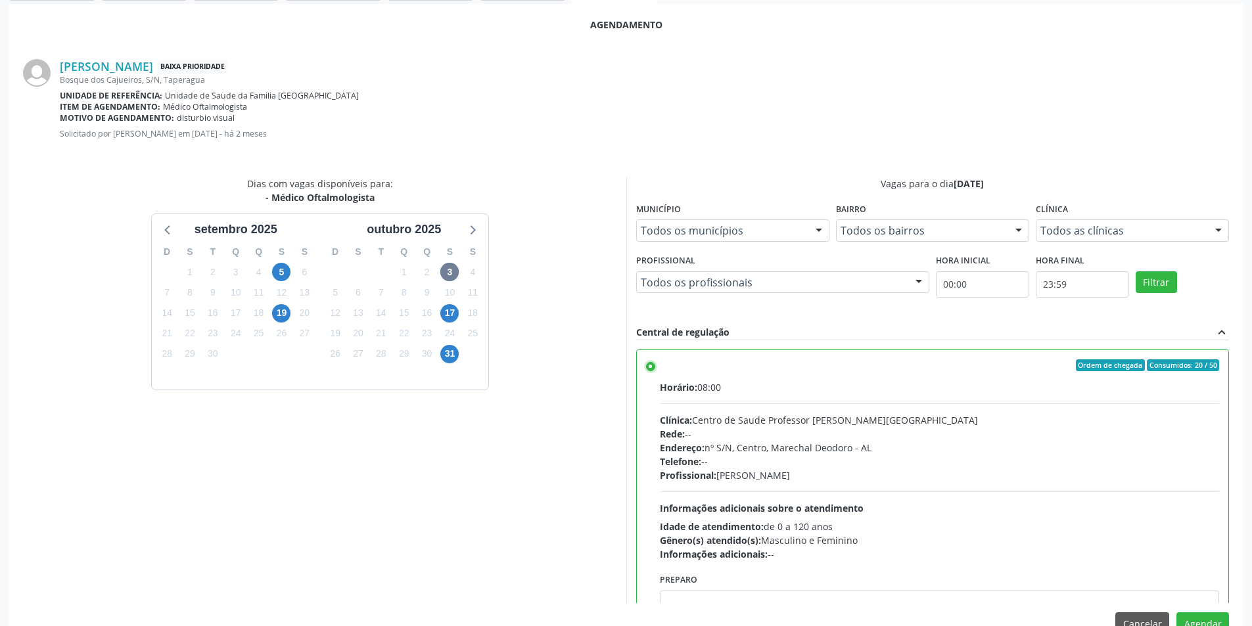
scroll to position [366, 0]
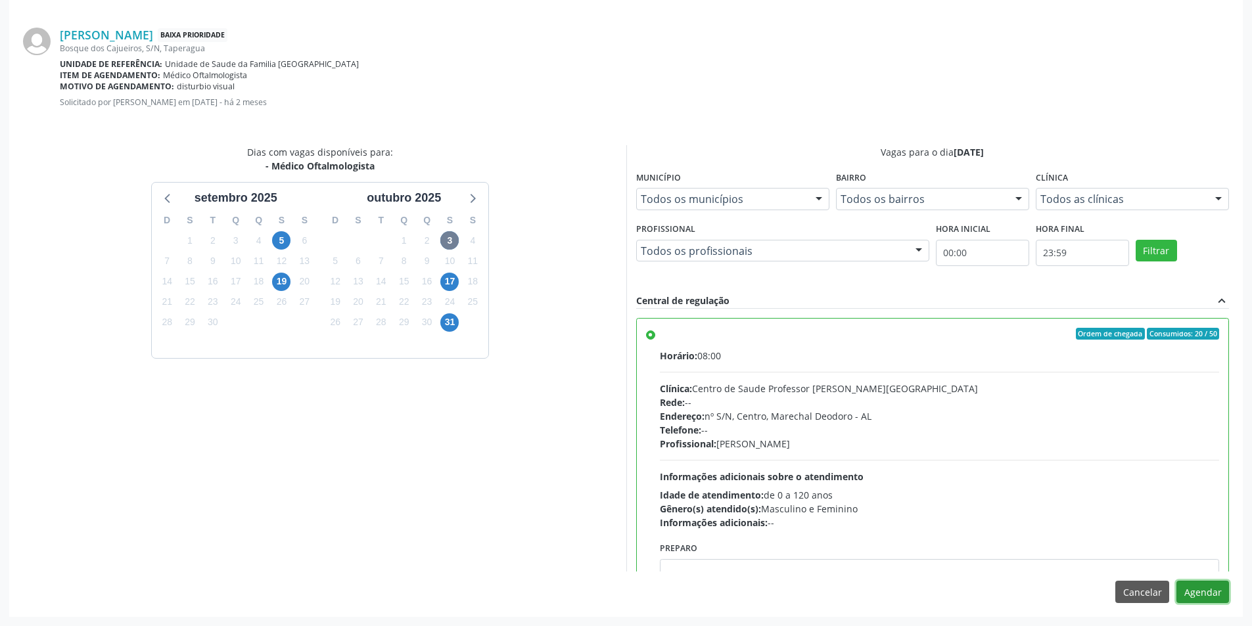
click at [1223, 601] on button "Agendar" at bounding box center [1202, 592] width 53 height 22
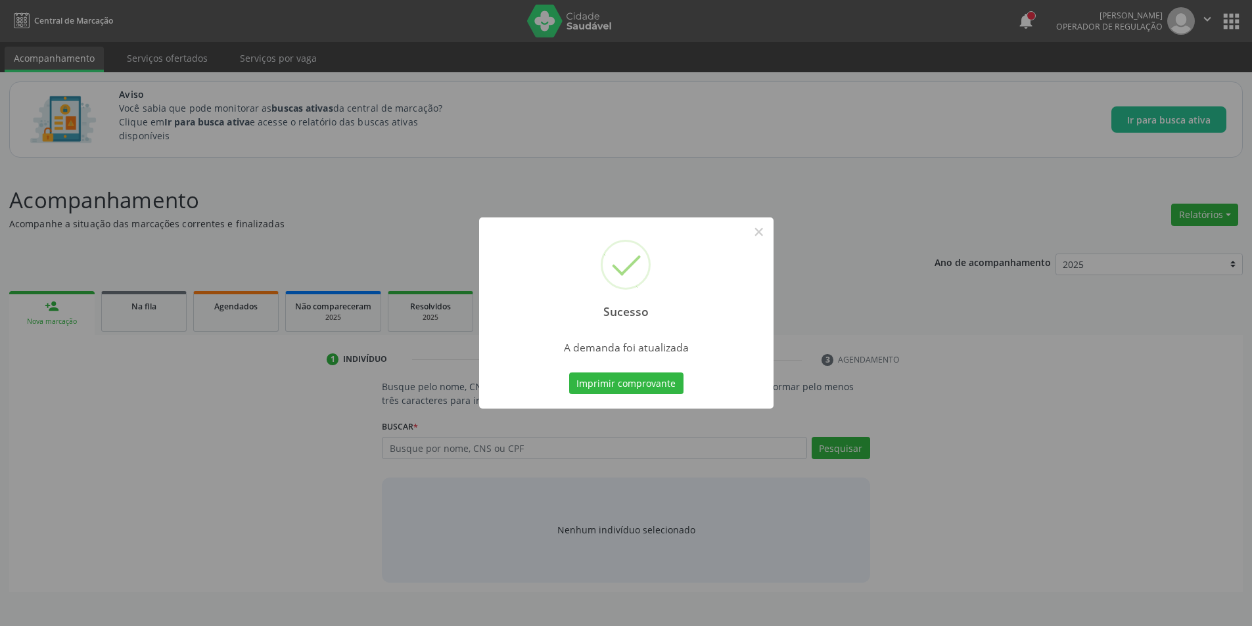
scroll to position [0, 0]
click at [760, 228] on button "×" at bounding box center [763, 232] width 22 height 22
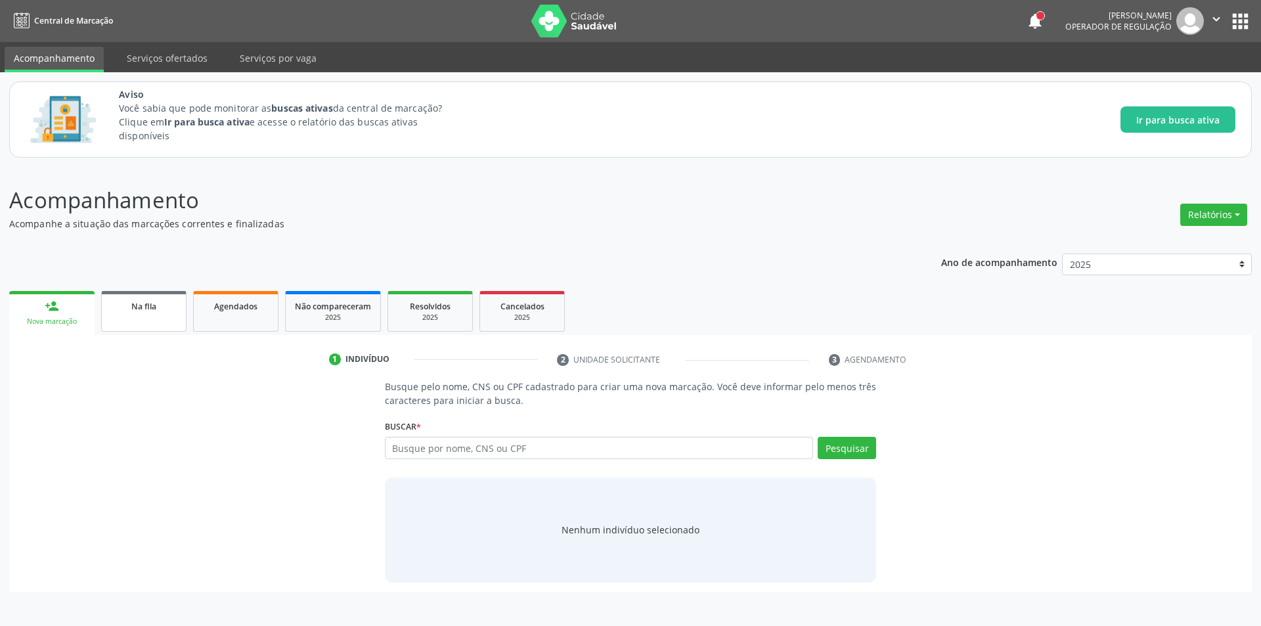
click at [143, 307] on span "Na fila" at bounding box center [143, 306] width 25 height 11
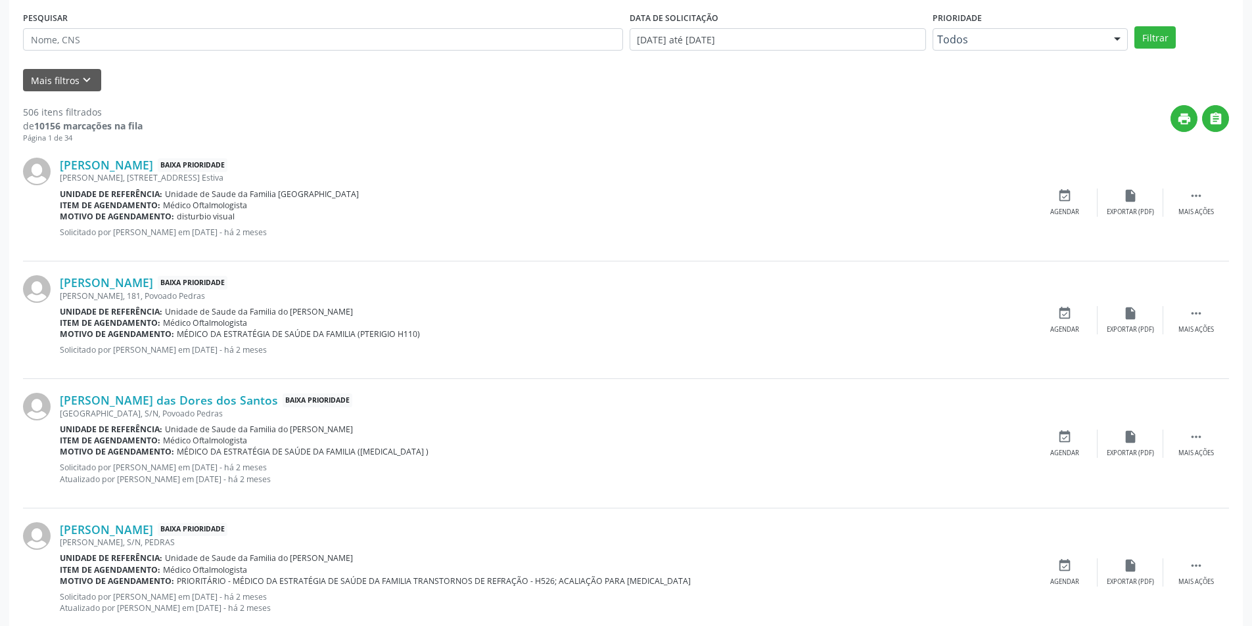
scroll to position [394, 0]
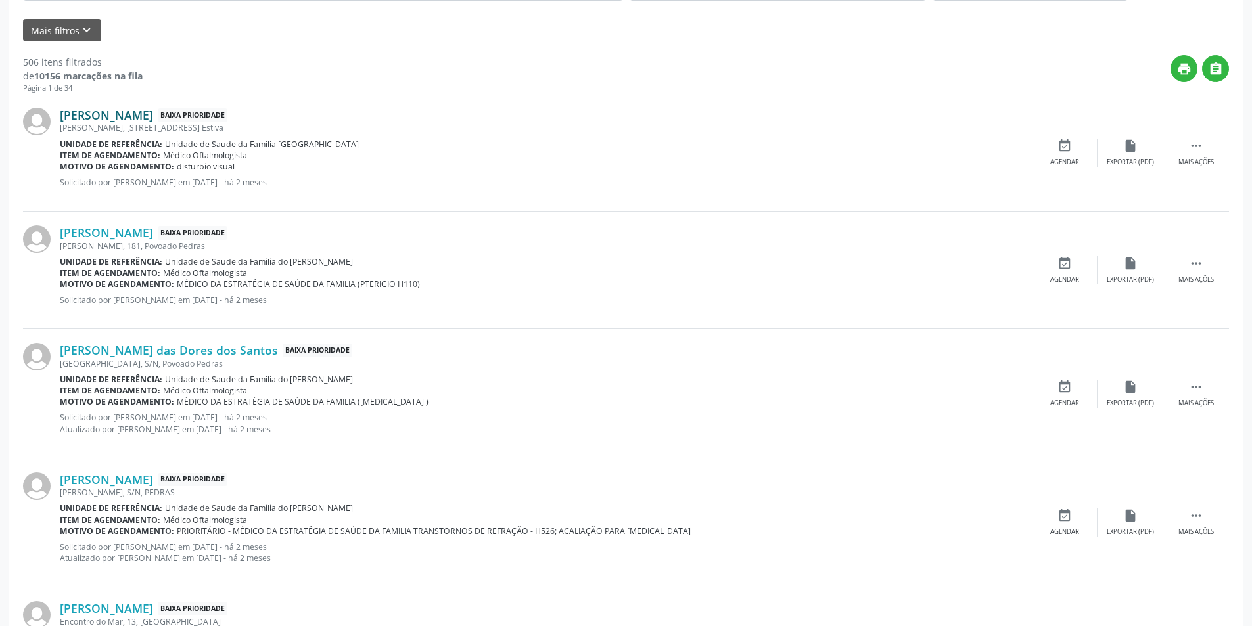
click at [127, 116] on link "[PERSON_NAME]" at bounding box center [106, 115] width 93 height 14
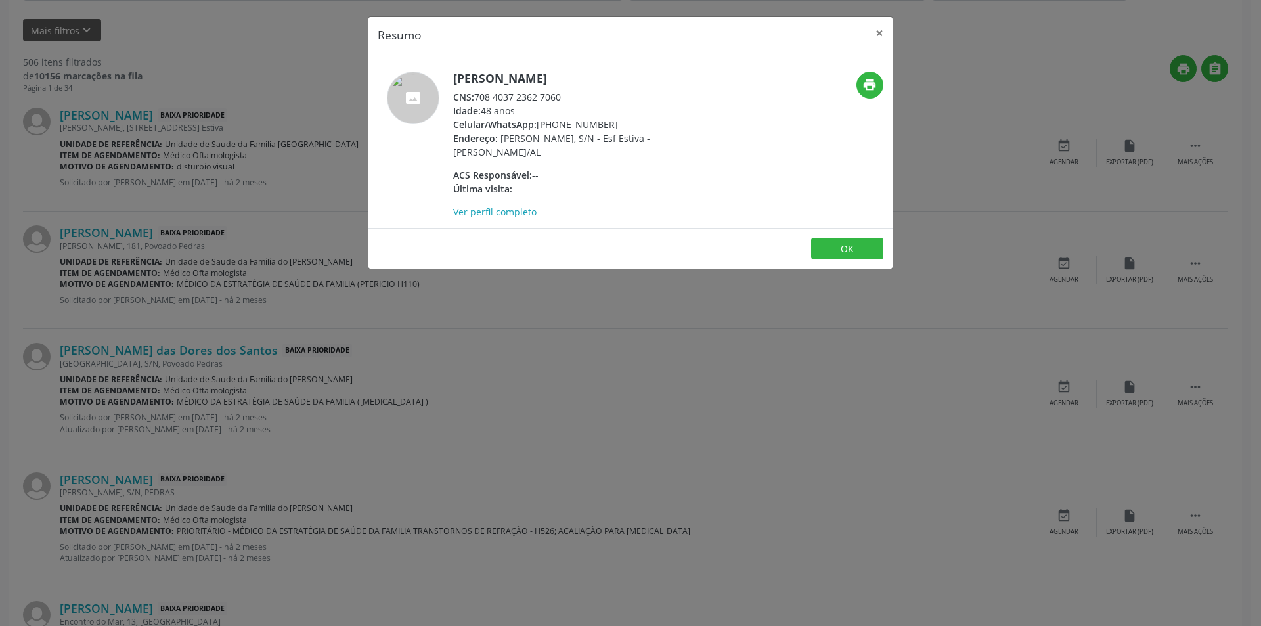
drag, startPoint x: 476, startPoint y: 98, endPoint x: 565, endPoint y: 93, distance: 89.5
click at [565, 93] on div "CNS: 708 4037 2362 7060" at bounding box center [581, 97] width 256 height 14
copy div "708 4037 2362 7060"
click at [849, 248] on button "OK" at bounding box center [847, 249] width 72 height 22
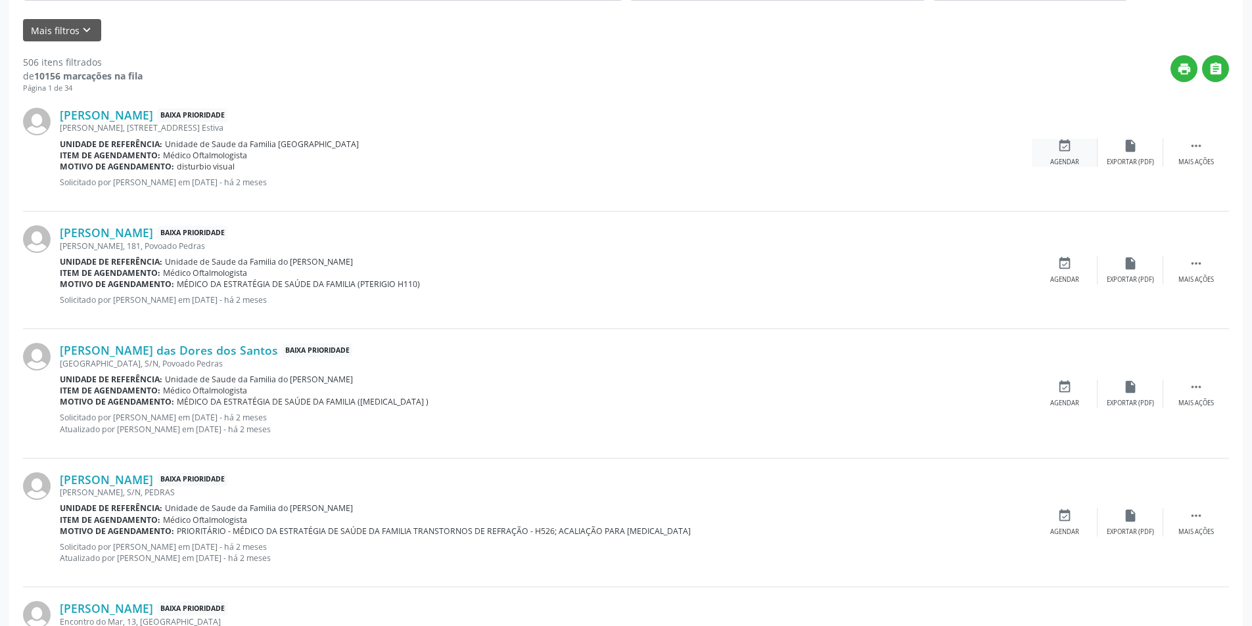
click at [1054, 143] on div "event_available Agendar" at bounding box center [1064, 153] width 66 height 28
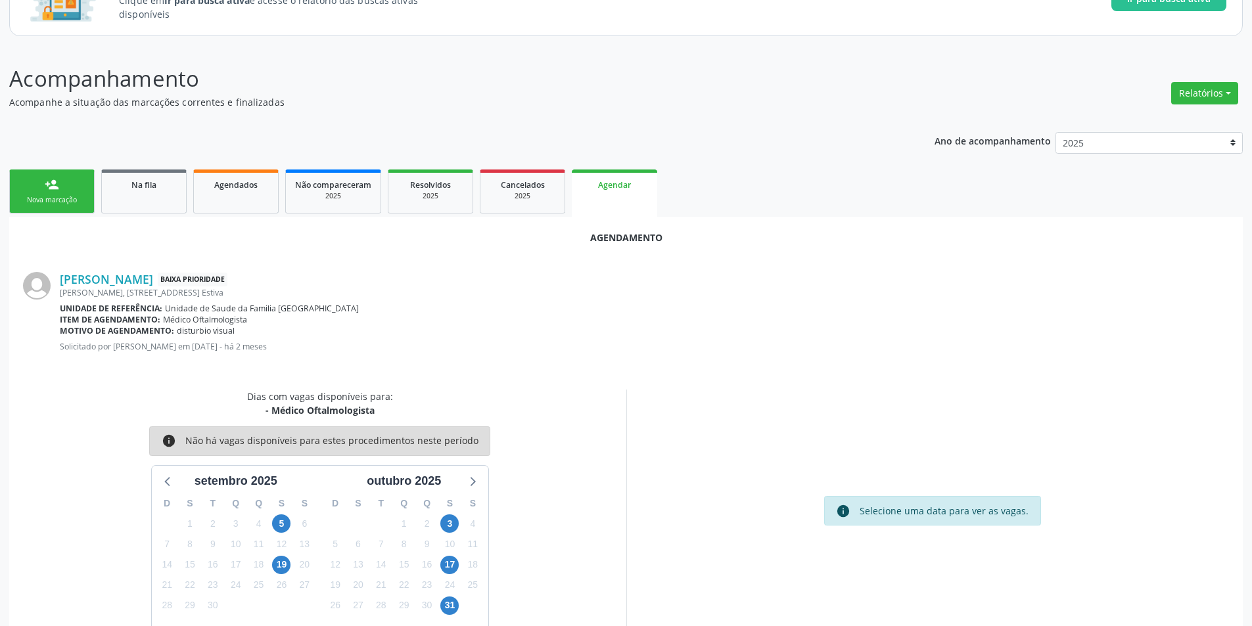
scroll to position [152, 0]
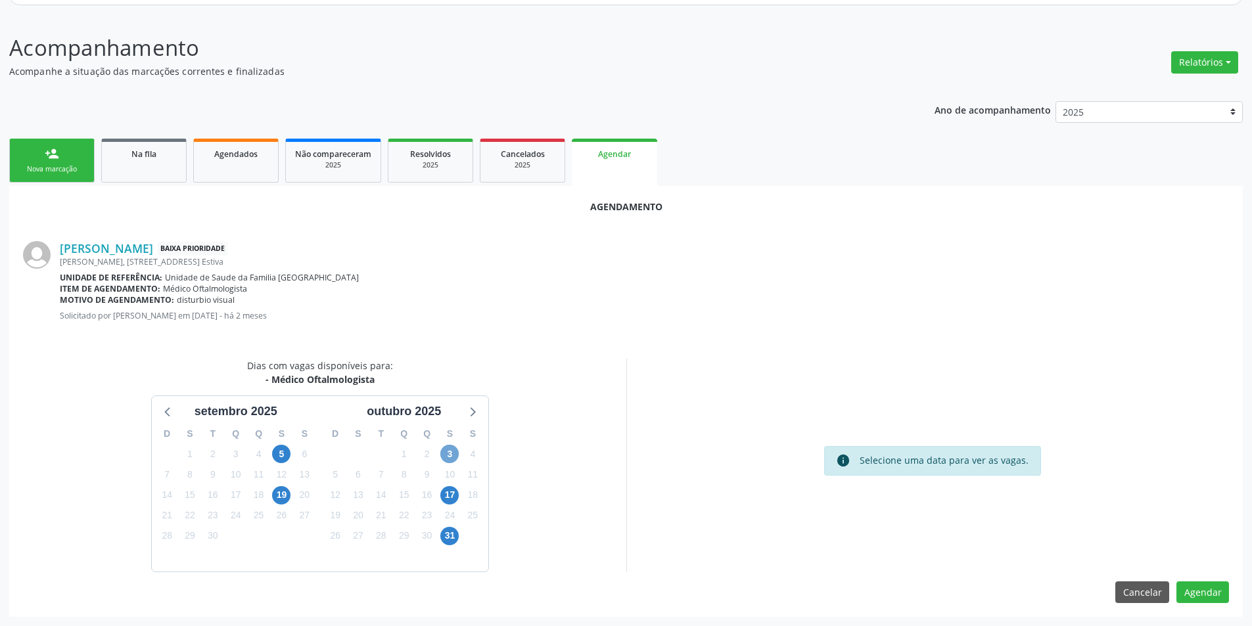
click at [447, 456] on span "3" at bounding box center [449, 454] width 18 height 18
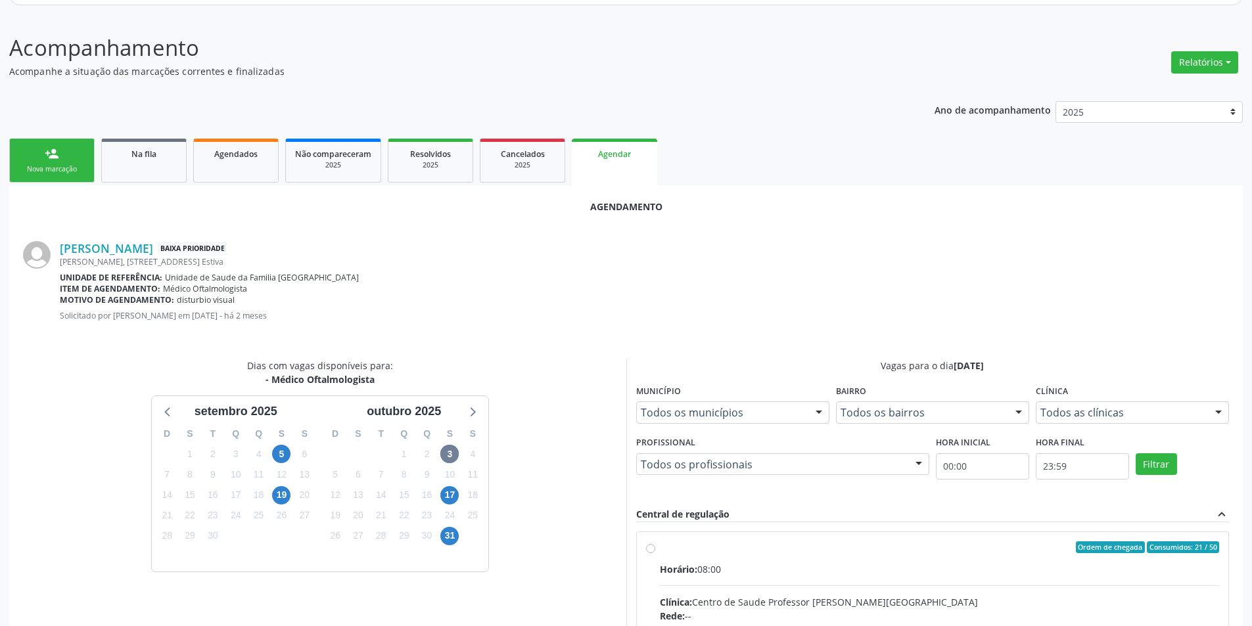
click at [649, 549] on input "Ordem de chegada Consumidos: 21 / 50 Horário: 08:00 Clínica: Centro de Saude Pr…" at bounding box center [650, 547] width 9 height 12
radio input "true"
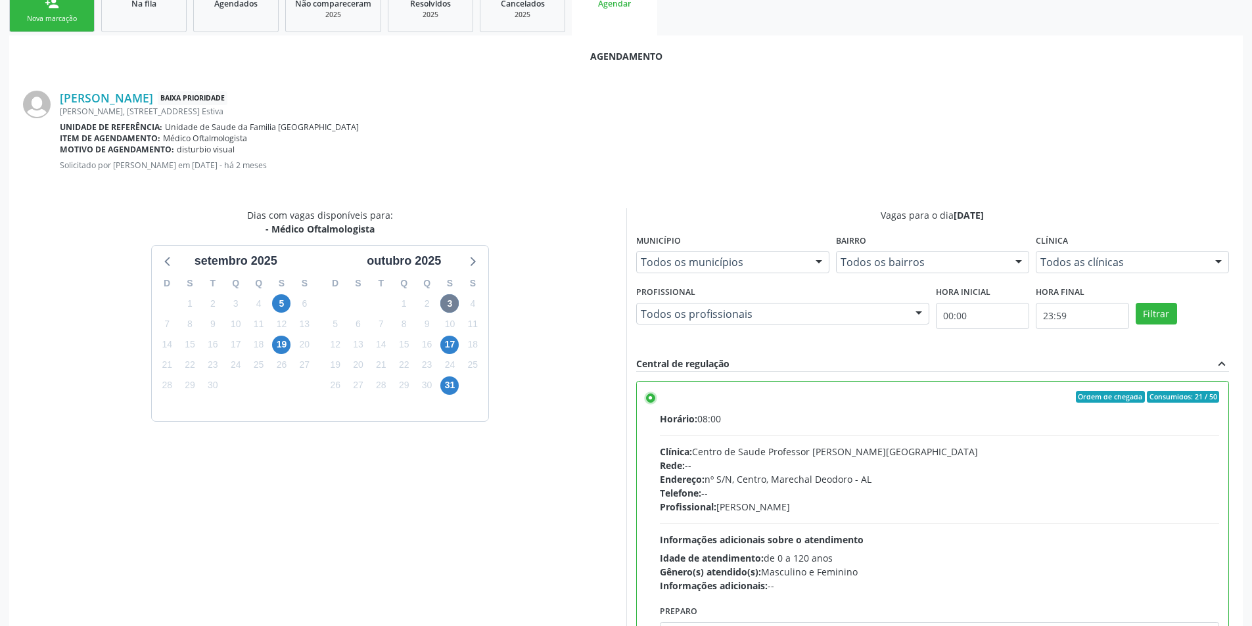
scroll to position [366, 0]
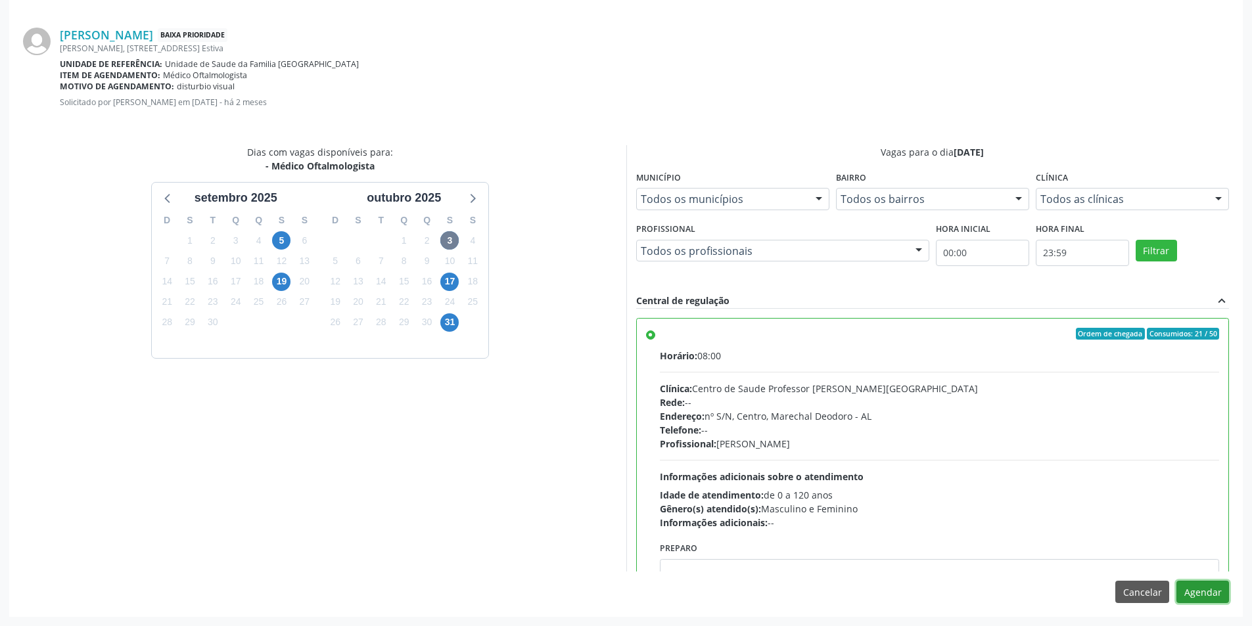
click at [1203, 591] on button "Agendar" at bounding box center [1202, 592] width 53 height 22
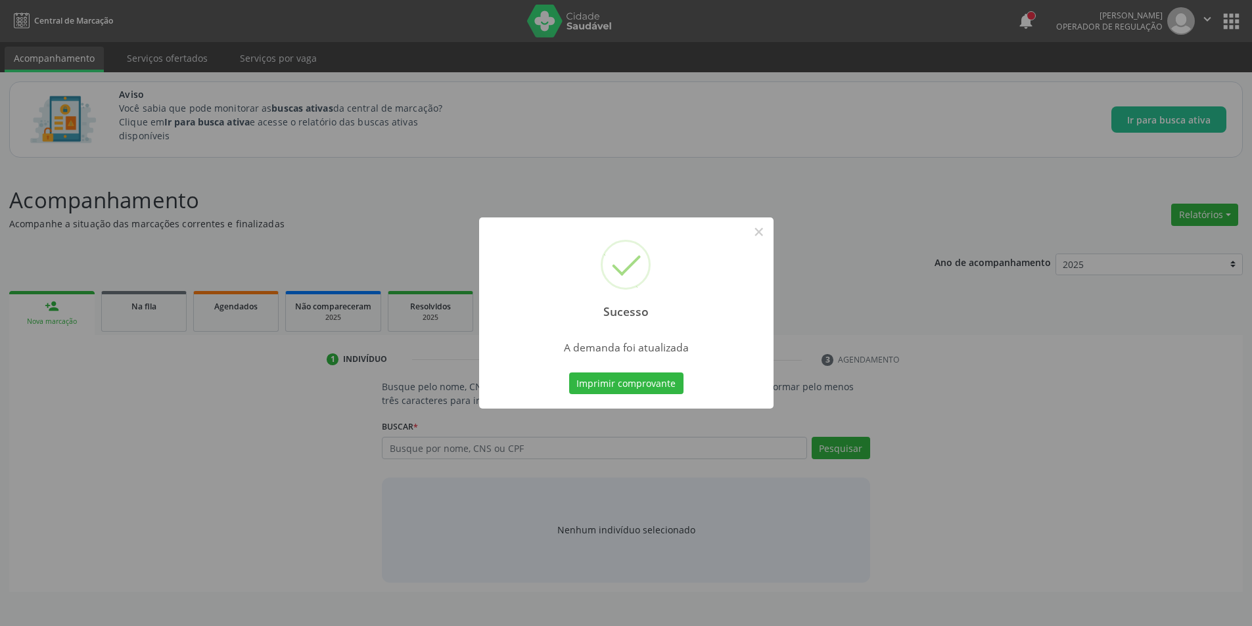
scroll to position [0, 0]
click at [758, 233] on button "×" at bounding box center [763, 232] width 22 height 22
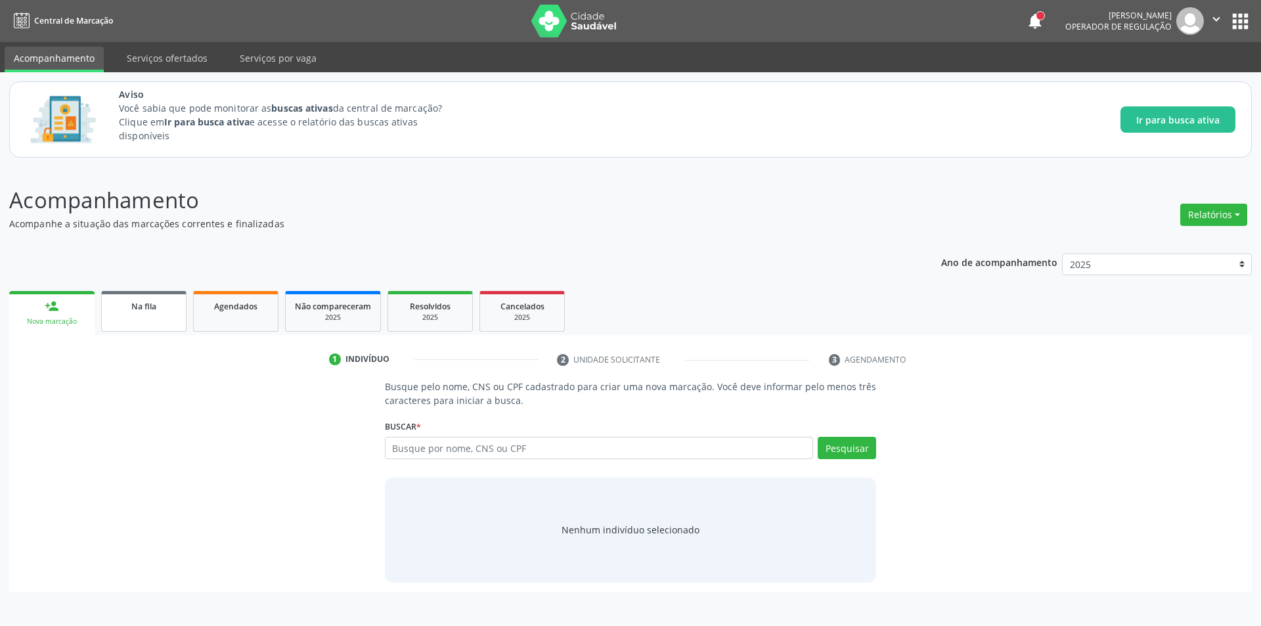
click at [135, 313] on link "Na fila" at bounding box center [143, 311] width 85 height 41
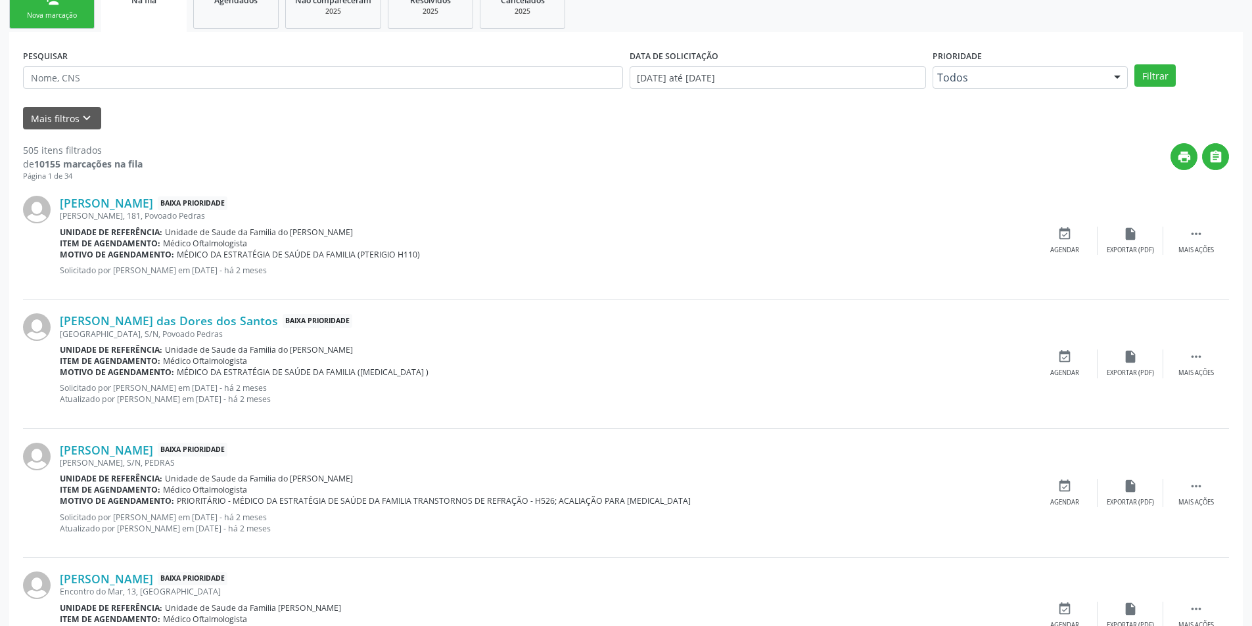
scroll to position [329, 0]
